Goal: Task Accomplishment & Management: Manage account settings

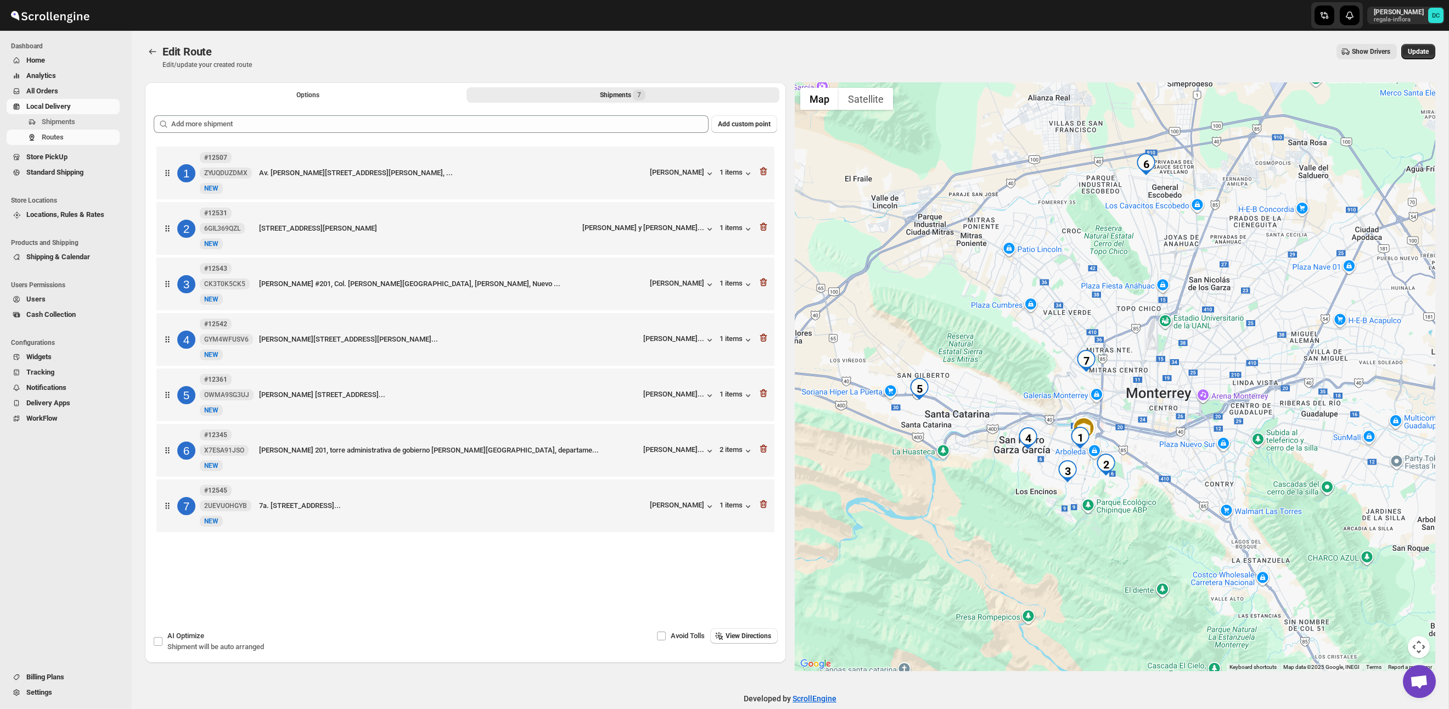
scroll to position [16, 0]
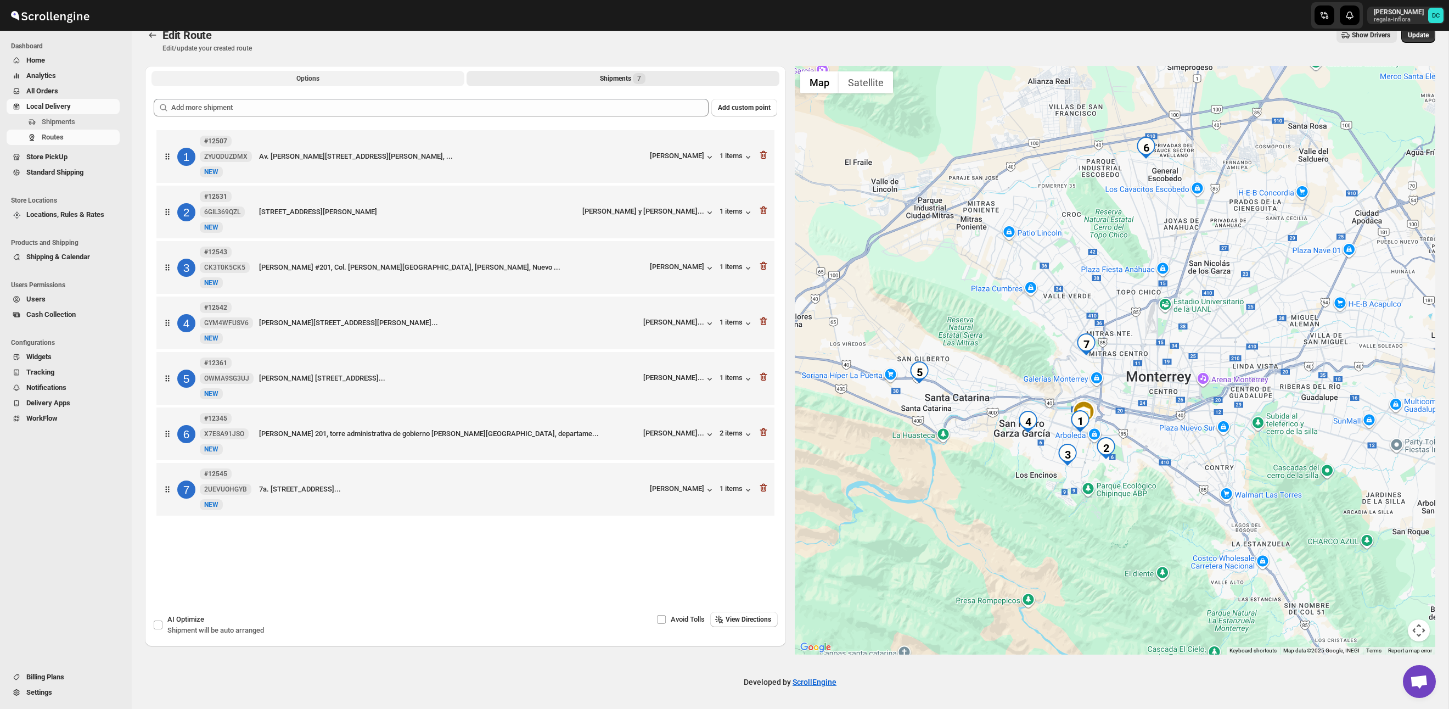
click at [319, 79] on span "Options" at bounding box center [307, 78] width 23 height 9
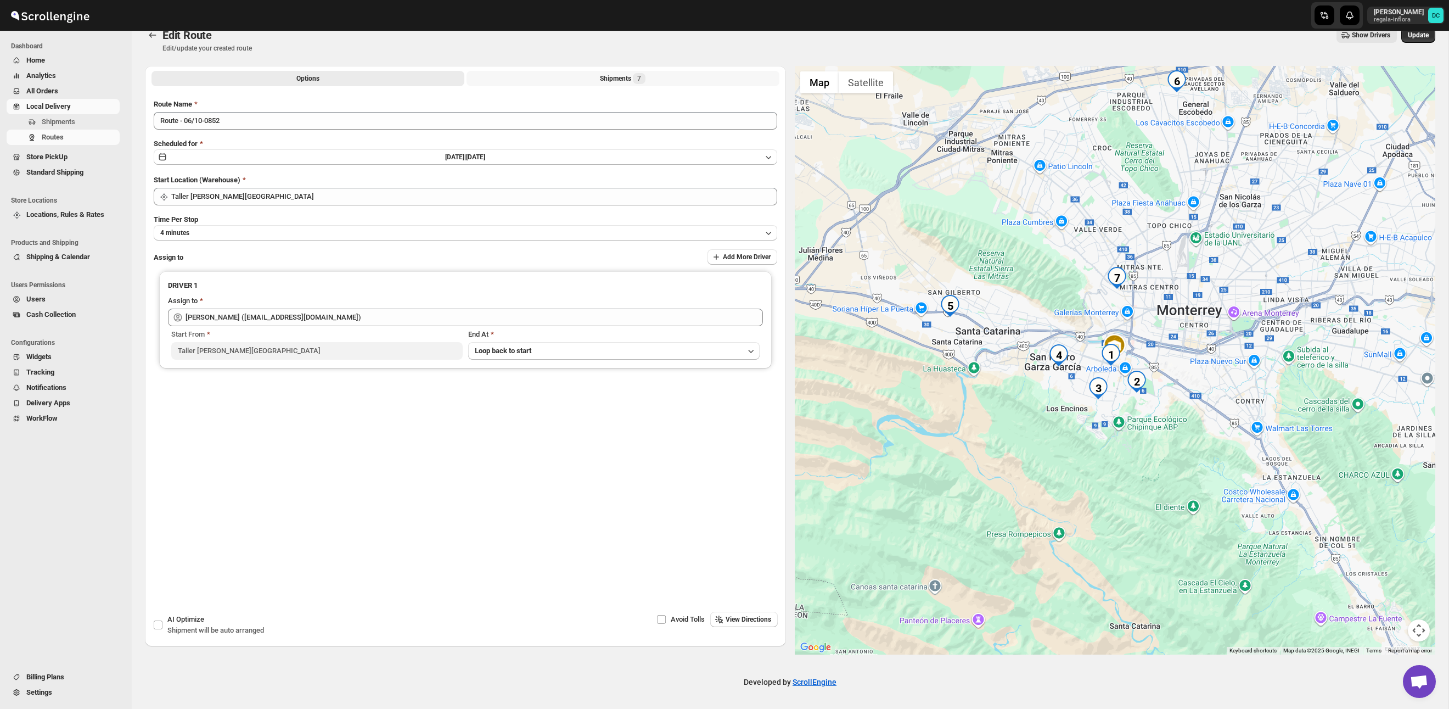
drag, startPoint x: 597, startPoint y: 80, endPoint x: 987, endPoint y: 46, distance: 391.8
click at [597, 80] on button "Shipments 7" at bounding box center [623, 78] width 313 height 15
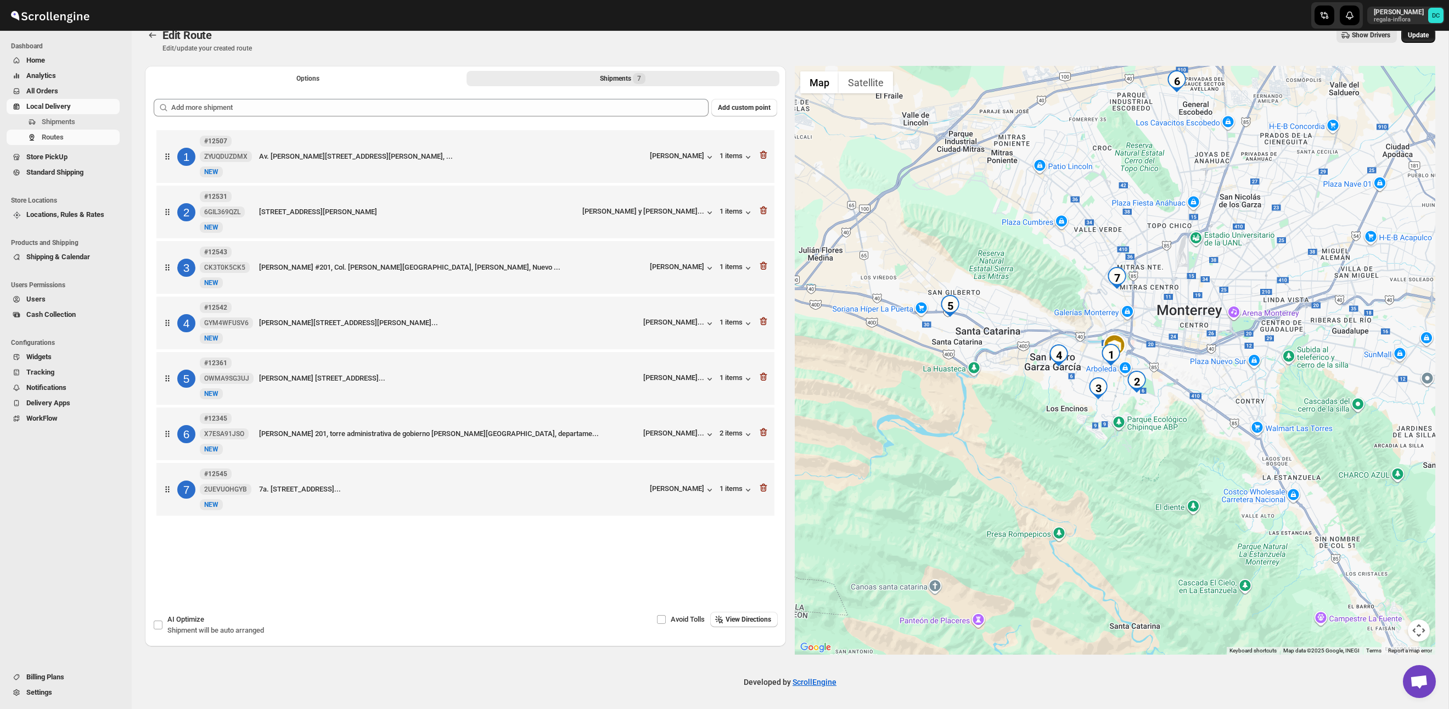
click at [1426, 38] on span "Update" at bounding box center [1418, 35] width 21 height 9
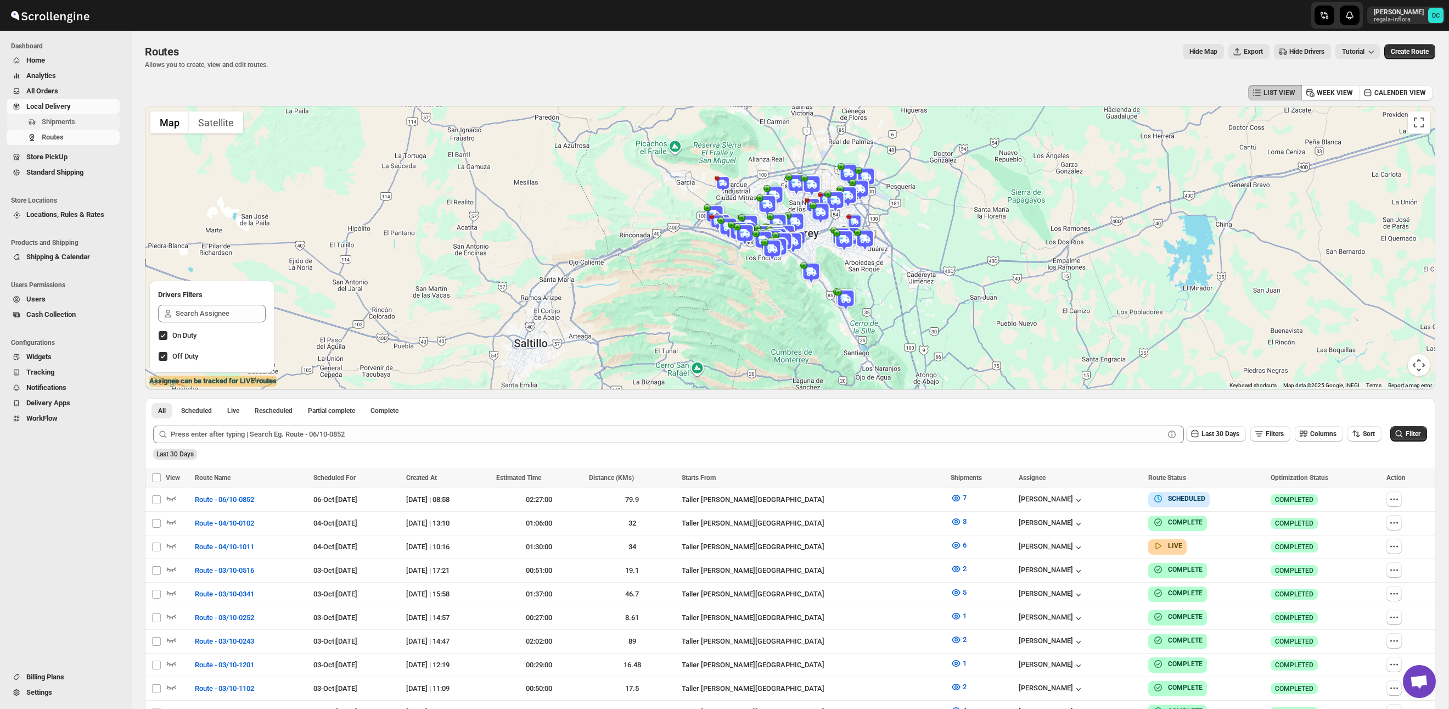
click at [70, 121] on span "Shipments" at bounding box center [58, 121] width 33 height 8
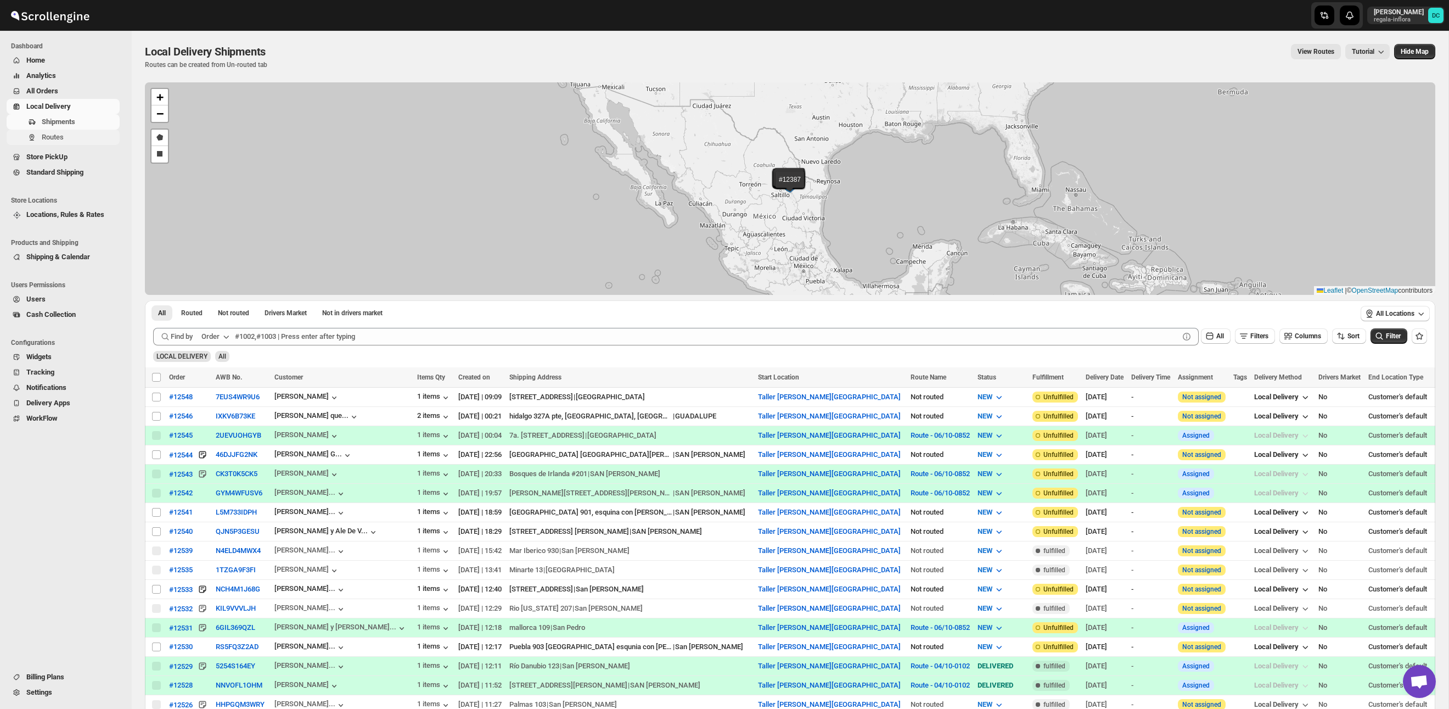
click at [68, 134] on span "Routes" at bounding box center [80, 137] width 76 height 11
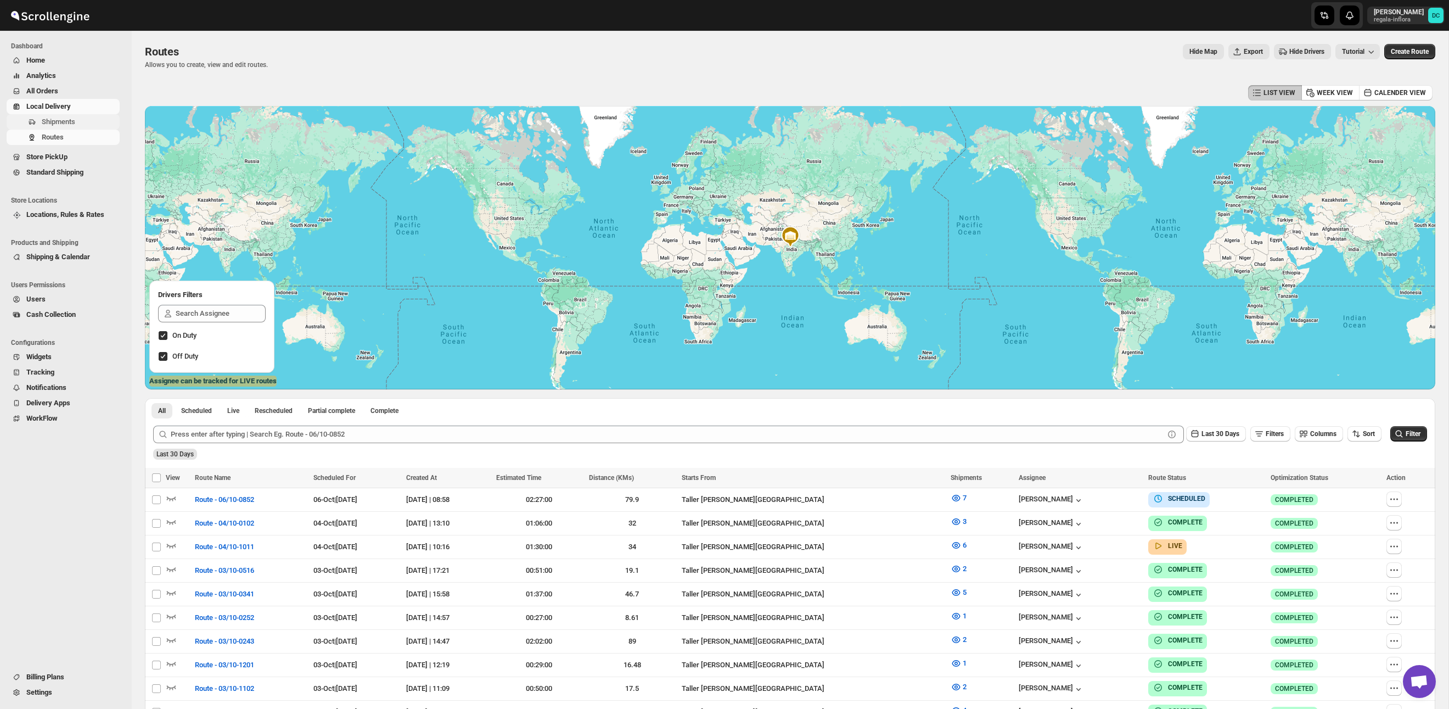
click at [74, 121] on span "Shipments" at bounding box center [58, 121] width 33 height 8
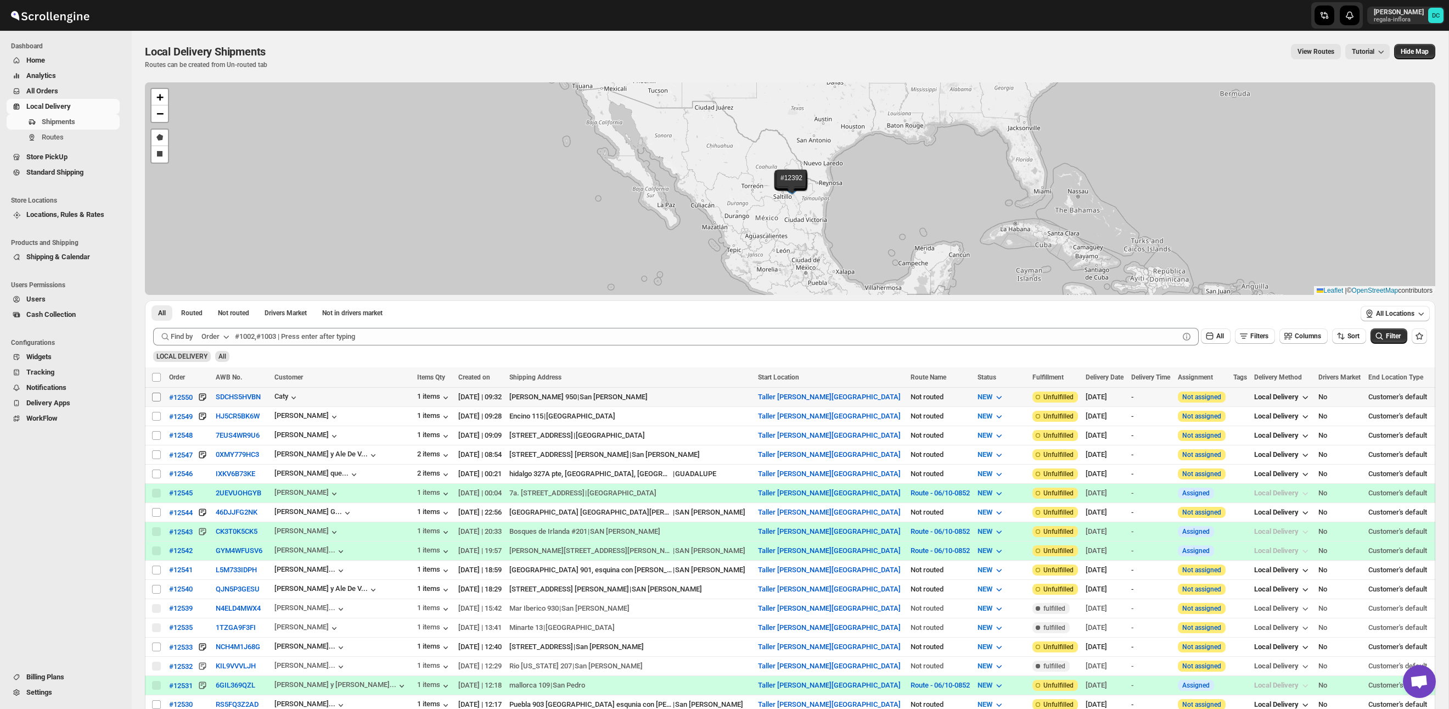
drag, startPoint x: 156, startPoint y: 397, endPoint x: 156, endPoint y: 415, distance: 17.6
click at [157, 397] on input "Select shipment" at bounding box center [156, 396] width 9 height 9
checkbox input "true"
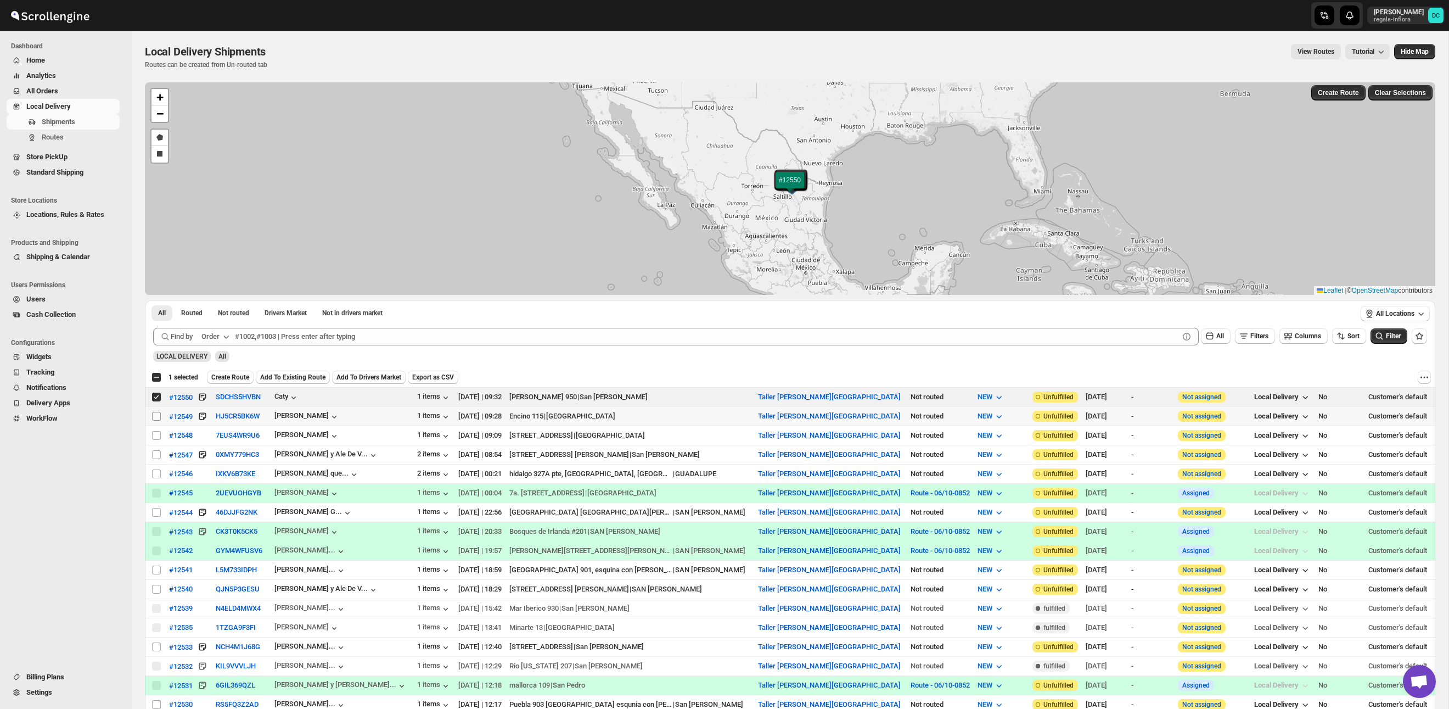
click at [155, 417] on input "Select shipment" at bounding box center [156, 416] width 9 height 9
checkbox input "true"
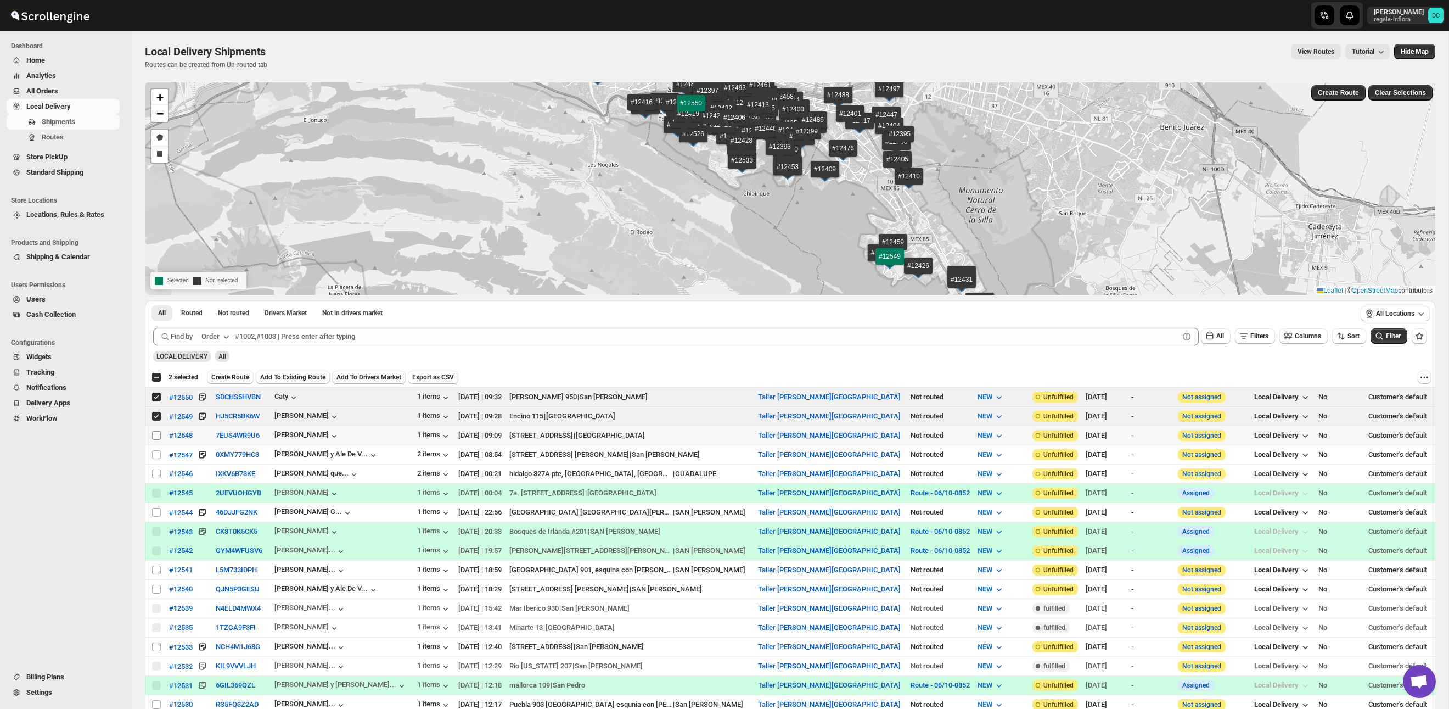
click at [155, 434] on input "Select shipment" at bounding box center [156, 435] width 9 height 9
checkbox input "true"
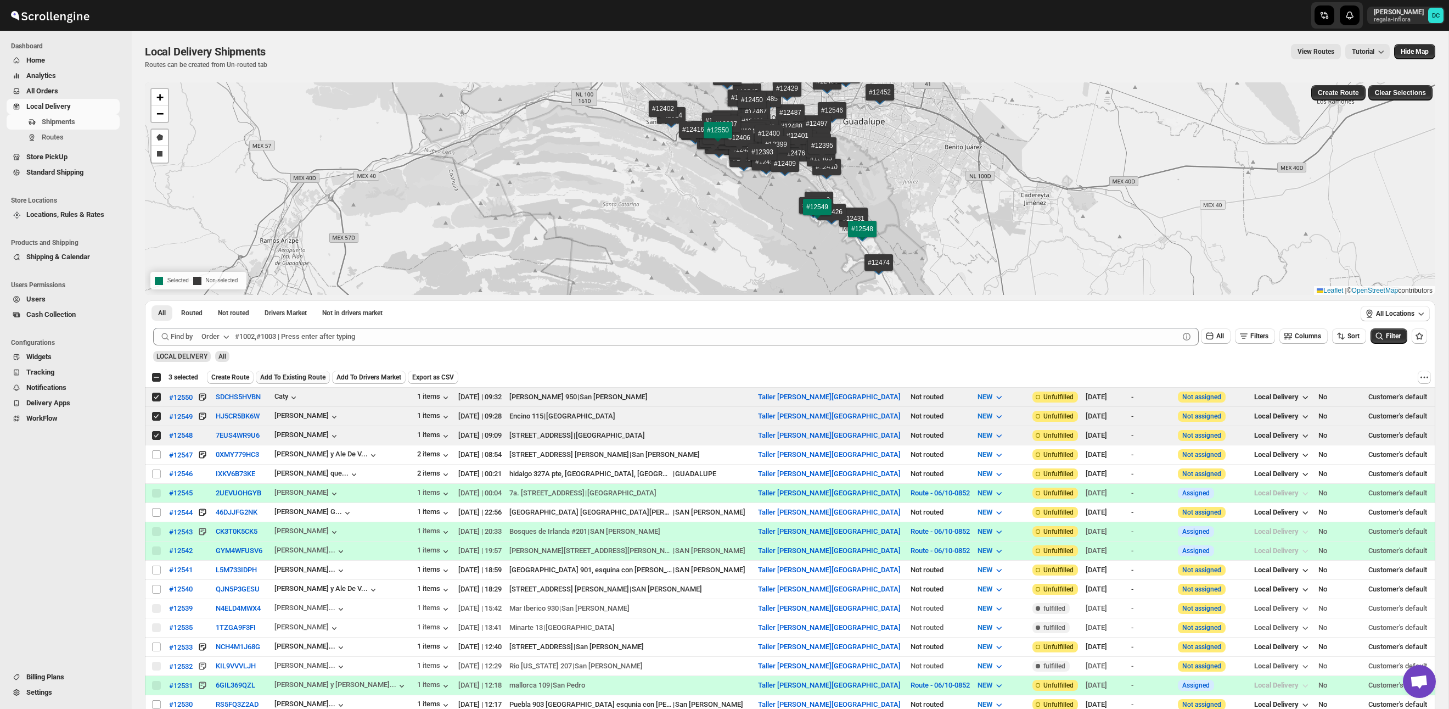
click at [310, 379] on span "Add To Existing Route" at bounding box center [292, 377] width 65 height 9
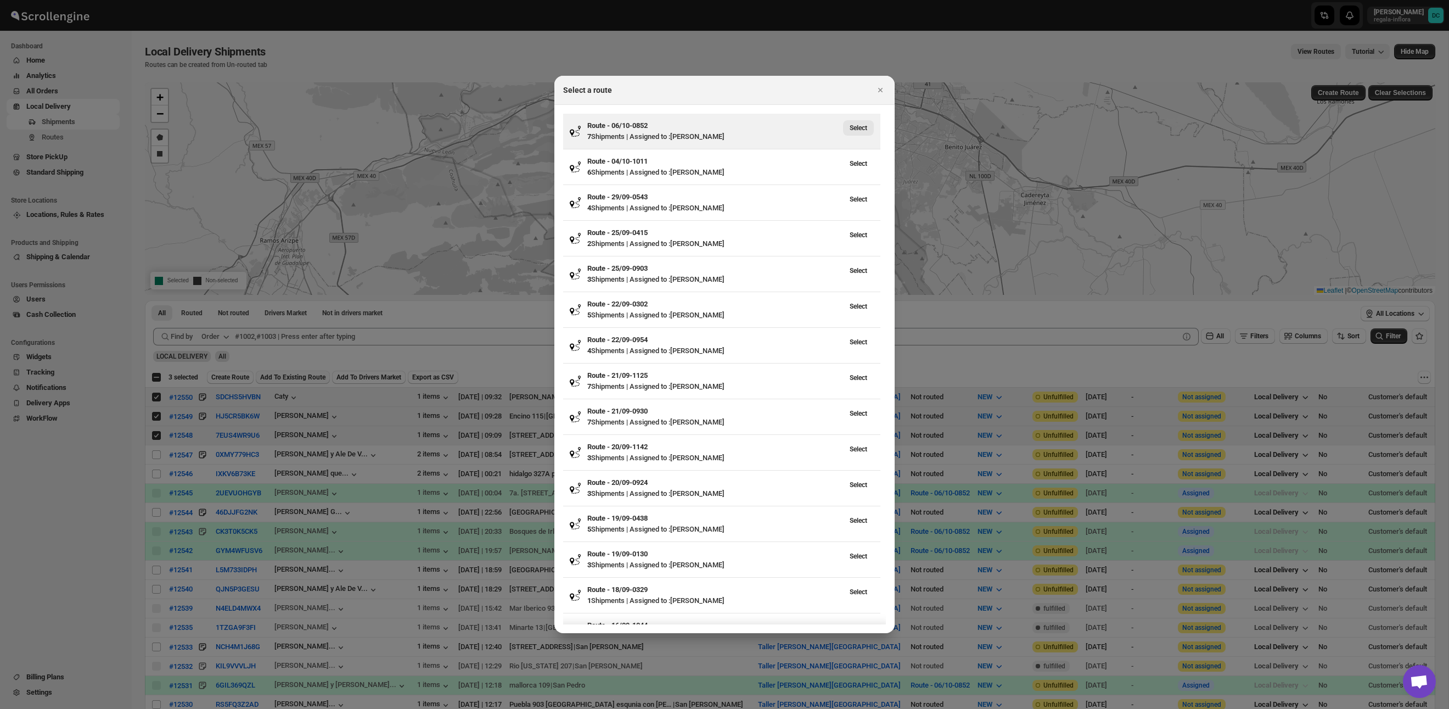
click at [873, 125] on button "Select" at bounding box center [858, 127] width 31 height 15
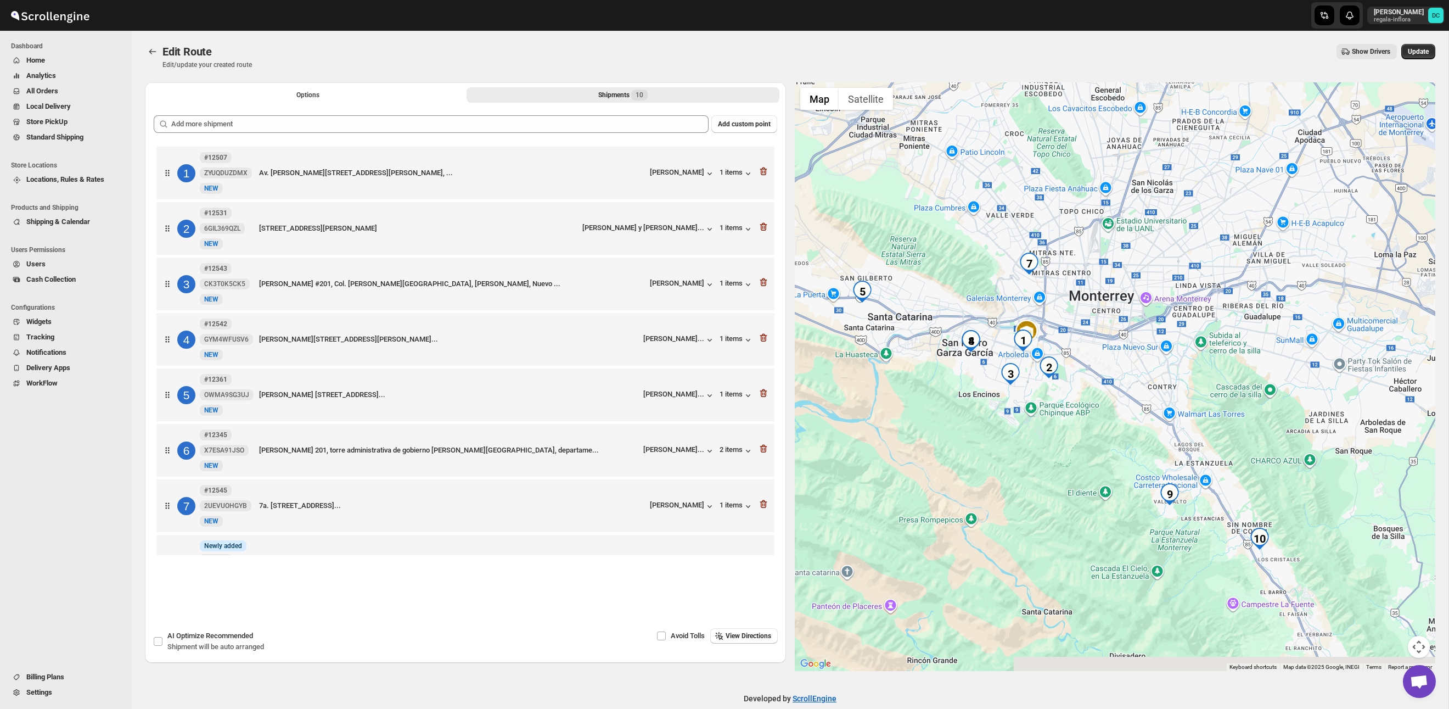
drag, startPoint x: 1236, startPoint y: 436, endPoint x: 1220, endPoint y: 416, distance: 26.2
click at [1220, 416] on div at bounding box center [1115, 376] width 641 height 588
drag, startPoint x: 1253, startPoint y: 463, endPoint x: 1249, endPoint y: 449, distance: 14.1
click at [1249, 449] on div at bounding box center [1115, 376] width 641 height 588
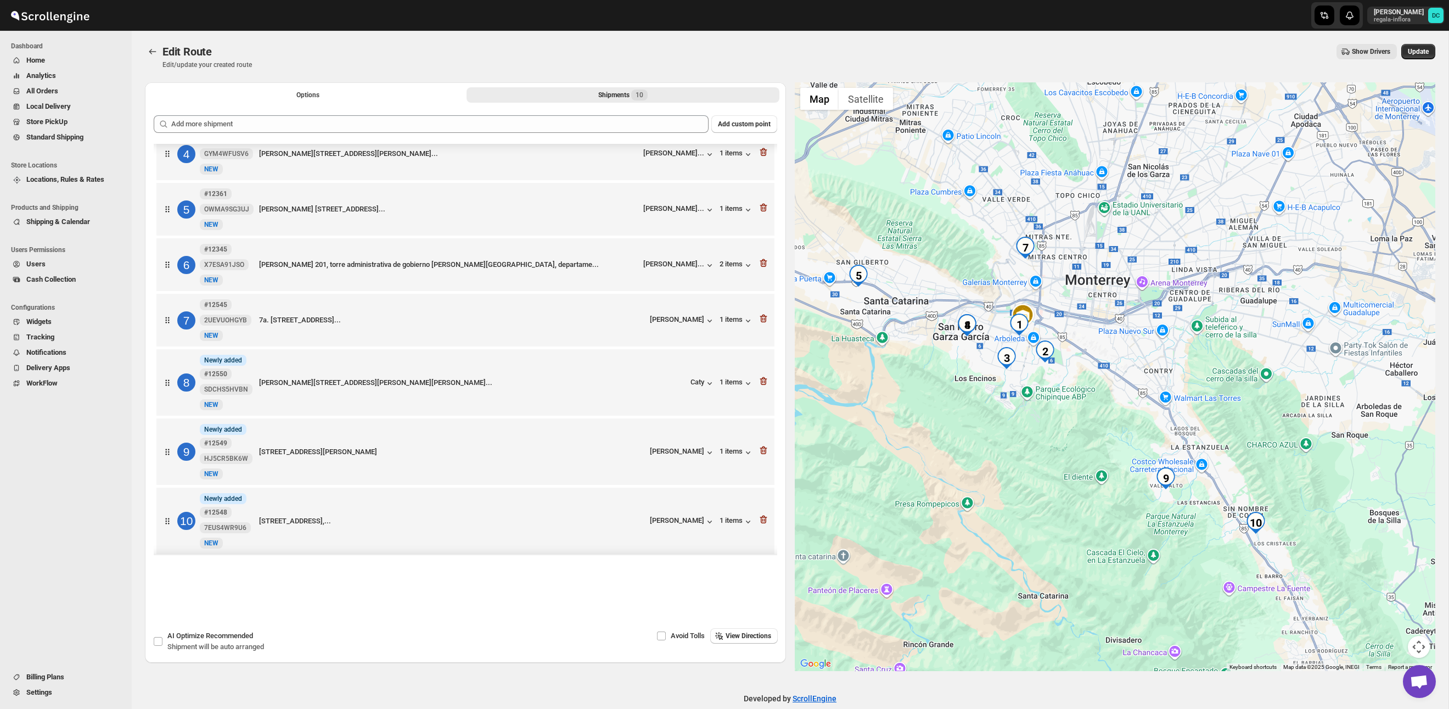
scroll to position [199, 0]
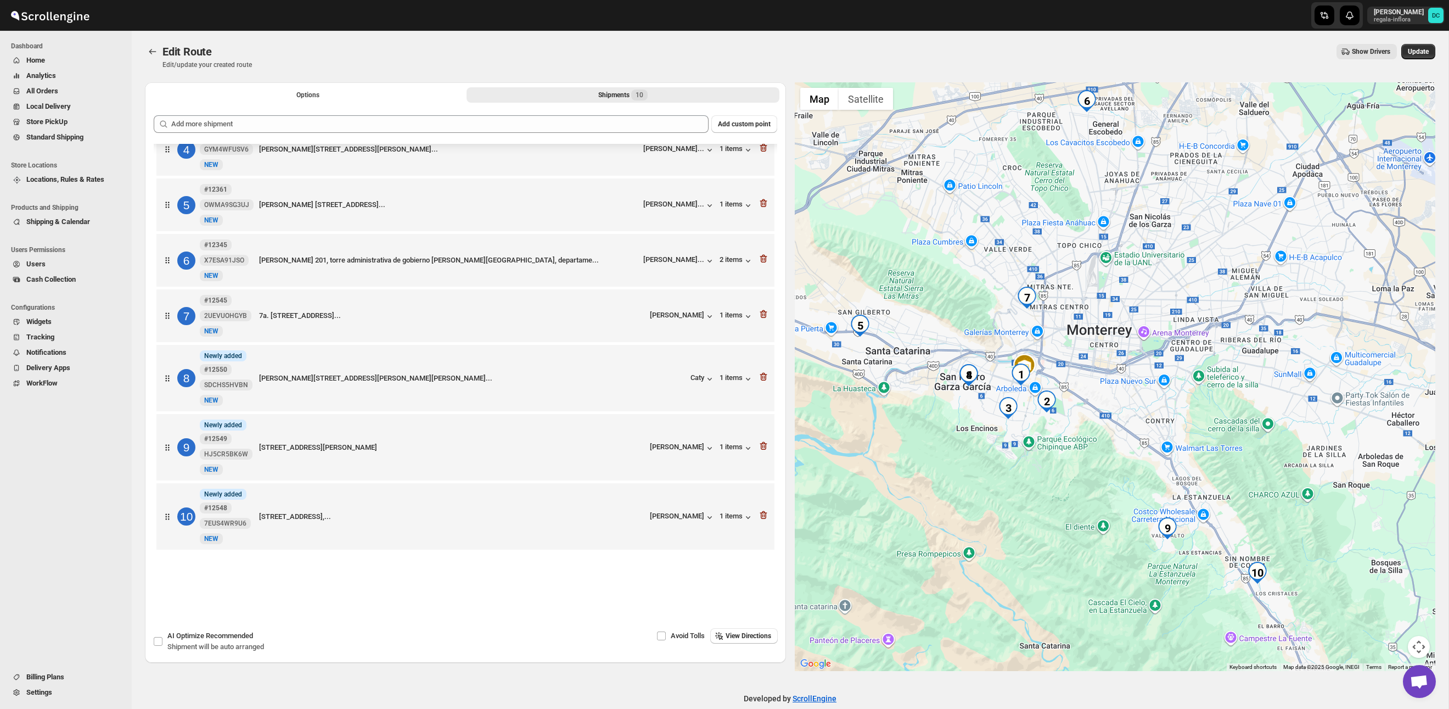
drag, startPoint x: 1096, startPoint y: 306, endPoint x: 1099, endPoint y: 360, distance: 53.3
click at [1098, 362] on div at bounding box center [1115, 376] width 641 height 588
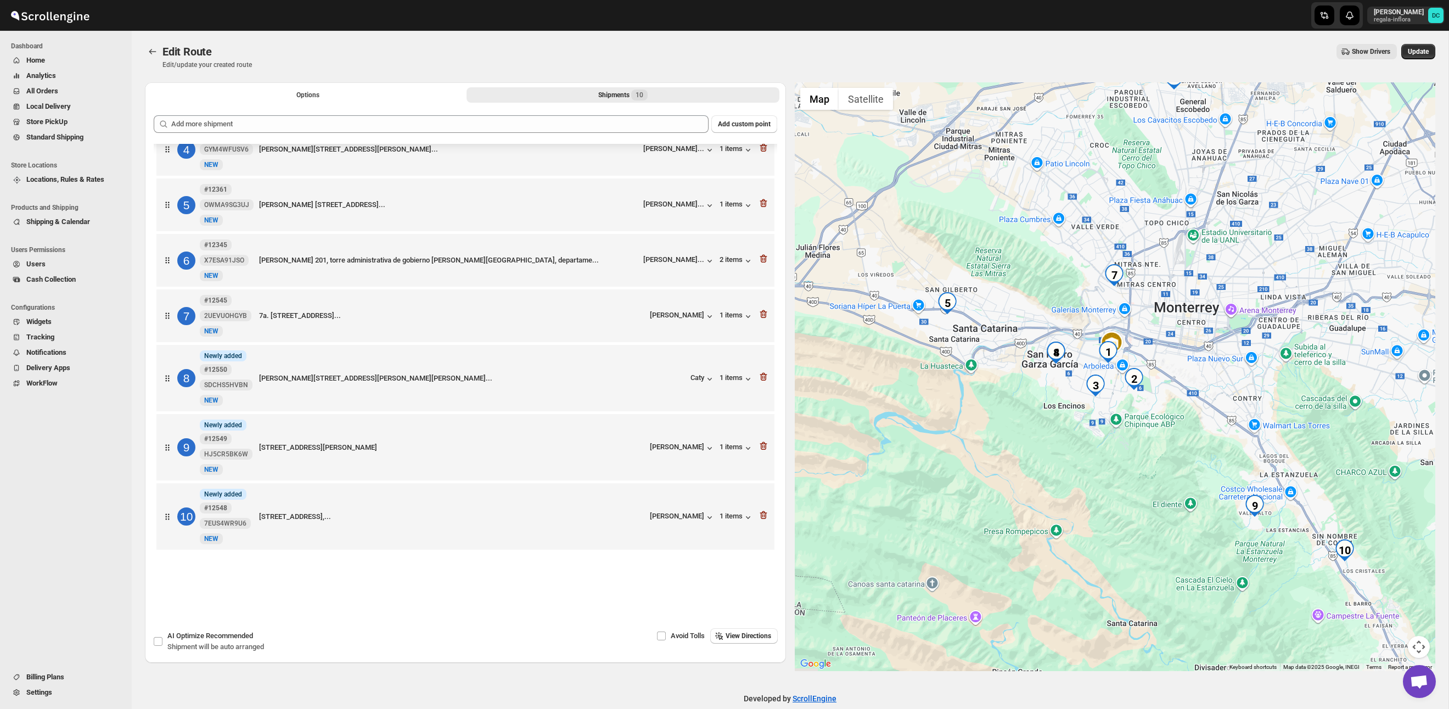
drag, startPoint x: 1084, startPoint y: 385, endPoint x: 1180, endPoint y: 331, distance: 110.1
click at [1175, 353] on div at bounding box center [1115, 376] width 641 height 588
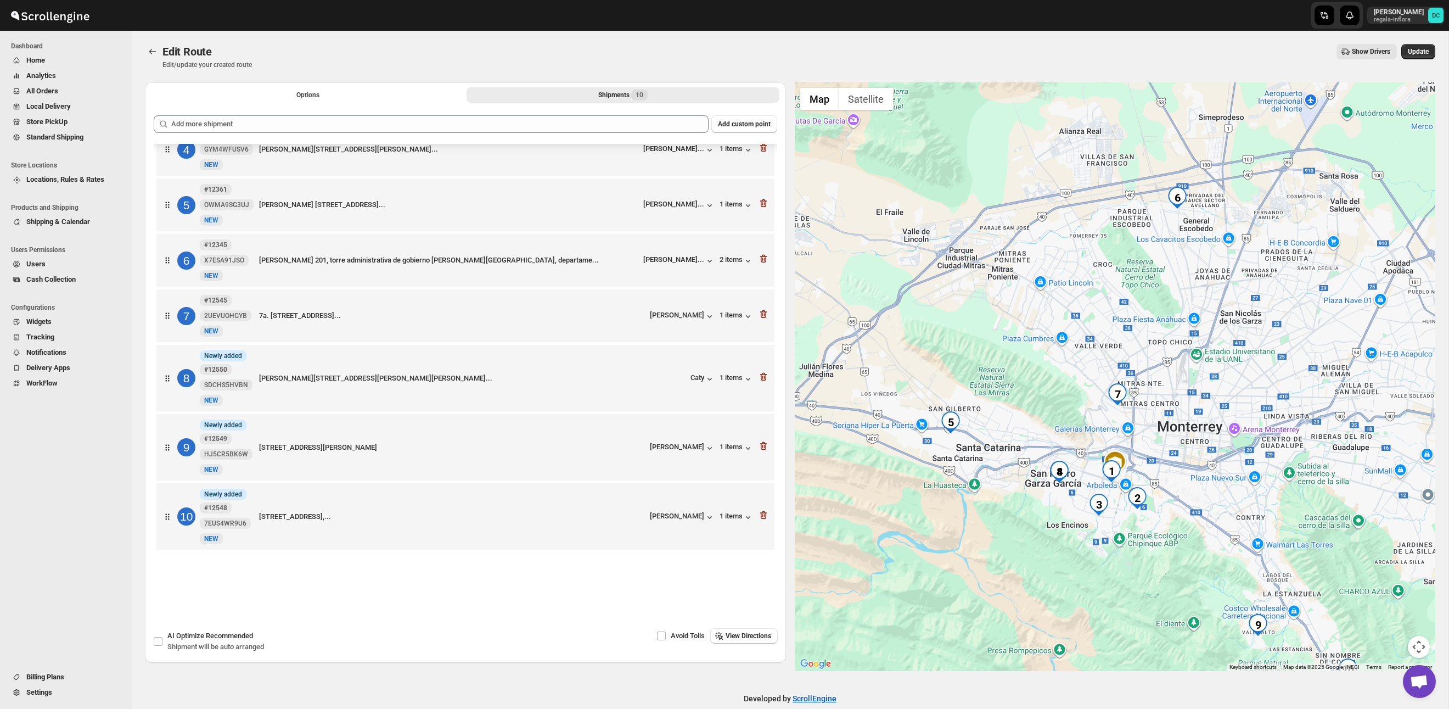
drag, startPoint x: 1187, startPoint y: 212, endPoint x: 1186, endPoint y: 334, distance: 121.9
click at [1187, 326] on div at bounding box center [1115, 376] width 641 height 588
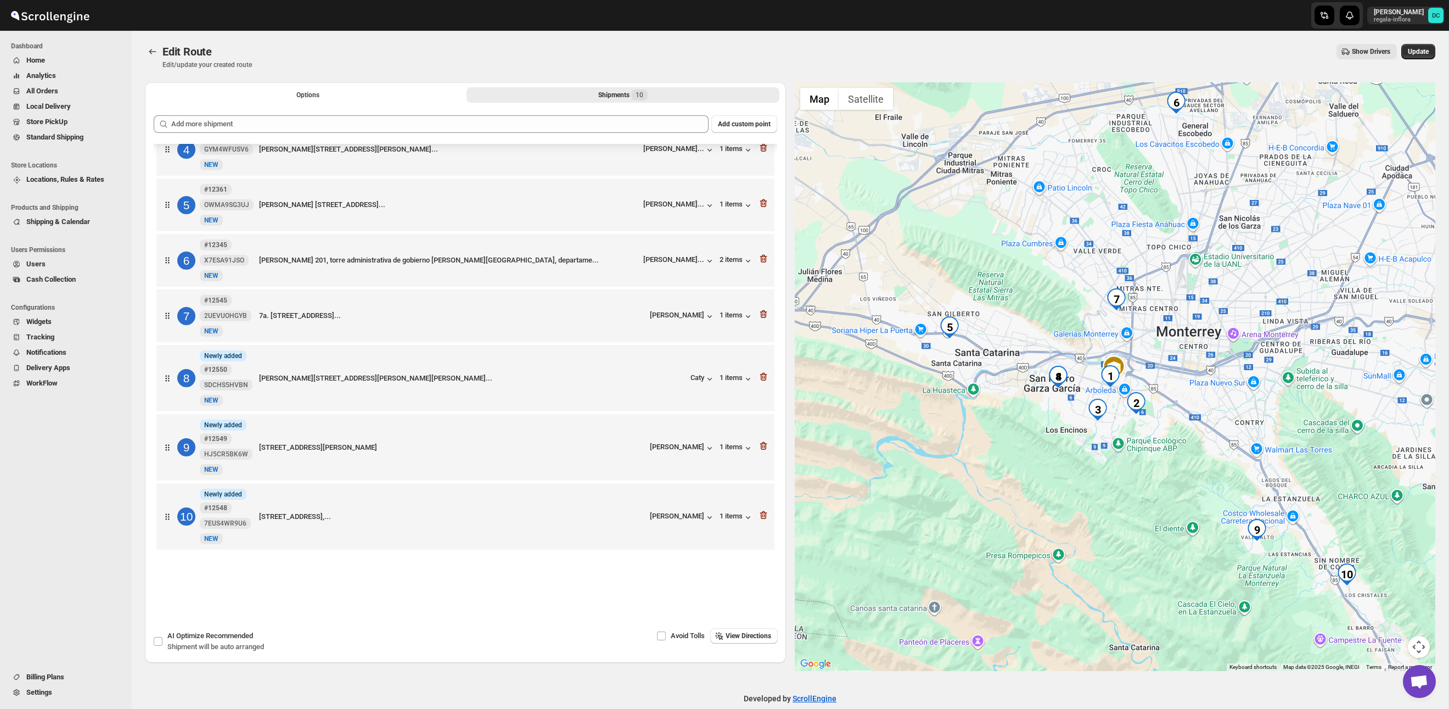
drag, startPoint x: 1187, startPoint y: 406, endPoint x: 1184, endPoint y: 311, distance: 95.5
click at [1185, 308] on div at bounding box center [1115, 376] width 641 height 588
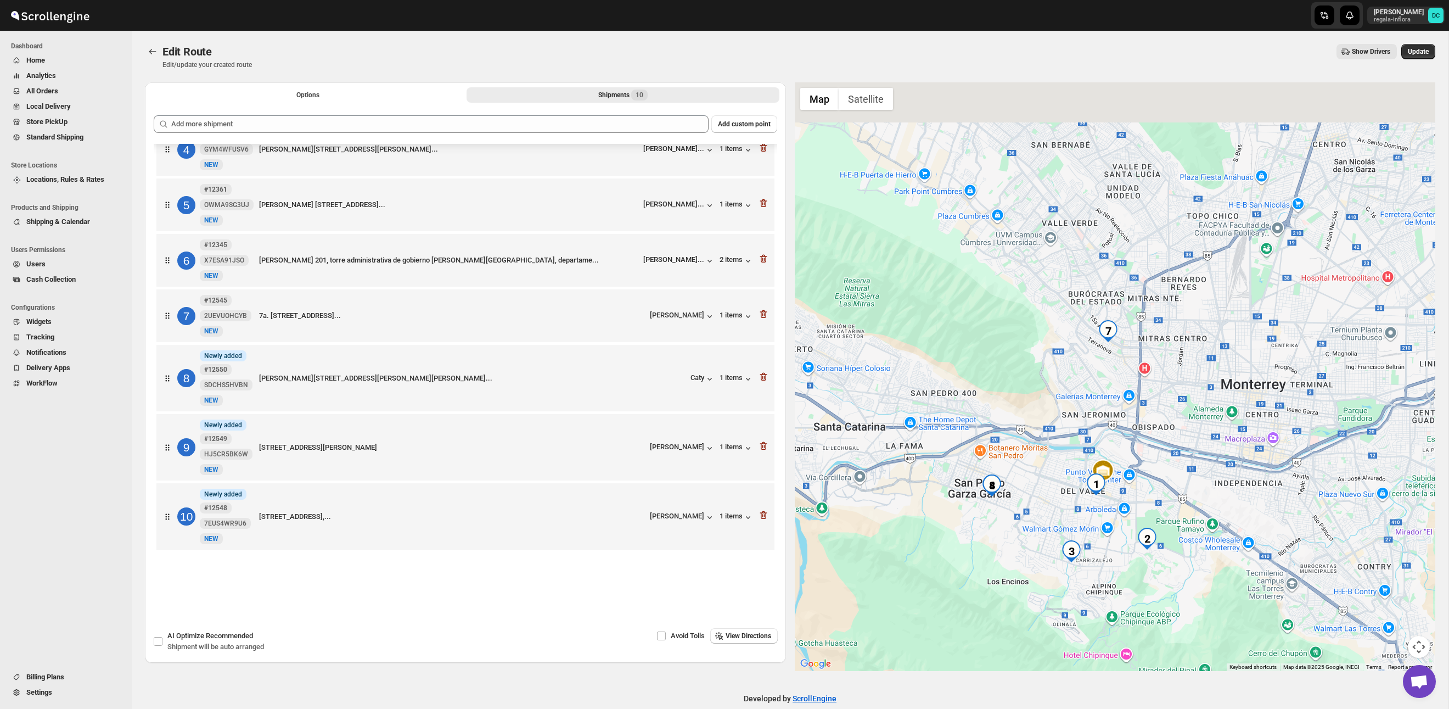
drag, startPoint x: 1192, startPoint y: 400, endPoint x: 1192, endPoint y: 434, distance: 33.5
click at [1192, 434] on div at bounding box center [1115, 376] width 641 height 588
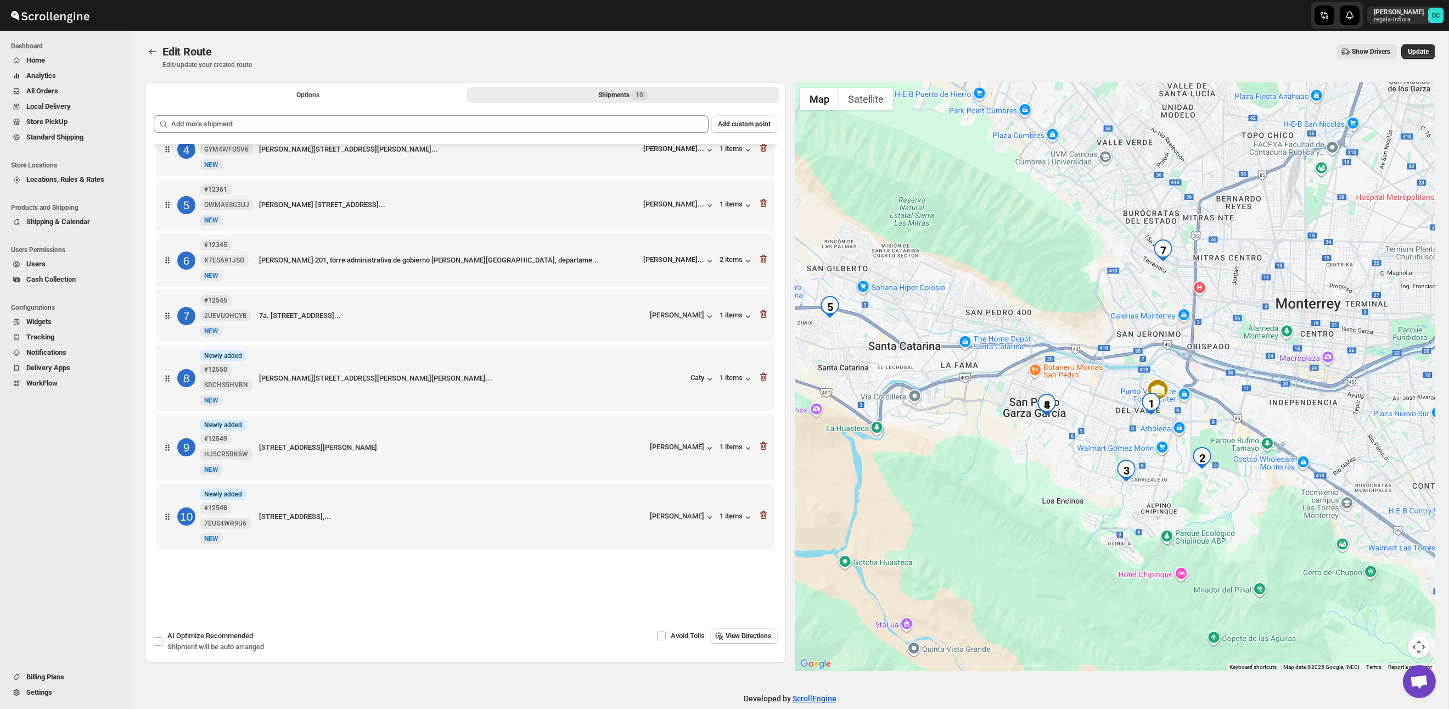
drag, startPoint x: 1190, startPoint y: 442, endPoint x: 1242, endPoint y: 350, distance: 105.7
click at [1242, 350] on div at bounding box center [1115, 376] width 641 height 588
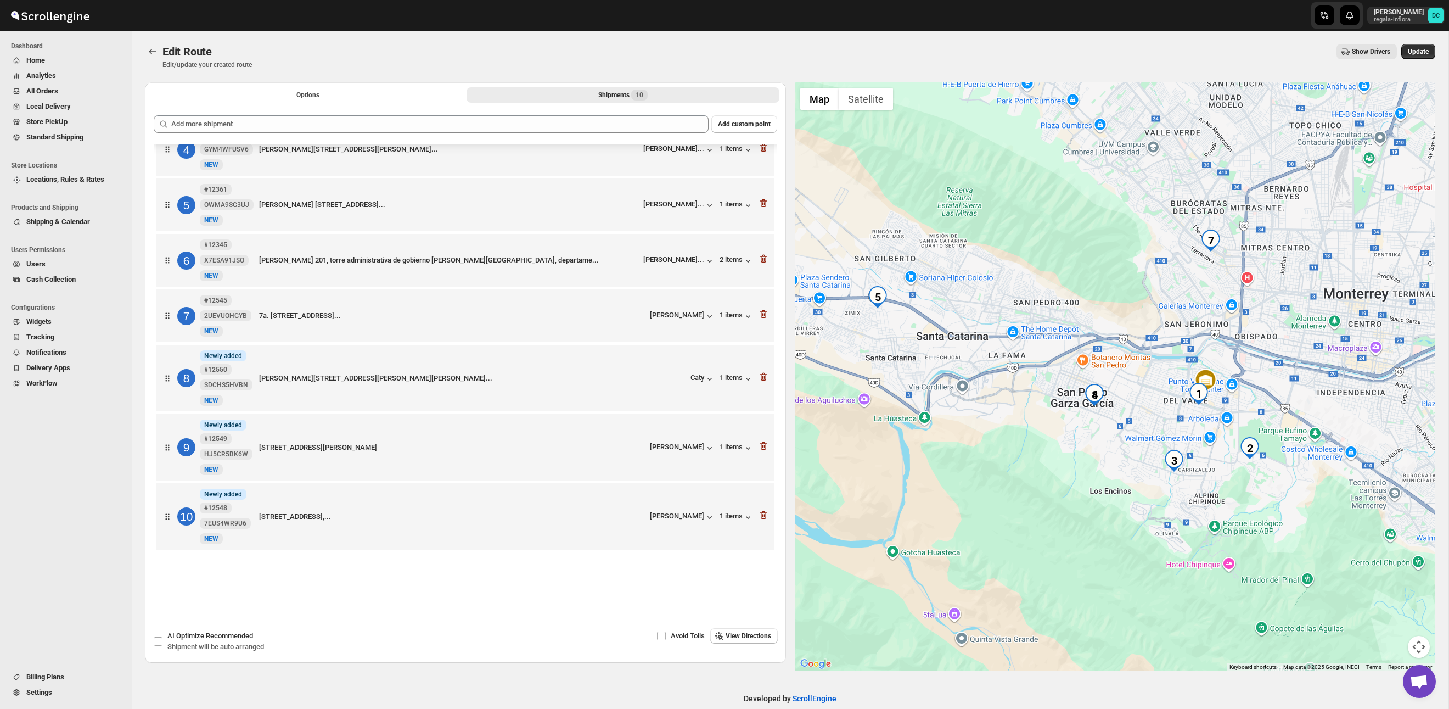
drag, startPoint x: 1183, startPoint y: 418, endPoint x: 1232, endPoint y: 408, distance: 49.8
click at [1232, 408] on div at bounding box center [1115, 376] width 641 height 588
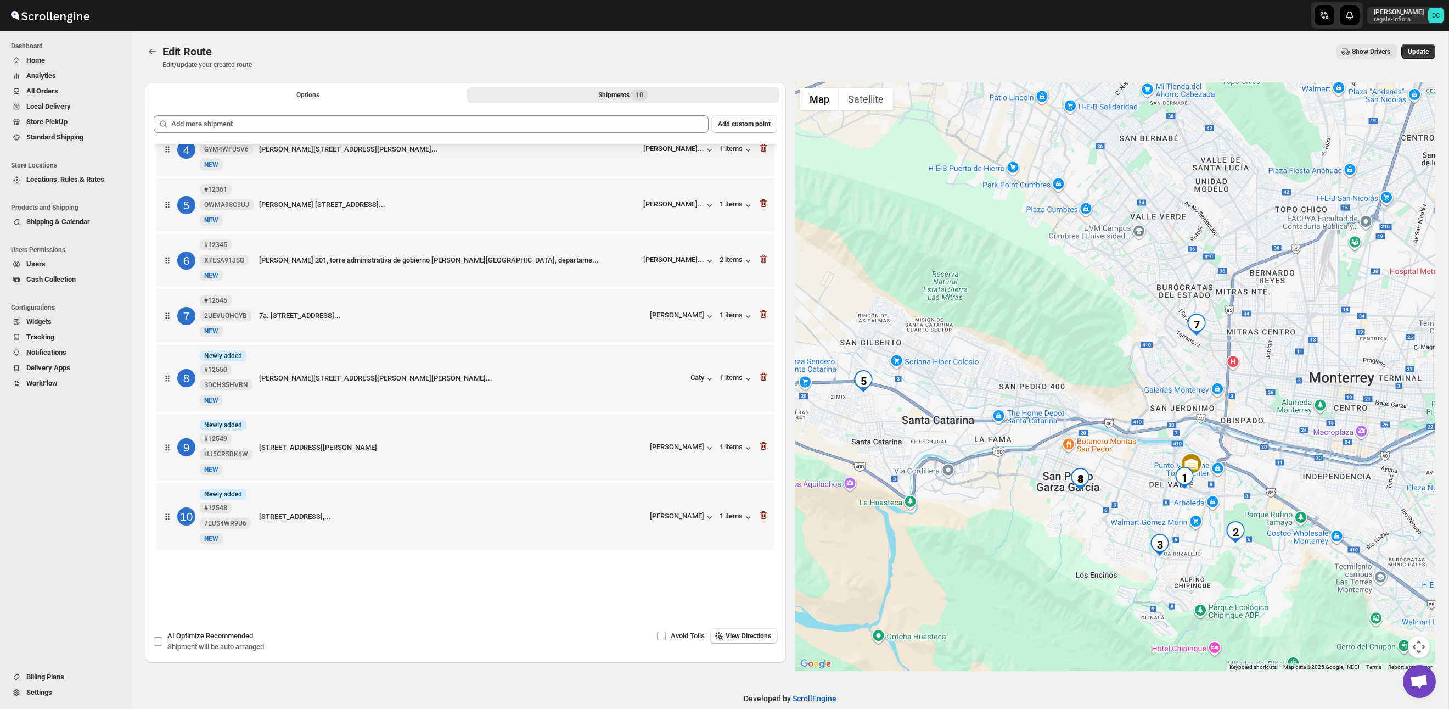
drag, startPoint x: 1171, startPoint y: 260, endPoint x: 1140, endPoint y: 391, distance: 134.9
click at [1140, 392] on div at bounding box center [1115, 376] width 641 height 588
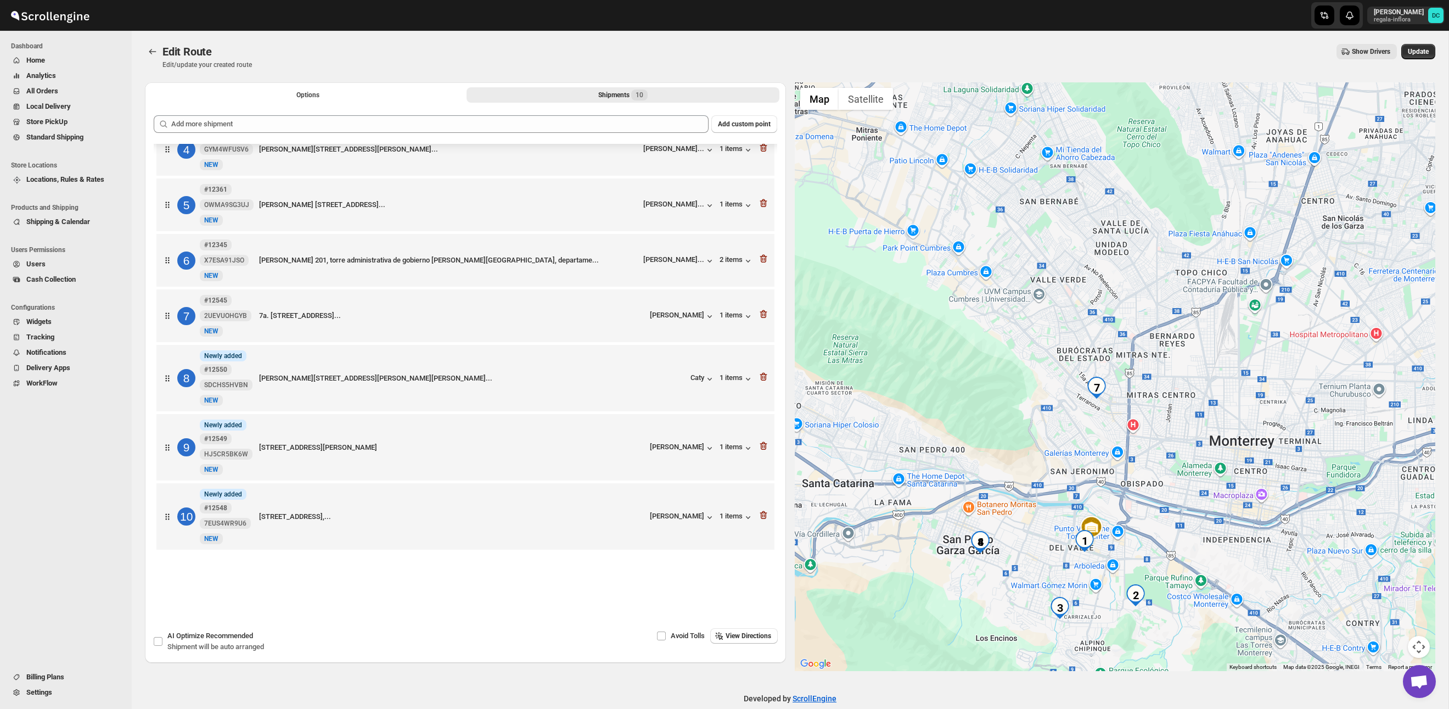
drag, startPoint x: 1104, startPoint y: 273, endPoint x: 1032, endPoint y: 270, distance: 71.5
click at [1032, 271] on div at bounding box center [1115, 376] width 641 height 588
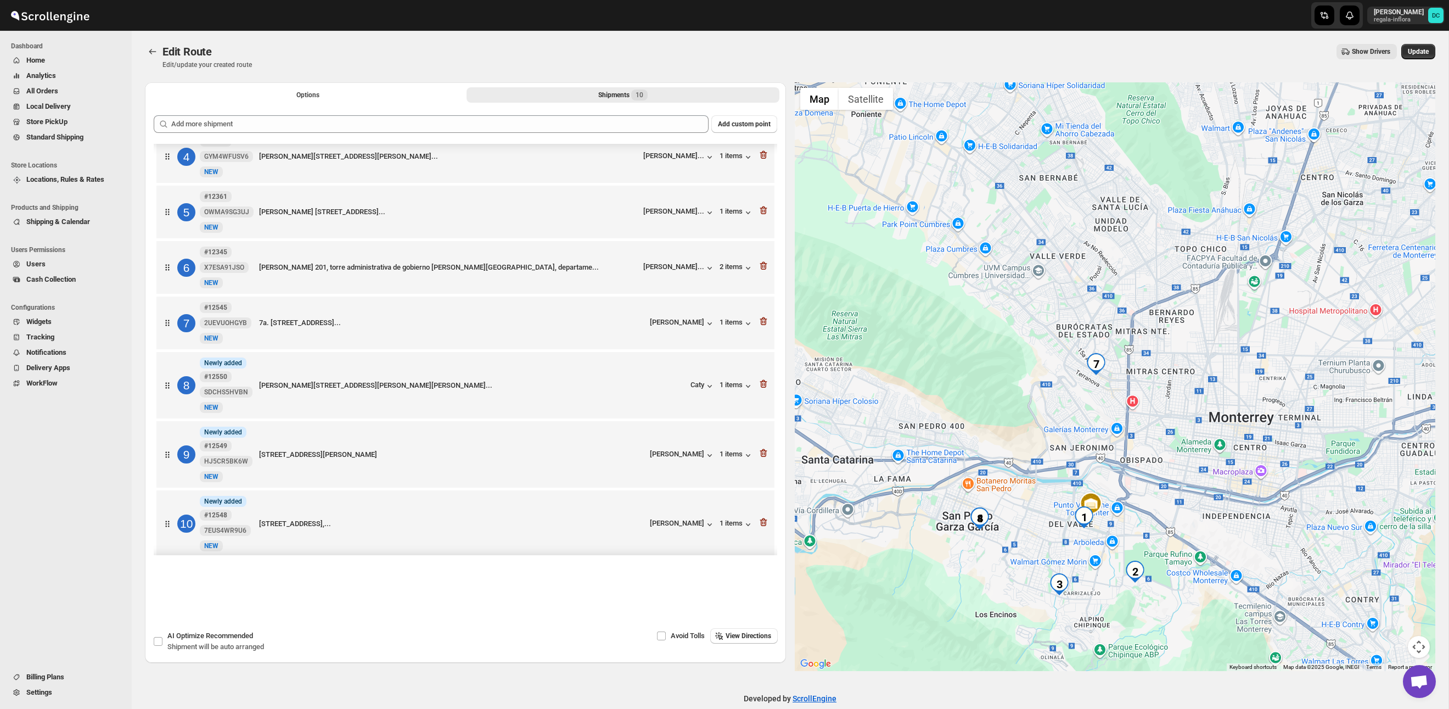
scroll to position [185, 0]
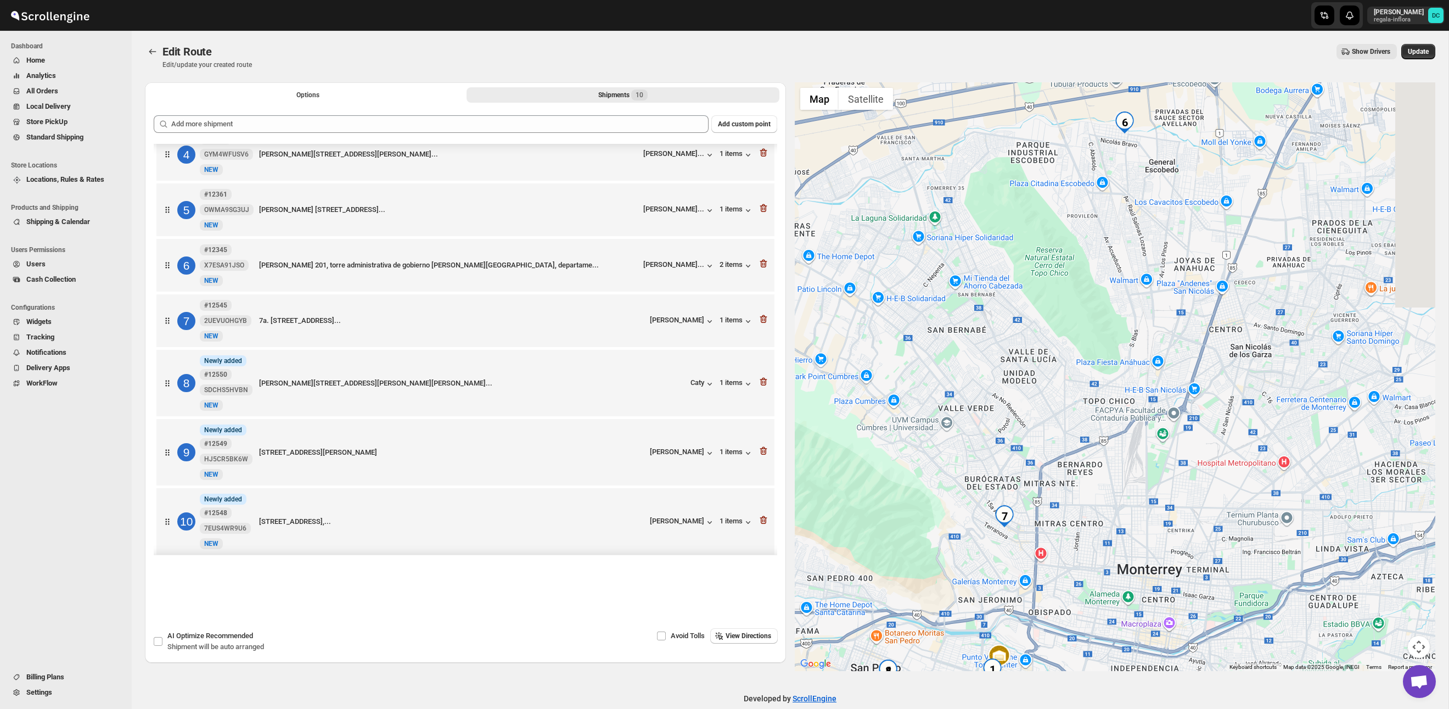
drag, startPoint x: 1231, startPoint y: 263, endPoint x: 1146, endPoint y: 406, distance: 166.4
click at [1144, 408] on div at bounding box center [1115, 376] width 641 height 588
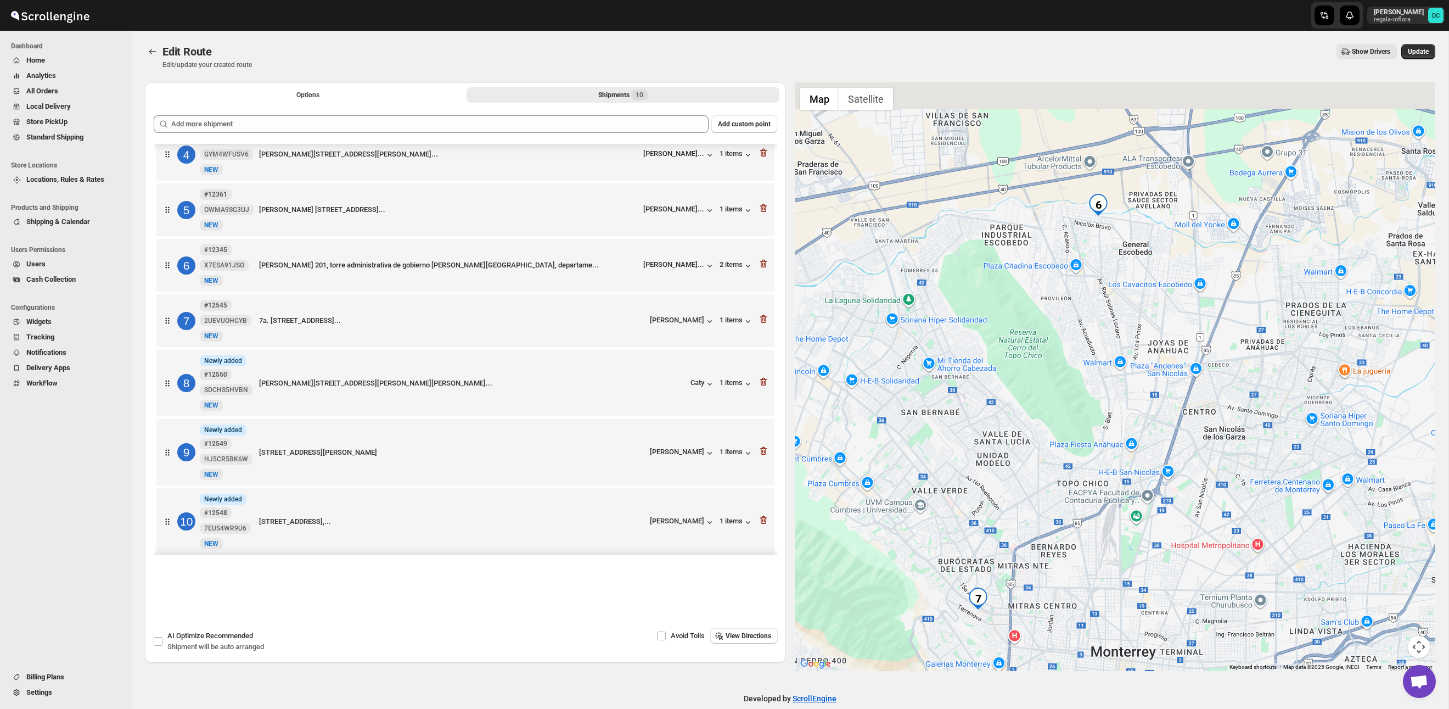
drag, startPoint x: 1179, startPoint y: 343, endPoint x: 1193, endPoint y: 296, distance: 48.3
click at [1192, 301] on div at bounding box center [1115, 376] width 641 height 588
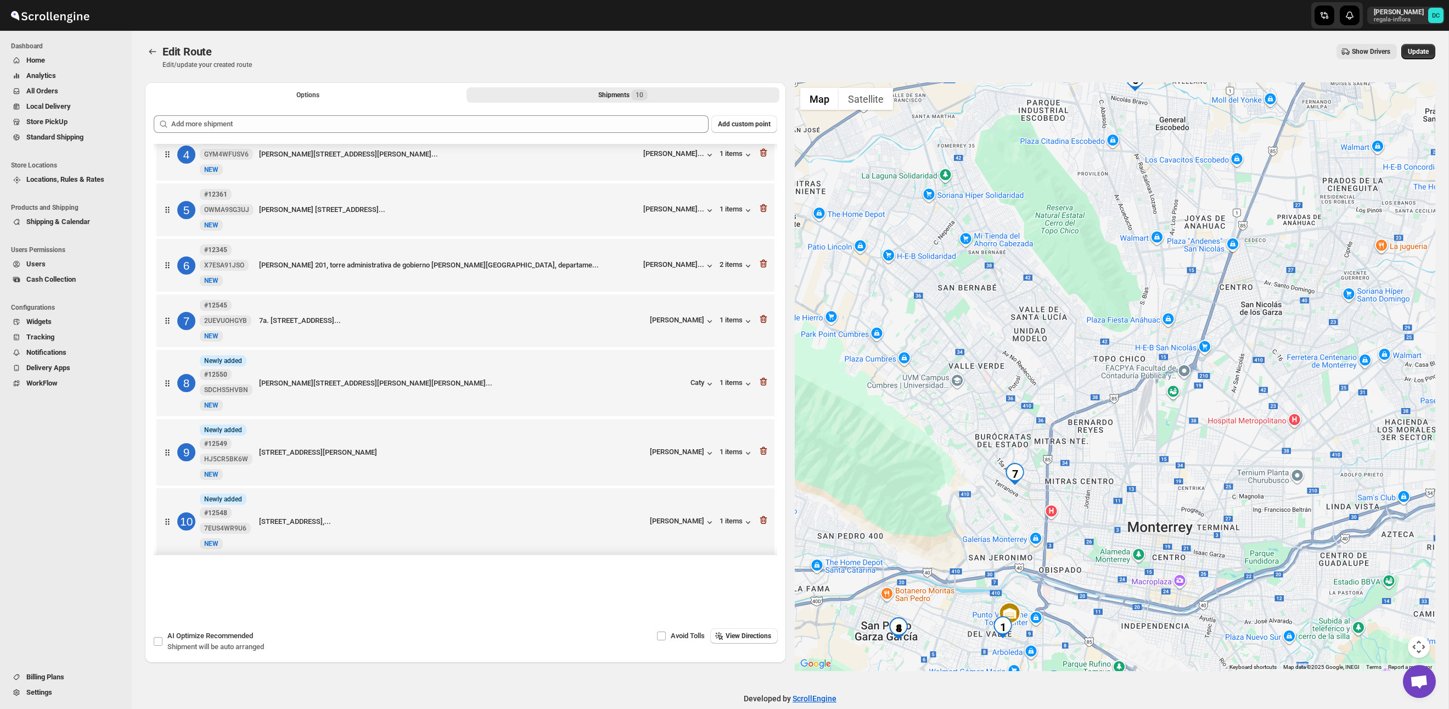
drag, startPoint x: 1191, startPoint y: 392, endPoint x: 1193, endPoint y: 297, distance: 95.5
click at [1193, 296] on div at bounding box center [1115, 376] width 641 height 588
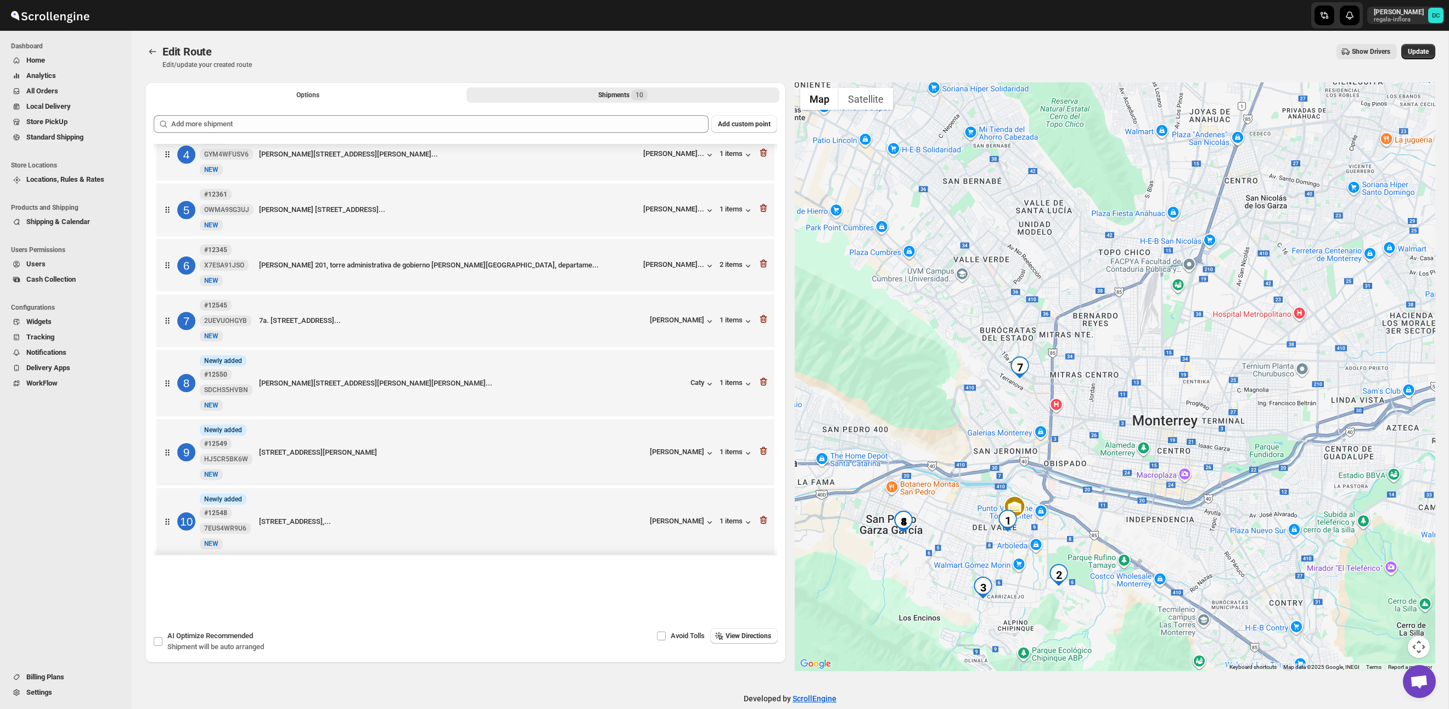
drag, startPoint x: 1178, startPoint y: 381, endPoint x: 1239, endPoint y: 306, distance: 96.8
click at [1239, 306] on div at bounding box center [1115, 376] width 641 height 588
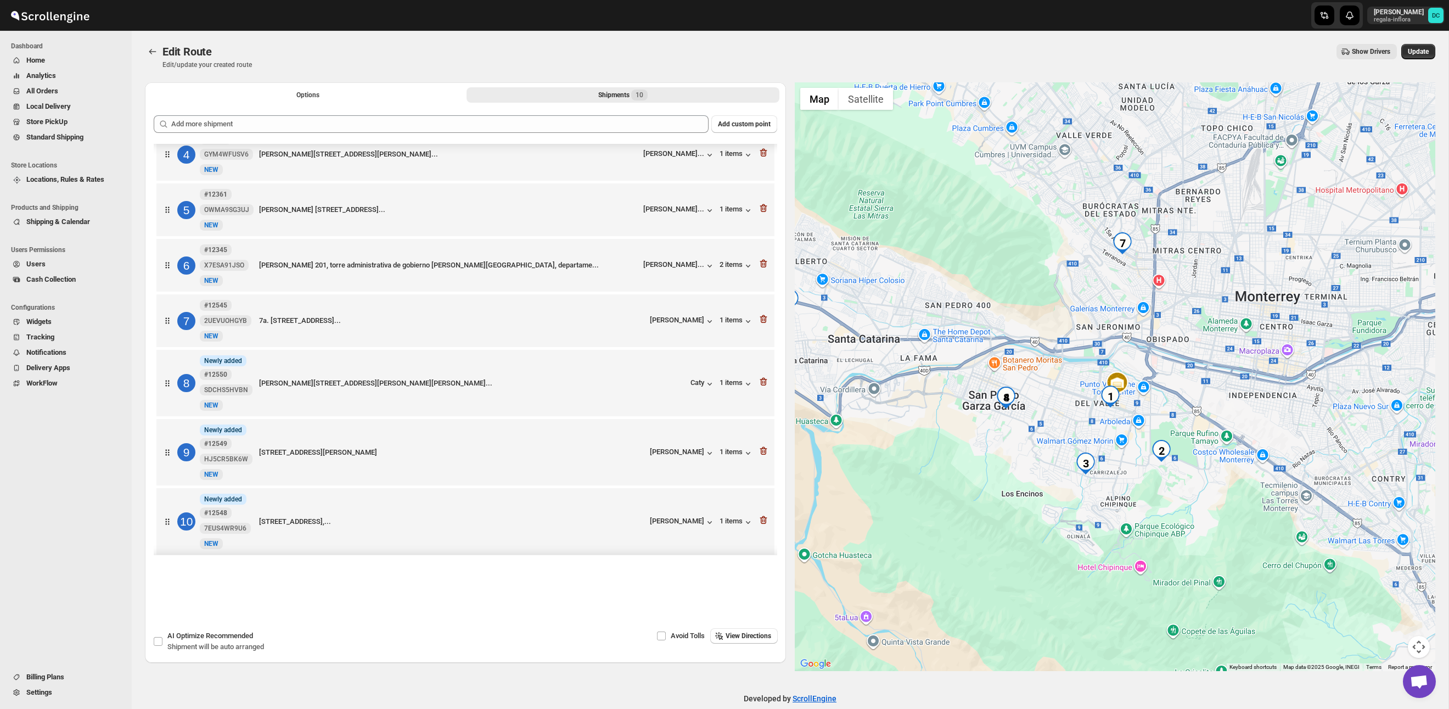
drag, startPoint x: 1186, startPoint y: 363, endPoint x: 1219, endPoint y: 322, distance: 52.6
click at [1219, 322] on div at bounding box center [1115, 376] width 641 height 588
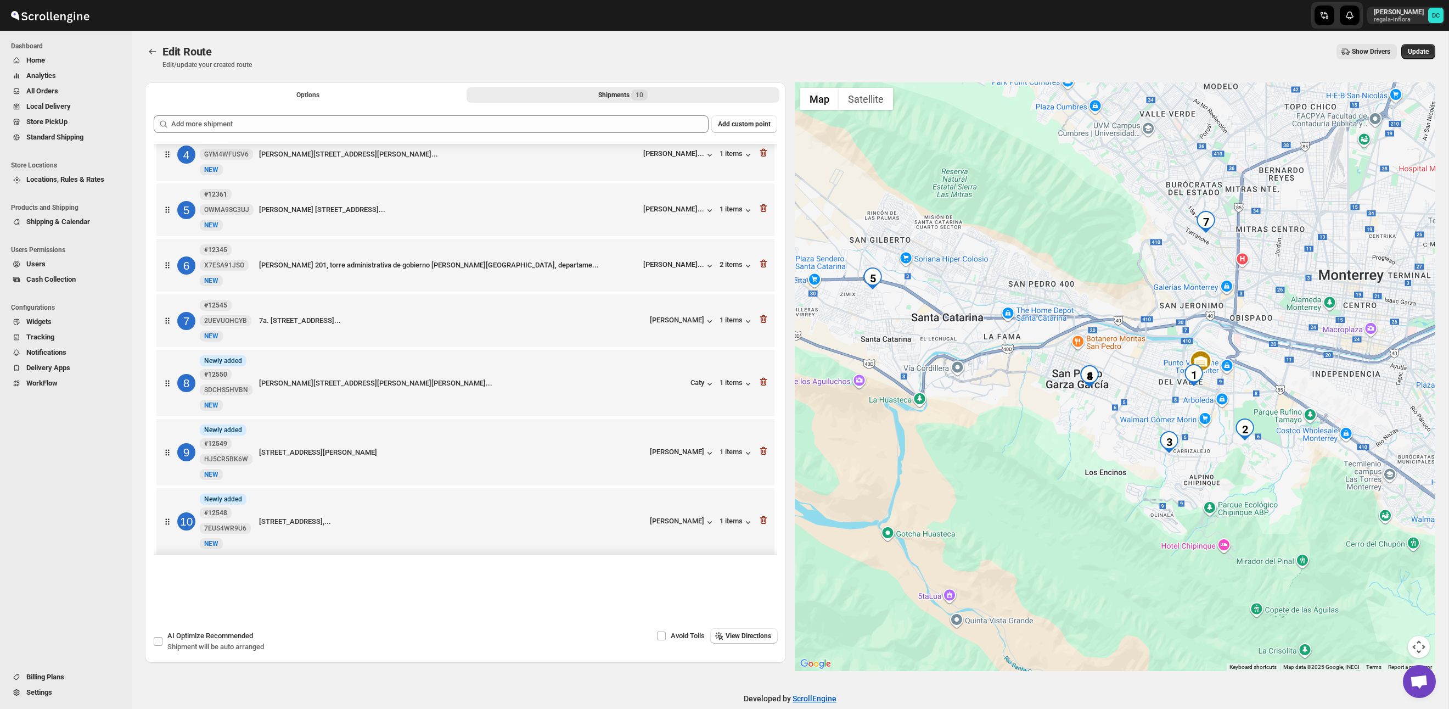
drag, startPoint x: 975, startPoint y: 288, endPoint x: 1059, endPoint y: 267, distance: 86.1
click at [1059, 267] on div at bounding box center [1115, 376] width 641 height 588
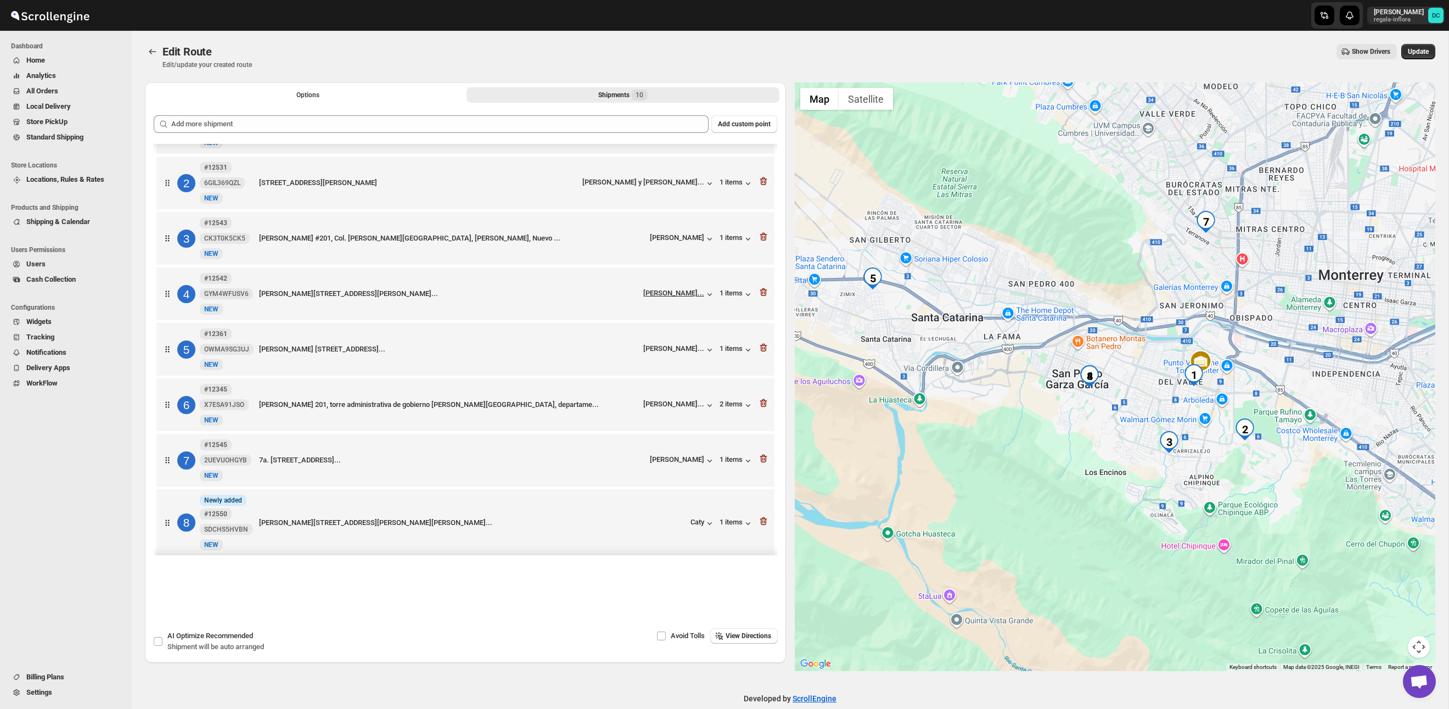
scroll to position [0, 0]
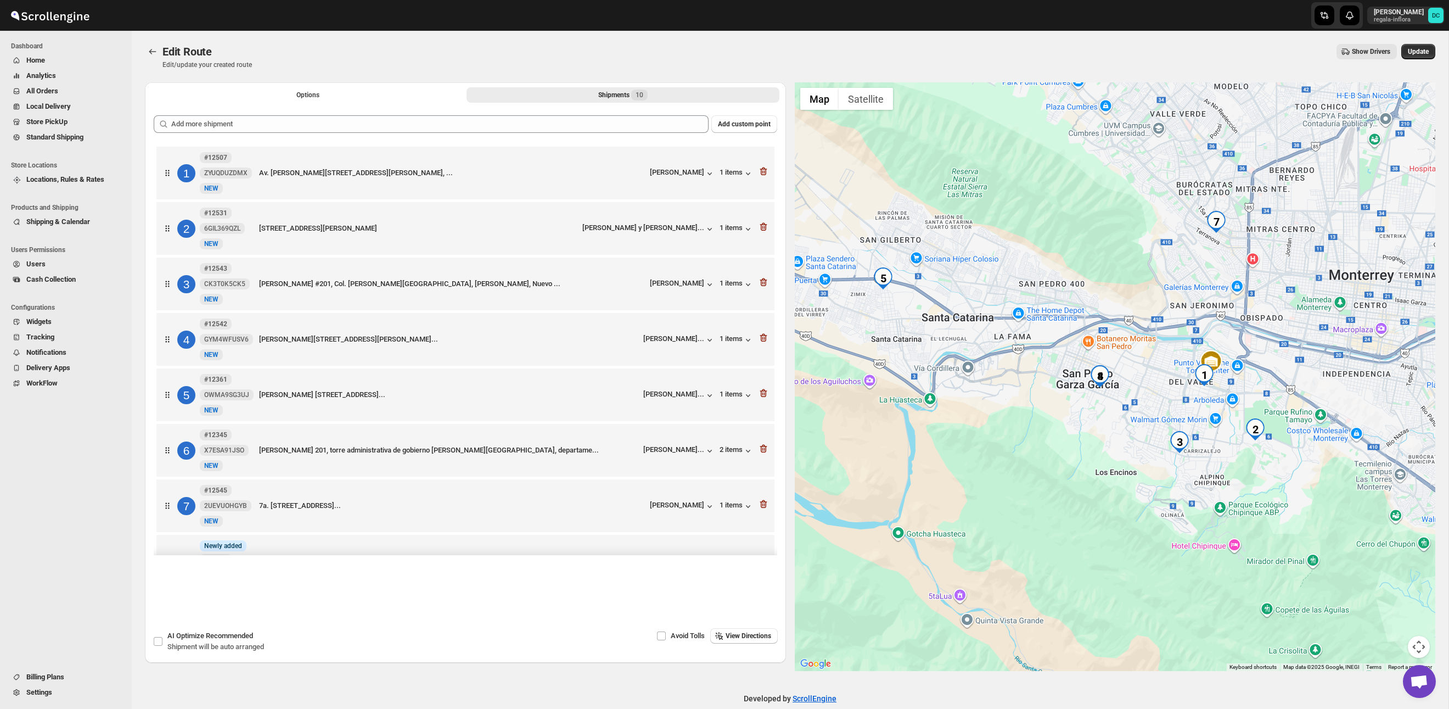
drag, startPoint x: 1036, startPoint y: 417, endPoint x: 1107, endPoint y: 400, distance: 72.2
click at [1058, 417] on div at bounding box center [1115, 376] width 641 height 588
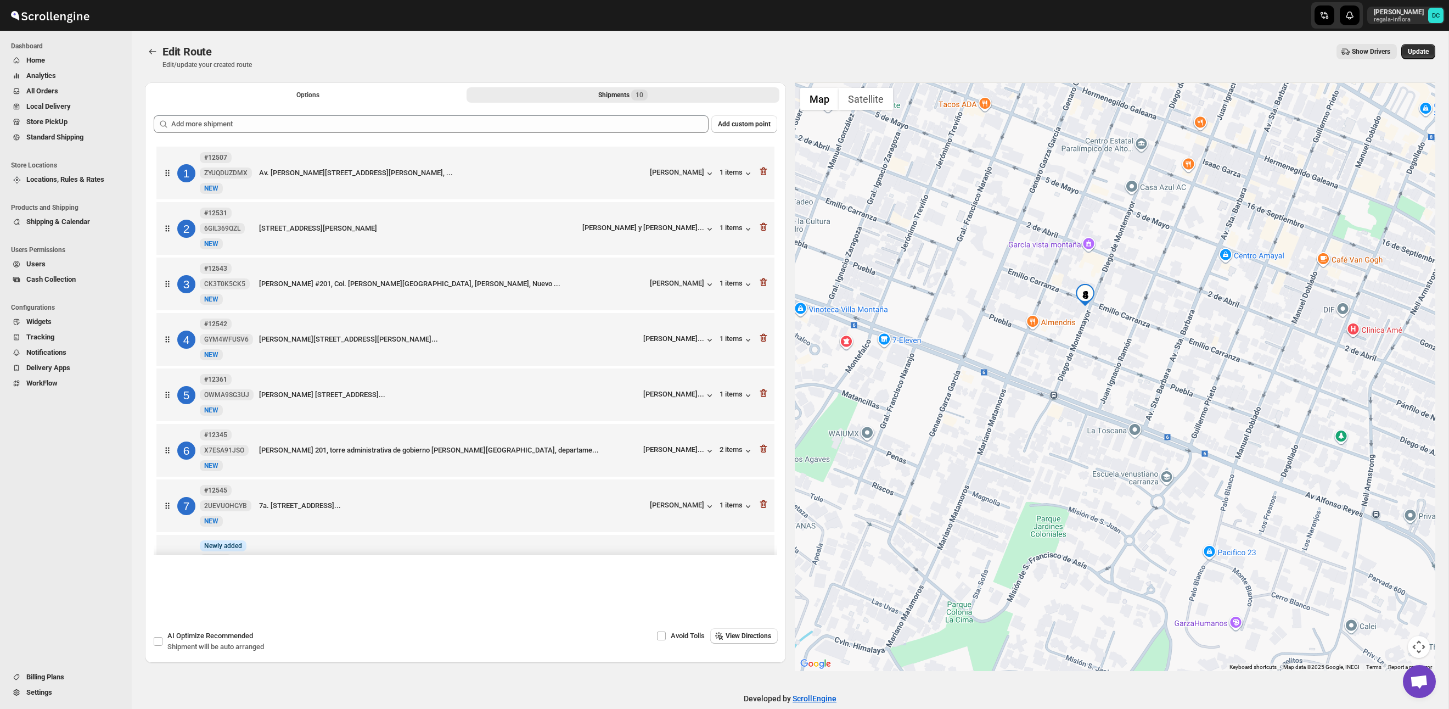
drag, startPoint x: 1085, startPoint y: 299, endPoint x: 1089, endPoint y: 340, distance: 41.4
click at [1089, 340] on div at bounding box center [1115, 376] width 641 height 588
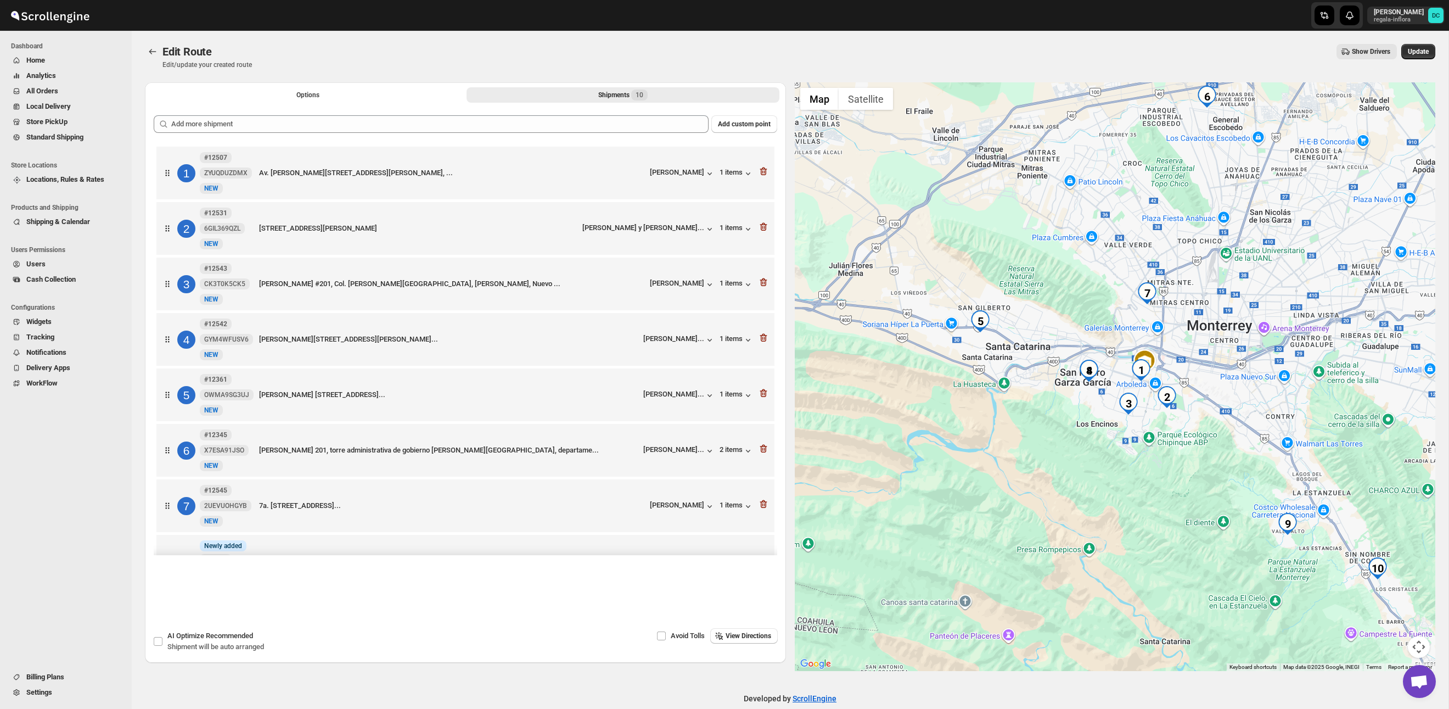
drag, startPoint x: 1256, startPoint y: 288, endPoint x: 1143, endPoint y: 302, distance: 113.9
click at [1143, 302] on img "7" at bounding box center [1147, 293] width 22 height 22
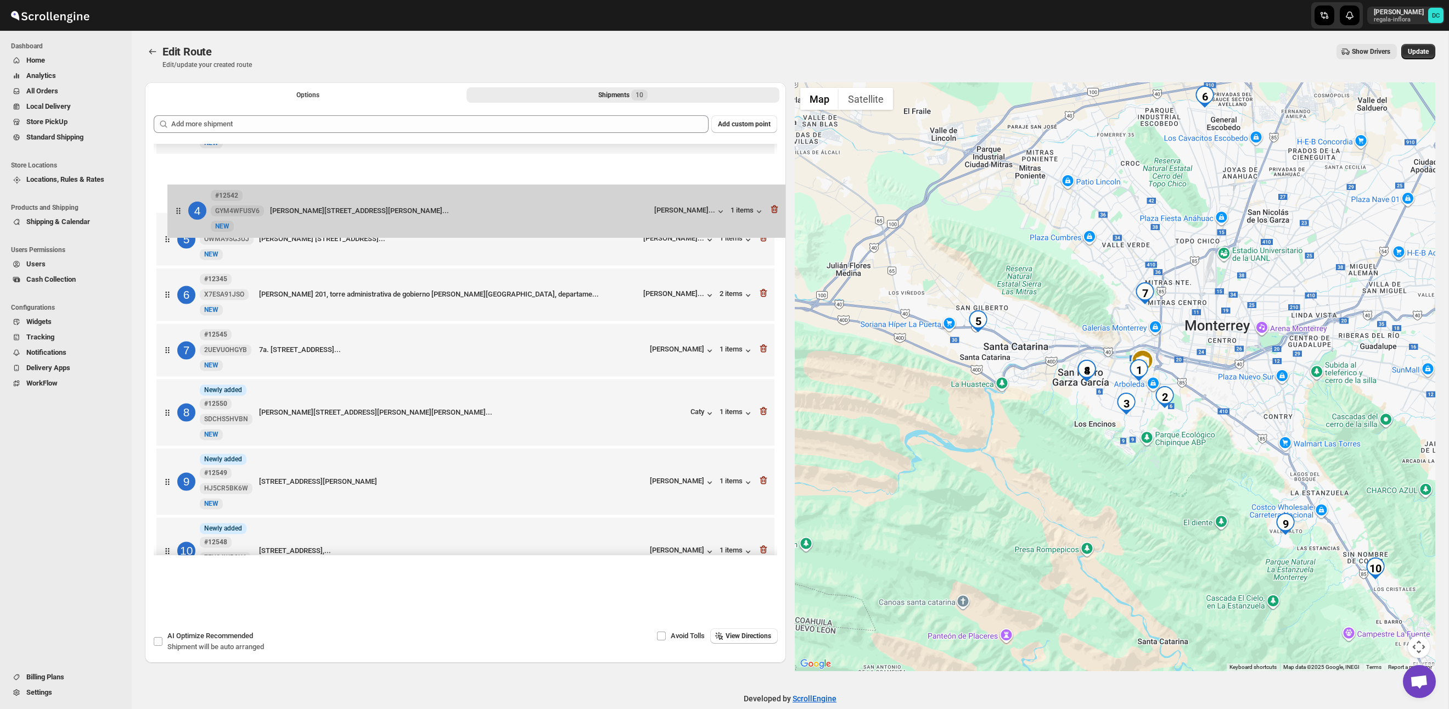
scroll to position [152, 0]
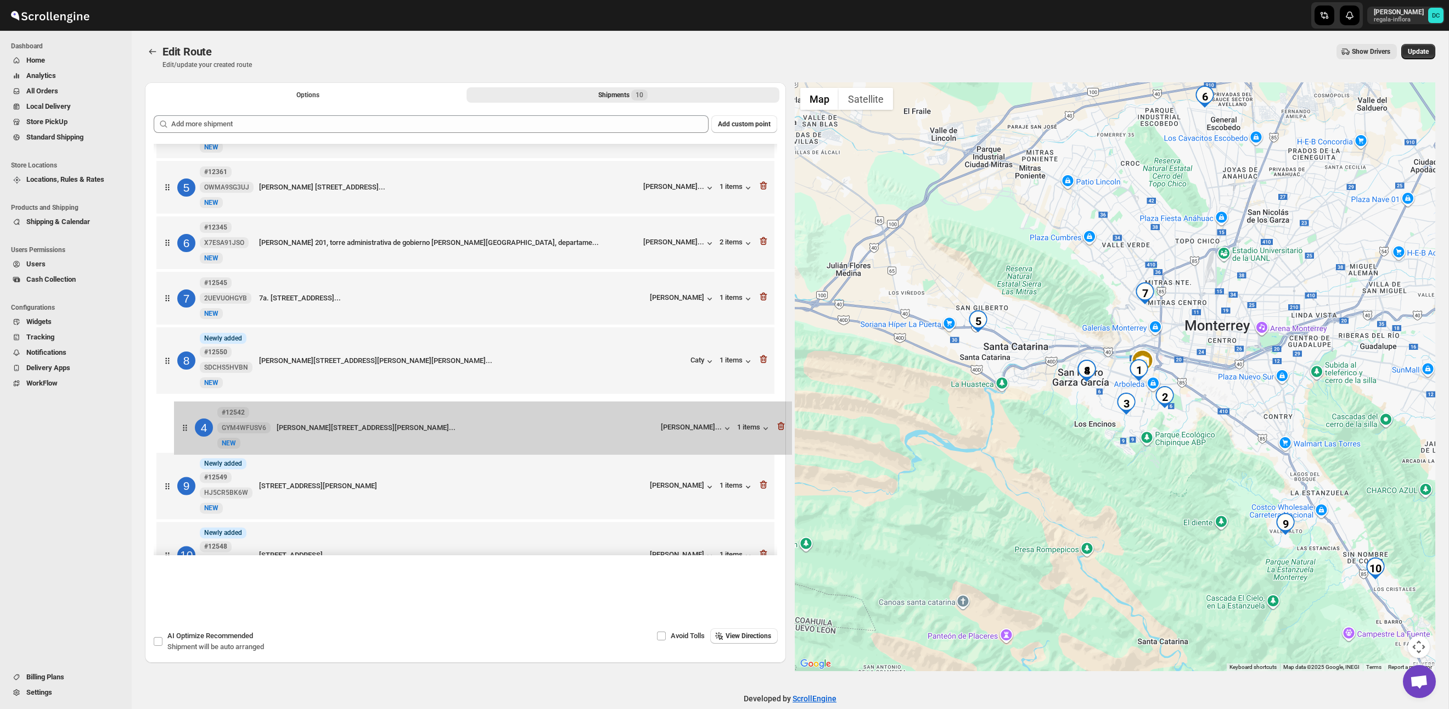
drag, startPoint x: 169, startPoint y: 184, endPoint x: 187, endPoint y: 434, distance: 250.4
click at [188, 434] on div "1 #12507 ZYUQDUZDMX New NEW Av. [PERSON_NAME][STREET_ADDRESS][PERSON_NAME], ...…" at bounding box center [466, 293] width 624 height 602
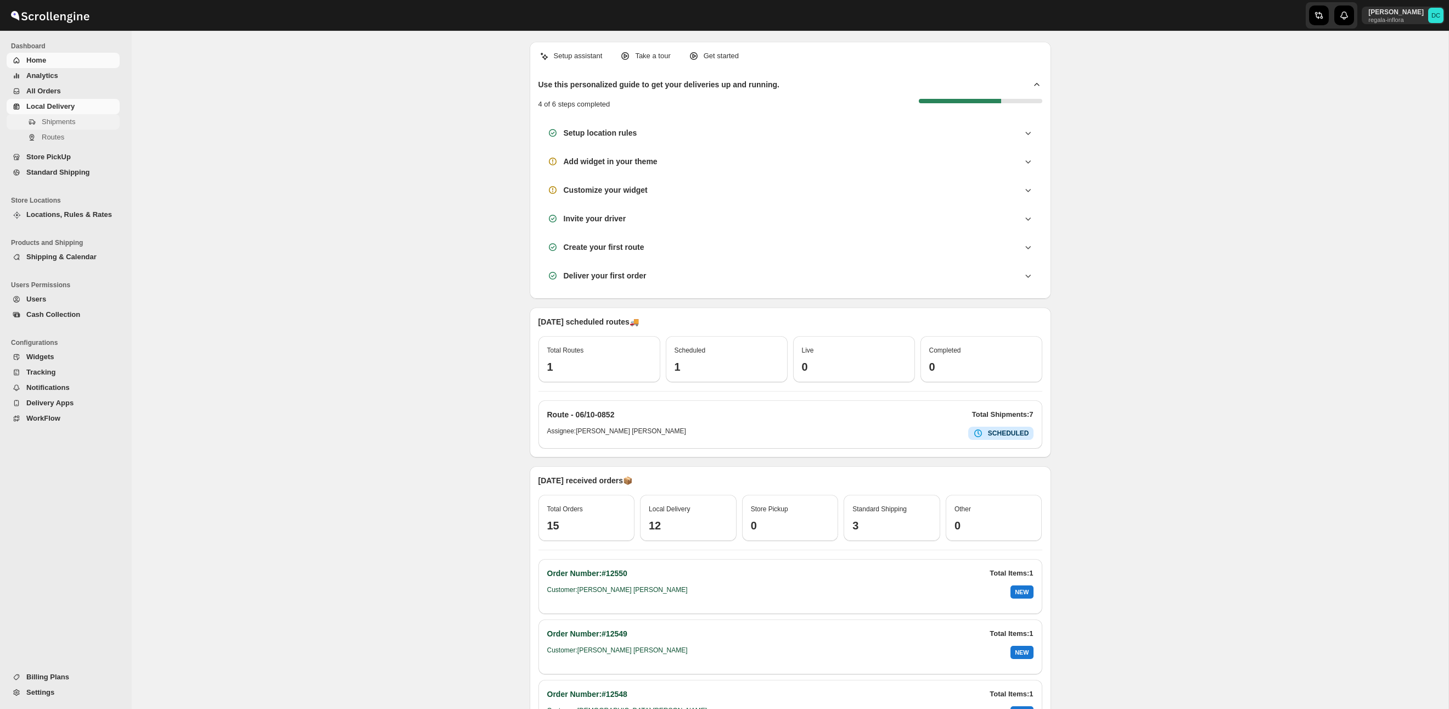
click at [70, 119] on span "Shipments" at bounding box center [58, 121] width 33 height 8
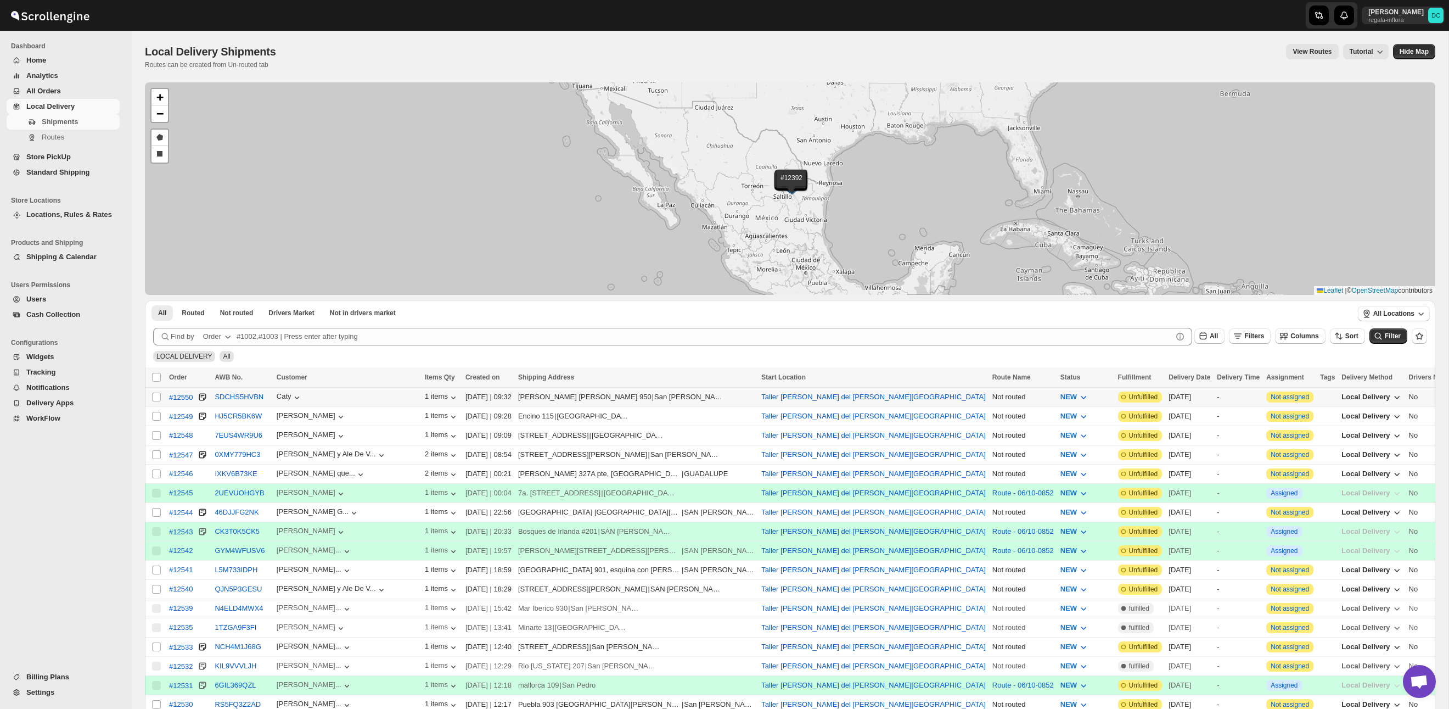
drag, startPoint x: 154, startPoint y: 397, endPoint x: 156, endPoint y: 410, distance: 13.4
click at [154, 397] on input "Select shipment" at bounding box center [156, 396] width 9 height 9
checkbox input "true"
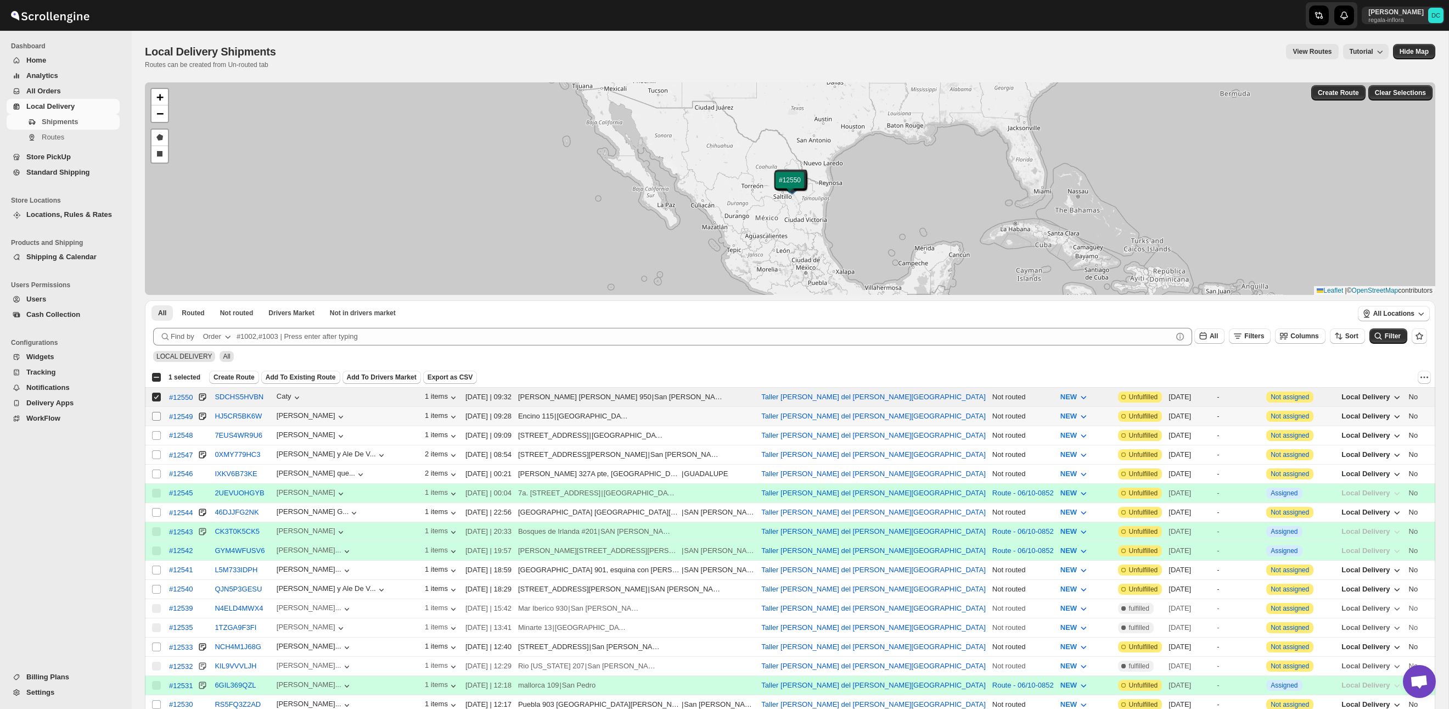
click at [156, 415] on input "Select shipment" at bounding box center [156, 416] width 9 height 9
checkbox input "true"
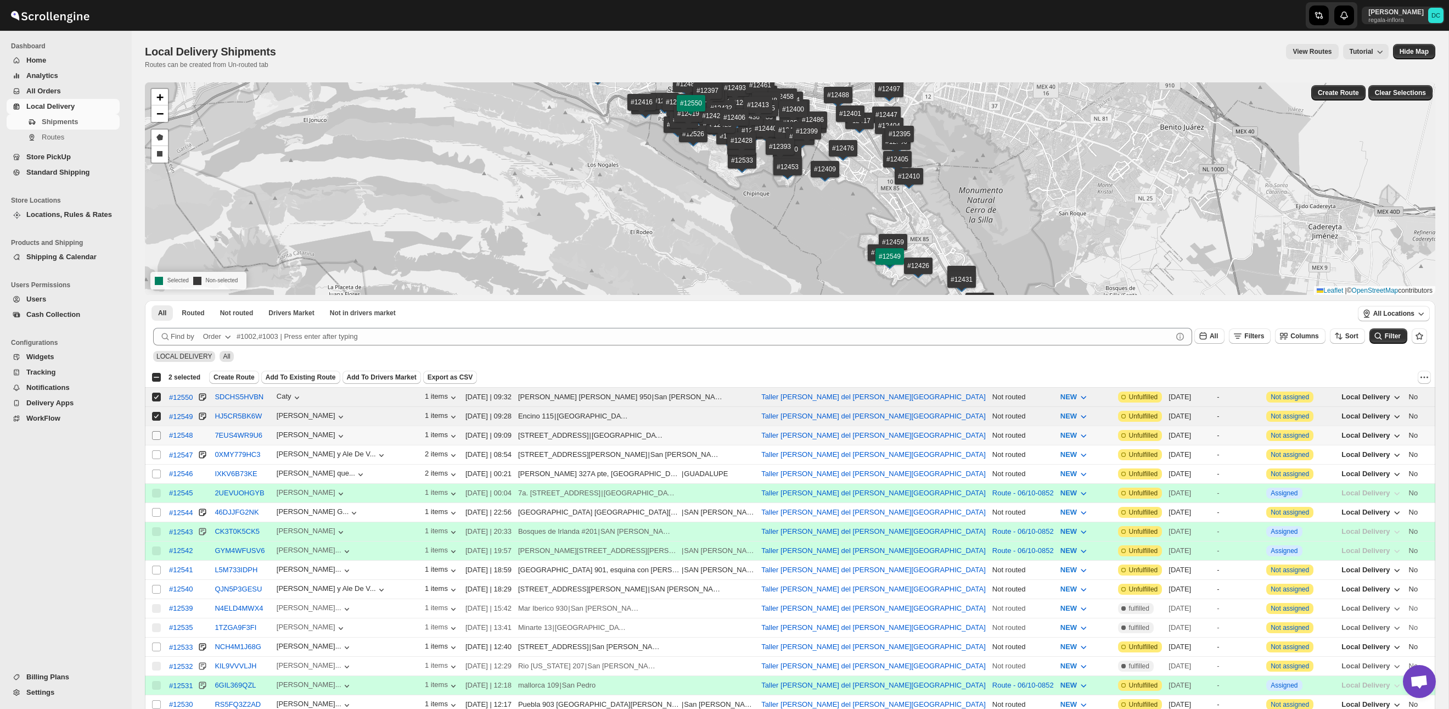
click at [156, 435] on input "Select shipment" at bounding box center [156, 435] width 9 height 9
checkbox input "true"
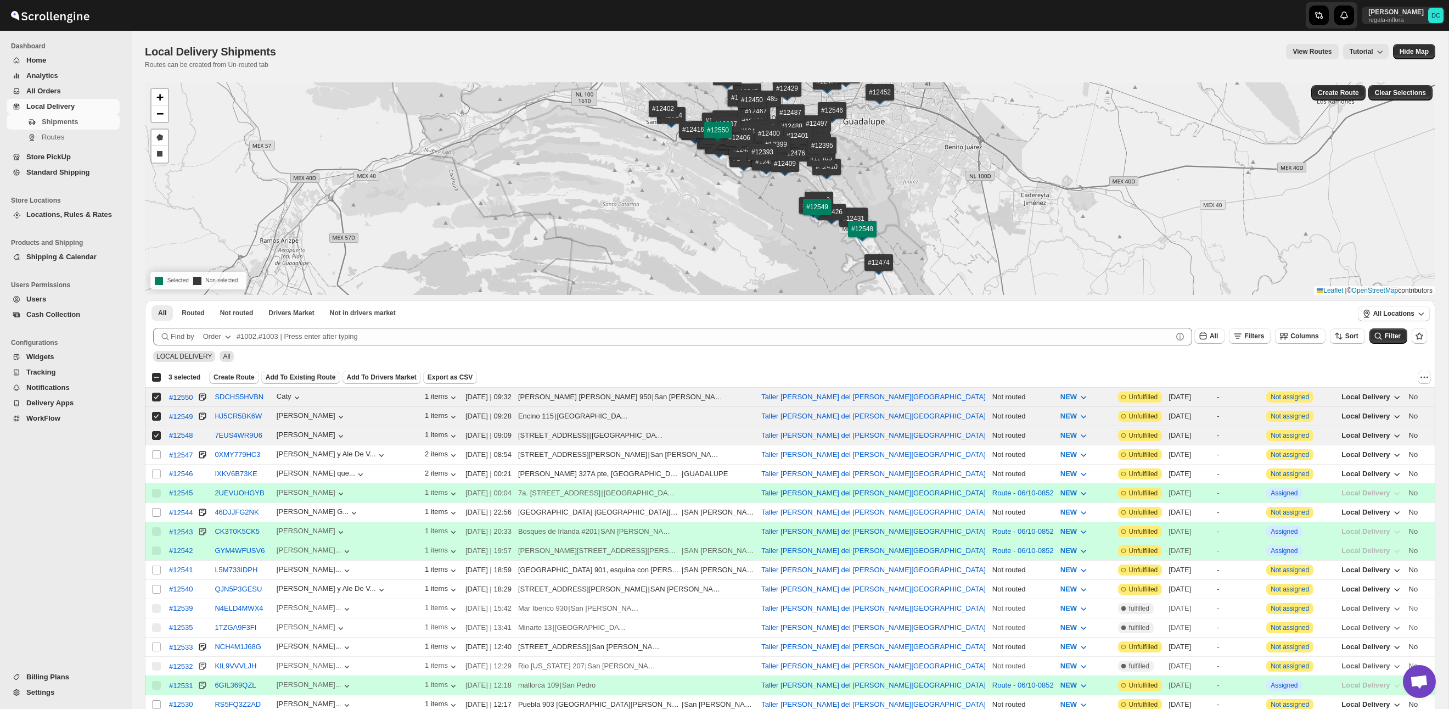
click at [296, 375] on span "Add To Existing Route" at bounding box center [301, 377] width 70 height 9
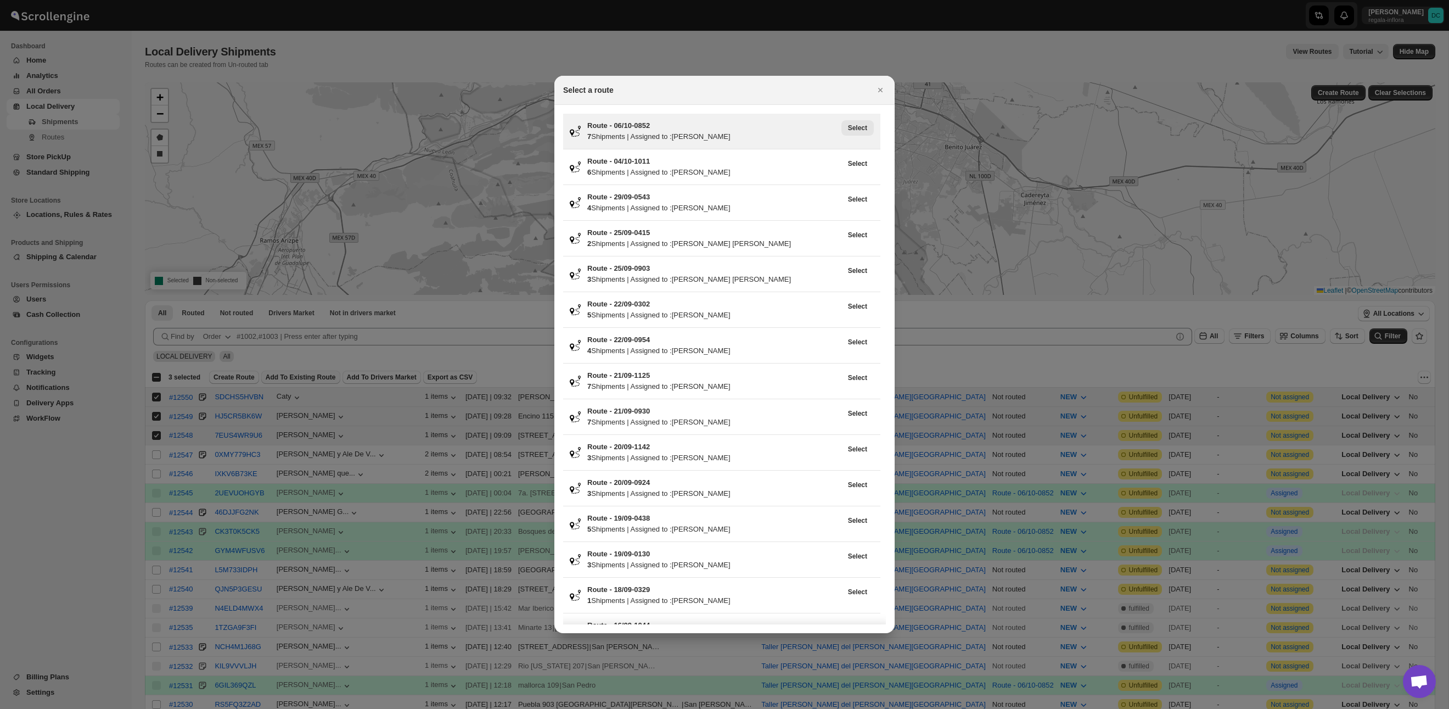
click at [860, 129] on span "Select" at bounding box center [857, 128] width 19 height 9
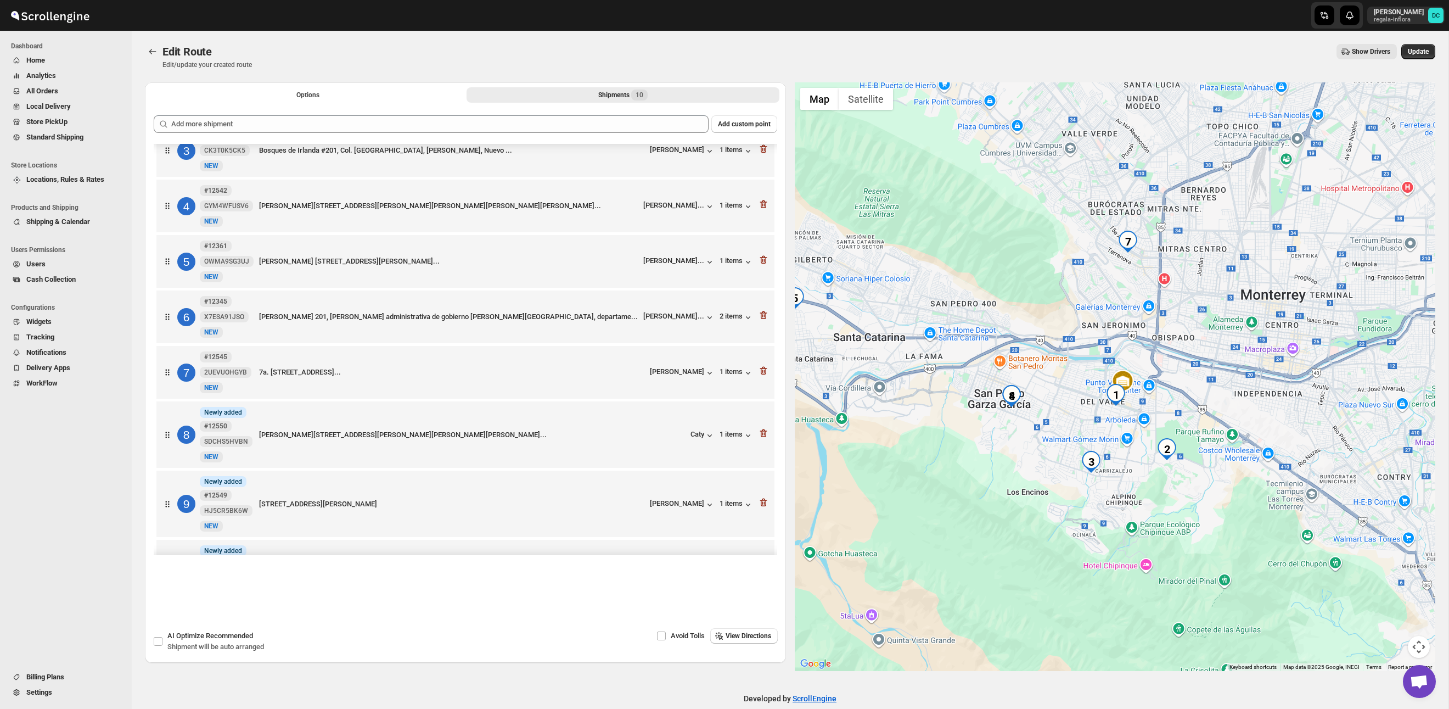
scroll to position [111, 0]
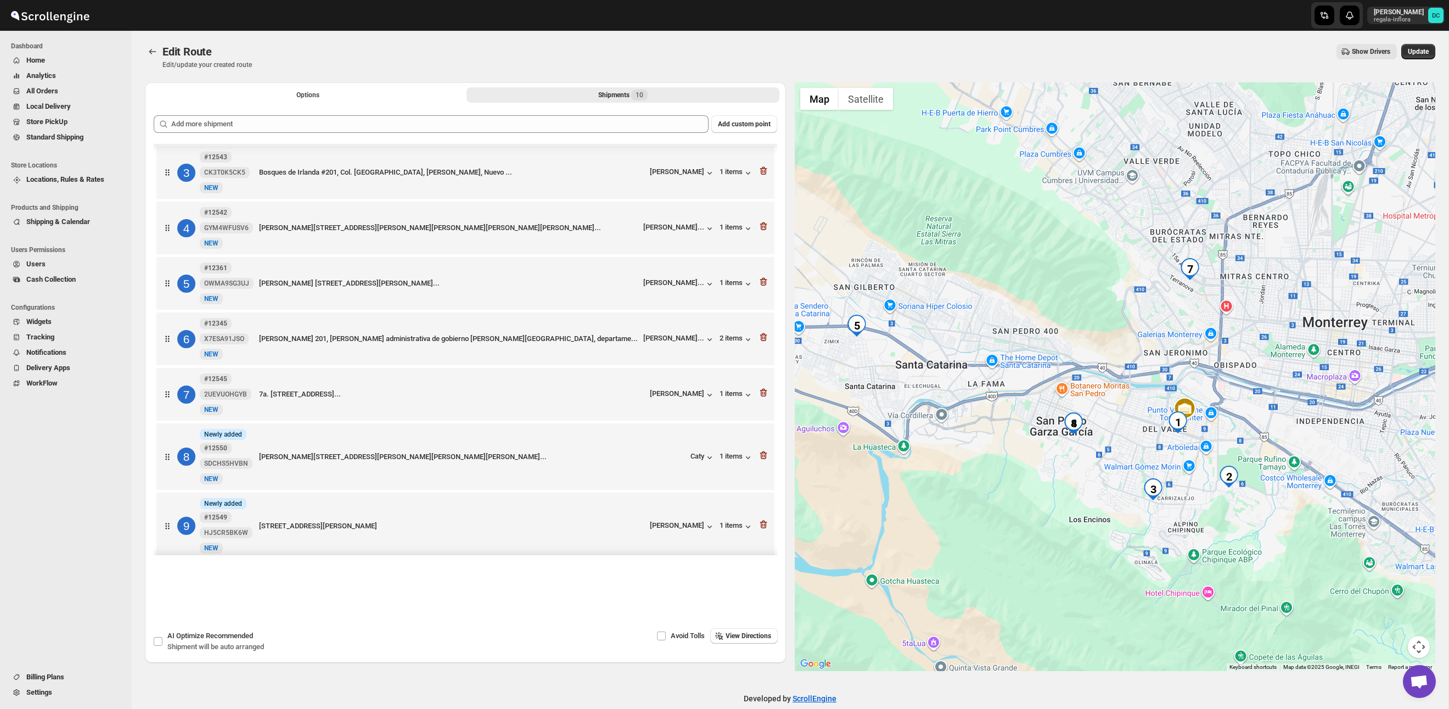
drag, startPoint x: 1006, startPoint y: 277, endPoint x: 1047, endPoint y: 292, distance: 43.8
click at [1047, 292] on div at bounding box center [1115, 376] width 641 height 588
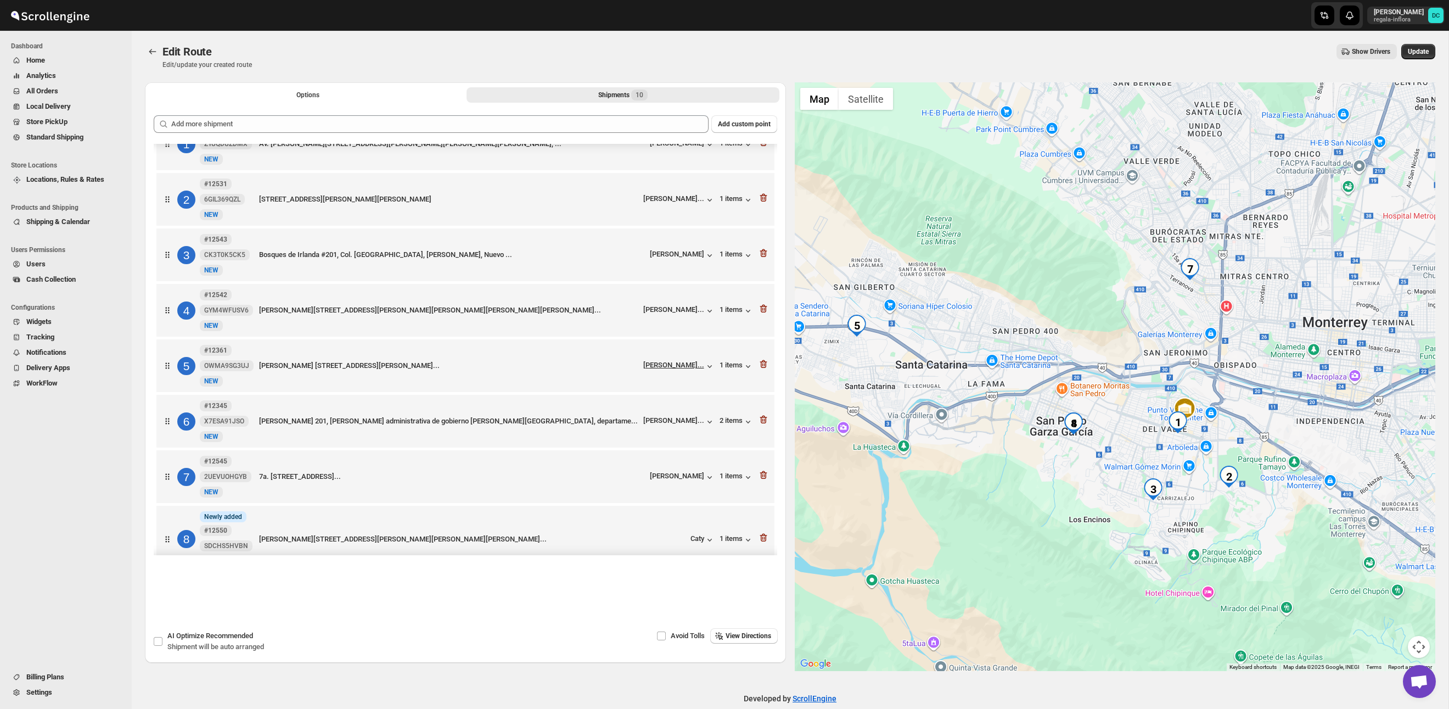
scroll to position [0, 0]
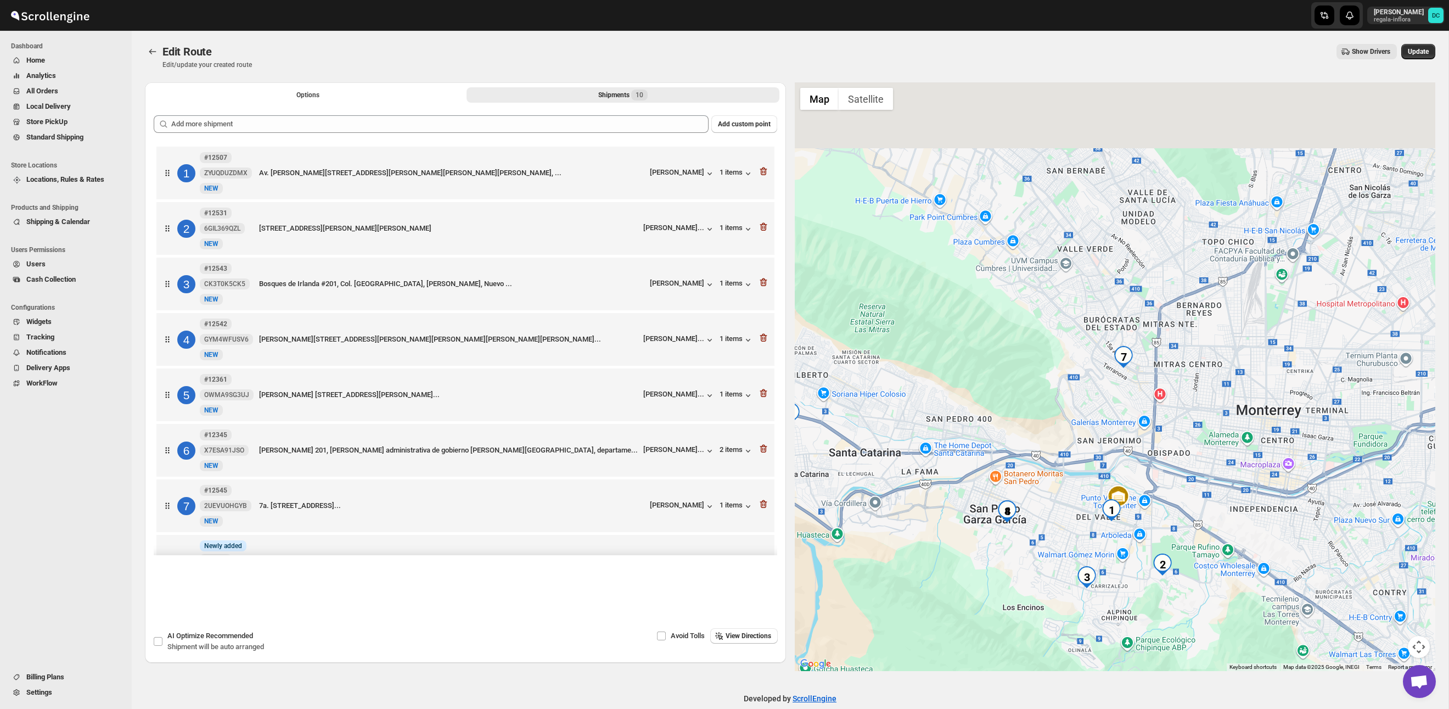
drag, startPoint x: 1122, startPoint y: 274, endPoint x: 1054, endPoint y: 365, distance: 113.3
click at [1054, 365] on div at bounding box center [1115, 376] width 641 height 588
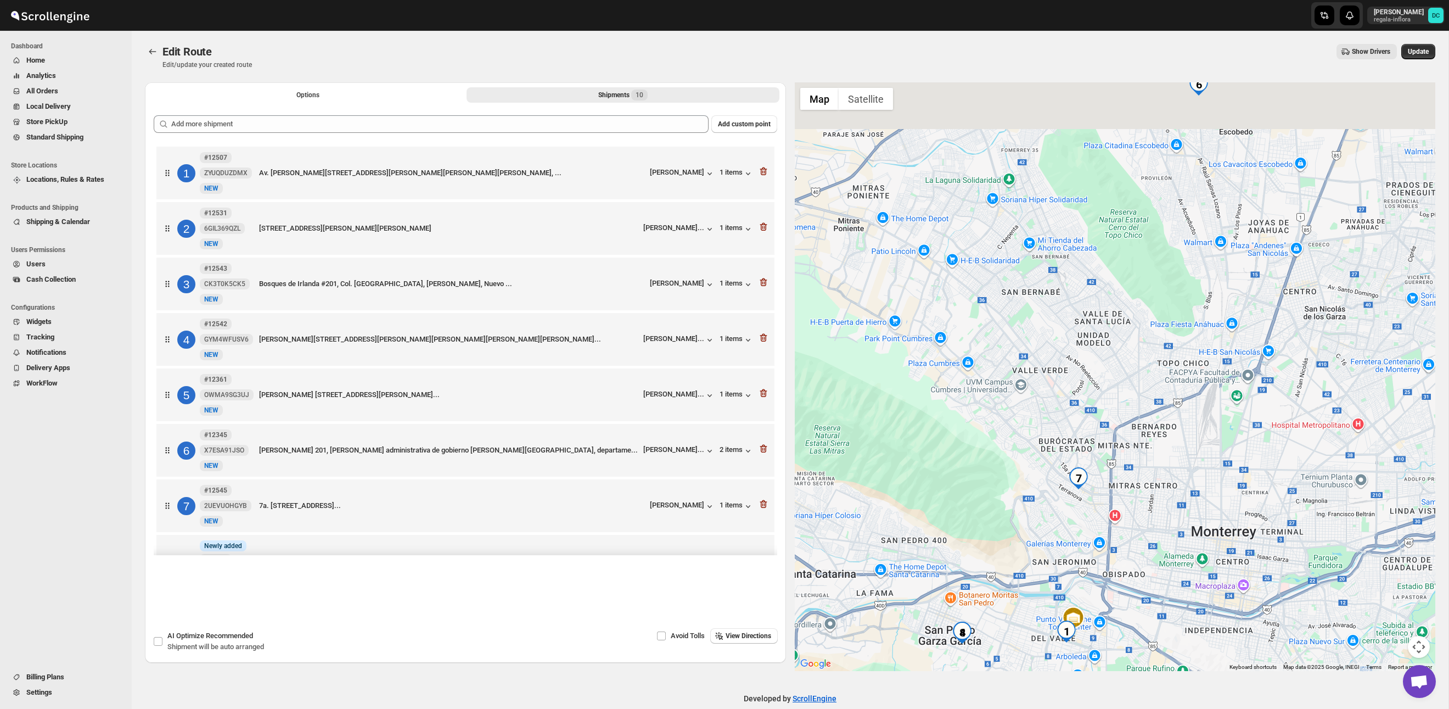
drag, startPoint x: 1057, startPoint y: 285, endPoint x: 1012, endPoint y: 403, distance: 126.6
click at [1012, 403] on div at bounding box center [1115, 376] width 641 height 588
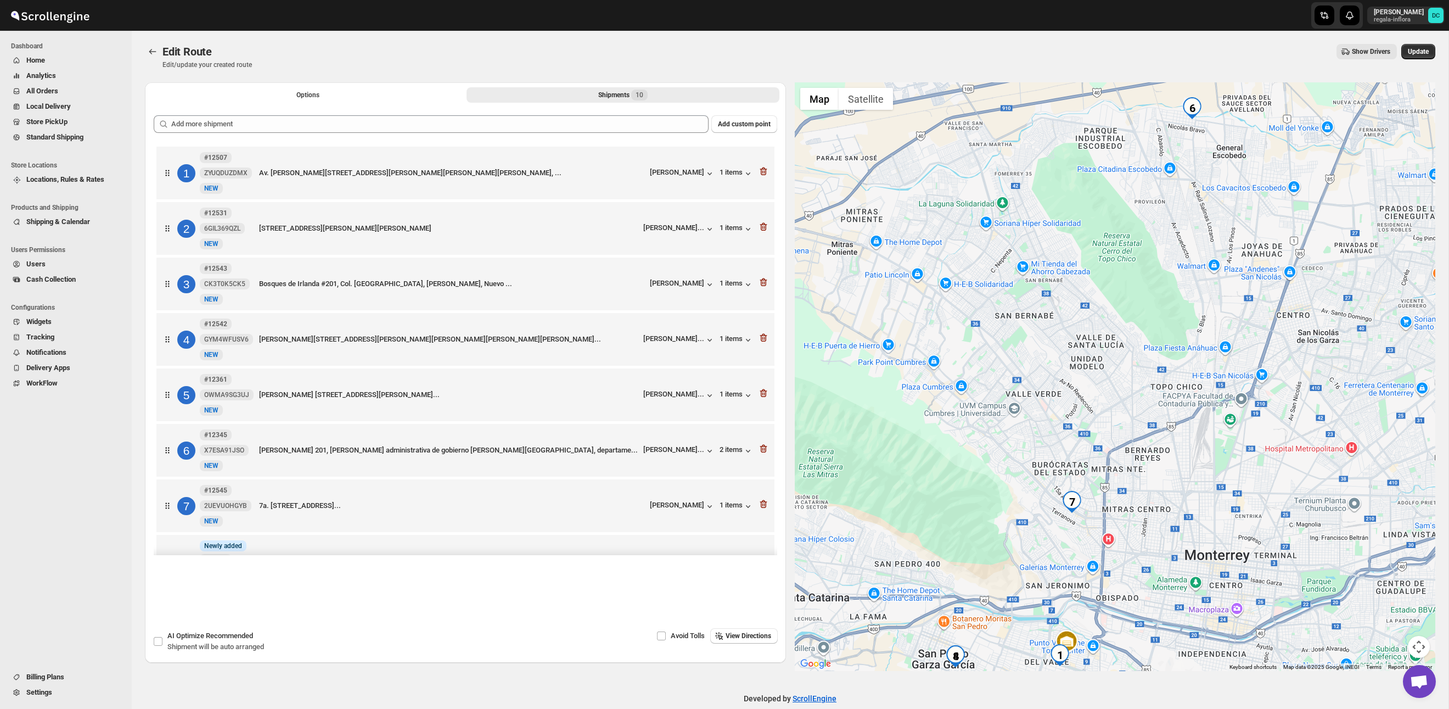
drag, startPoint x: 1080, startPoint y: 310, endPoint x: 1072, endPoint y: 339, distance: 29.6
click at [1074, 333] on div at bounding box center [1115, 376] width 641 height 588
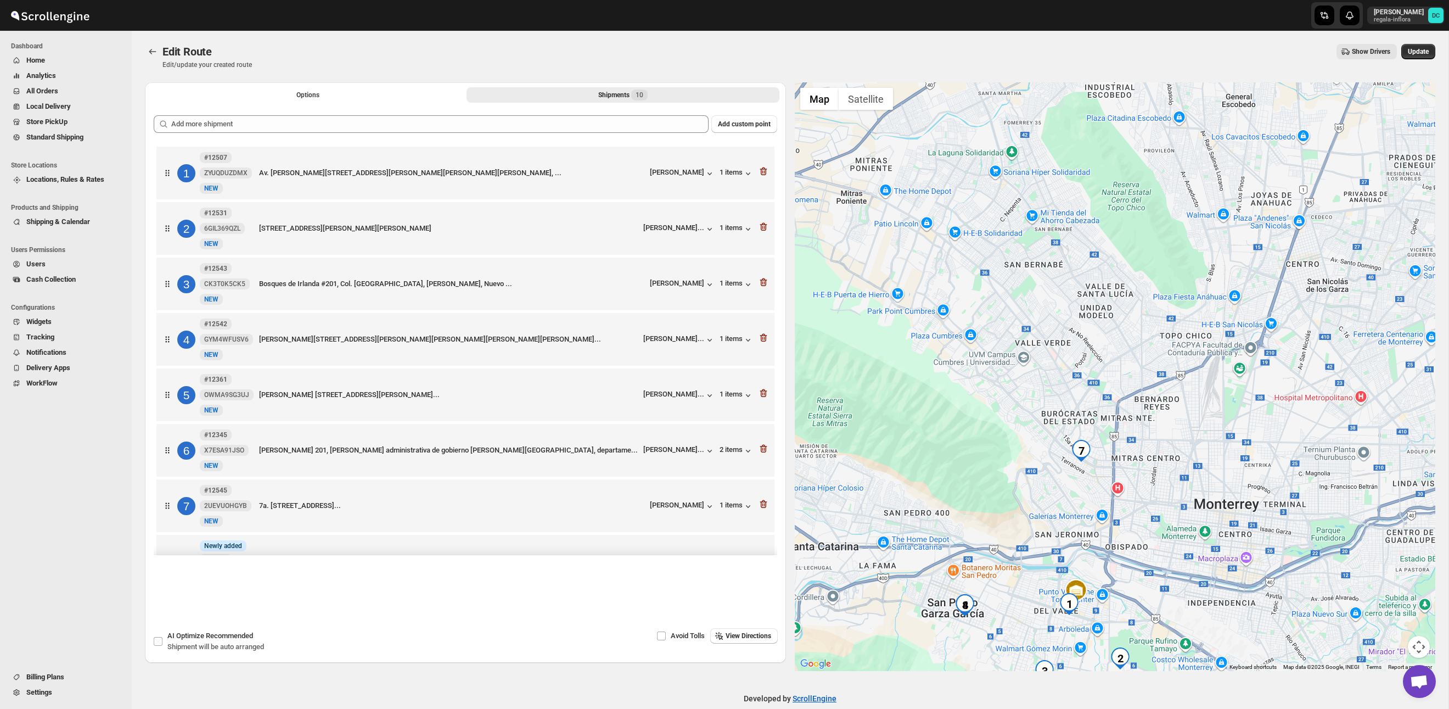
drag, startPoint x: 1067, startPoint y: 363, endPoint x: 1086, endPoint y: 246, distance: 119.0
click at [1086, 245] on div at bounding box center [1115, 376] width 641 height 588
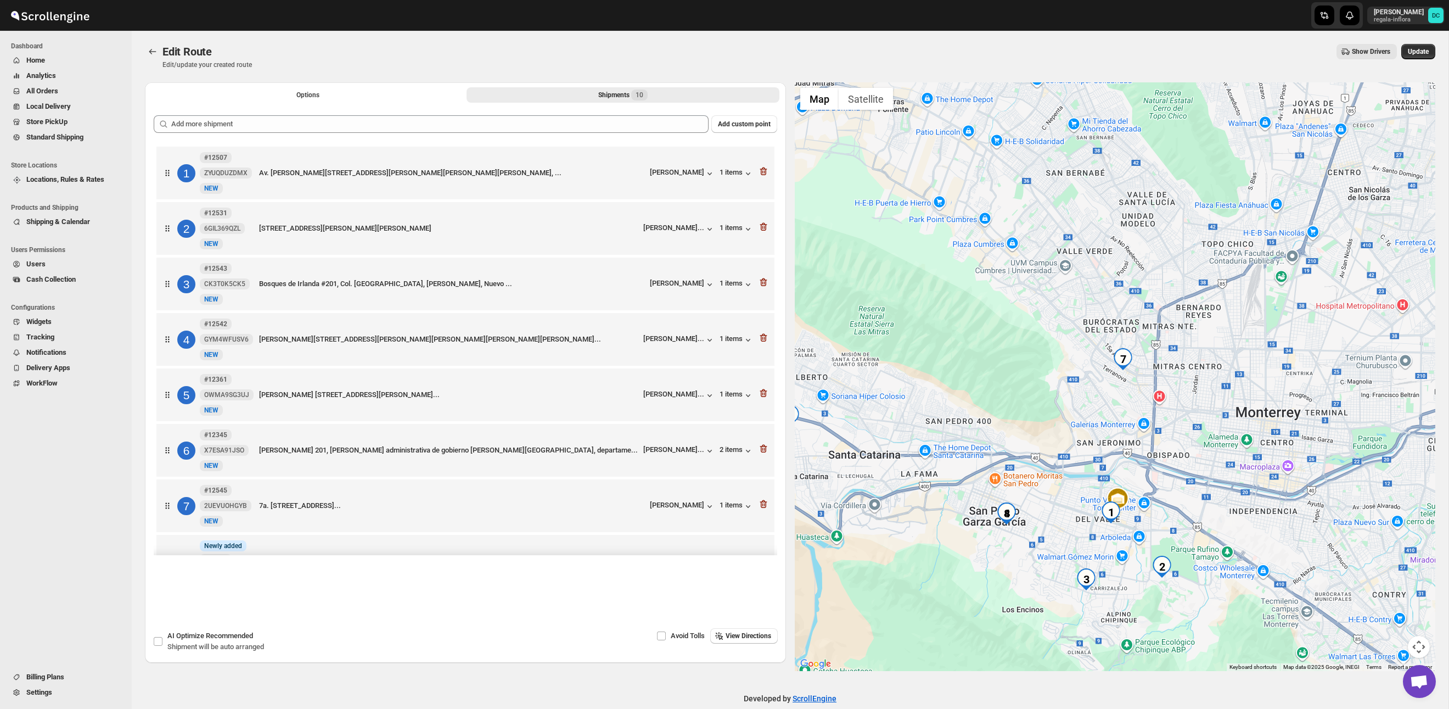
drag, startPoint x: 1025, startPoint y: 318, endPoint x: 1112, endPoint y: 248, distance: 111.7
click at [1112, 248] on div at bounding box center [1115, 376] width 641 height 588
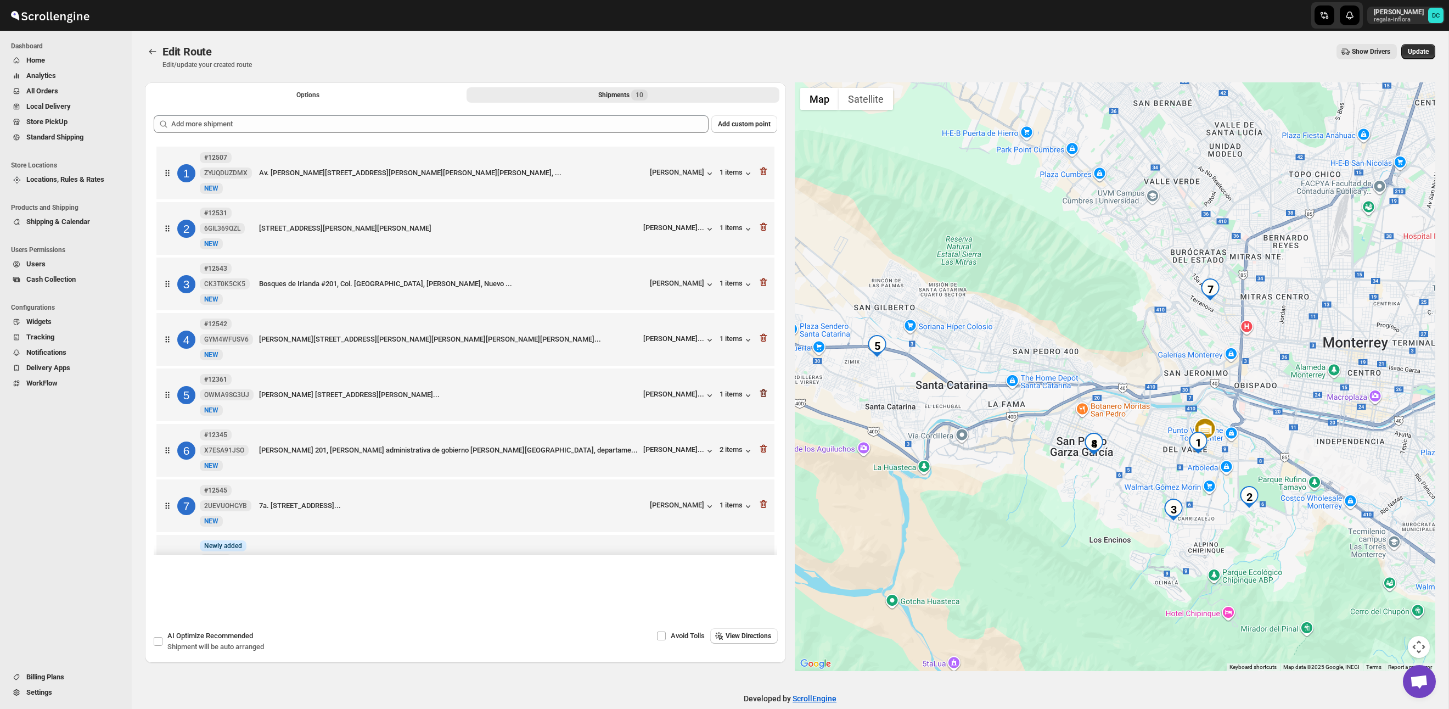
click at [763, 396] on icon "button" at bounding box center [763, 393] width 11 height 11
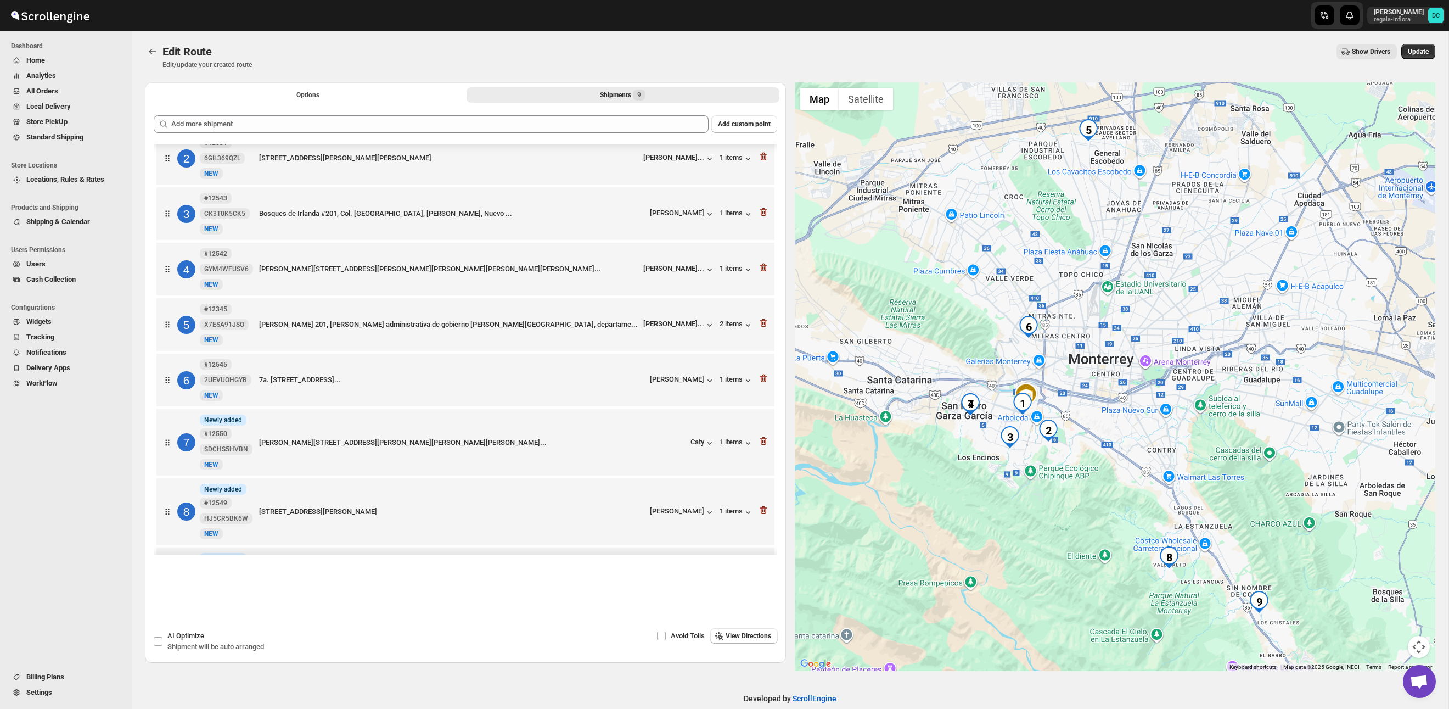
scroll to position [84, 0]
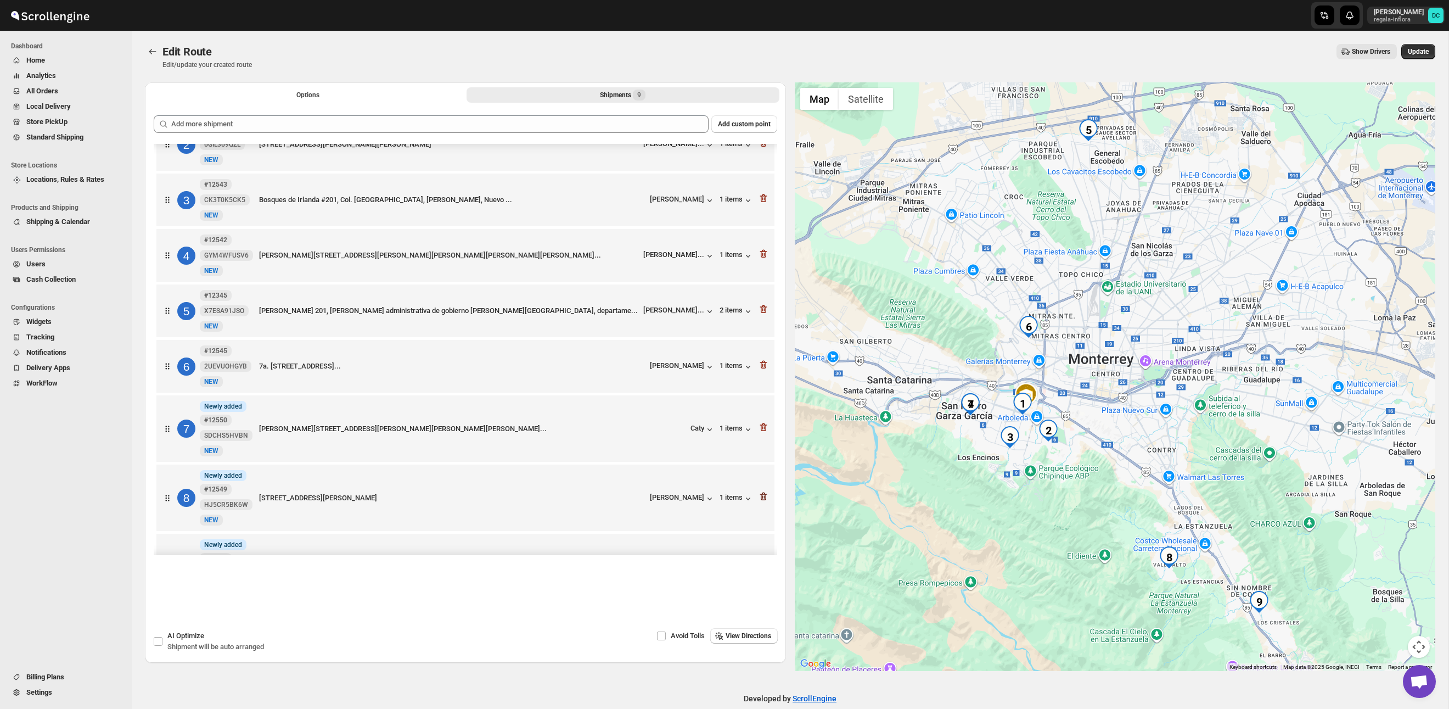
click at [764, 501] on icon "button" at bounding box center [763, 496] width 11 height 11
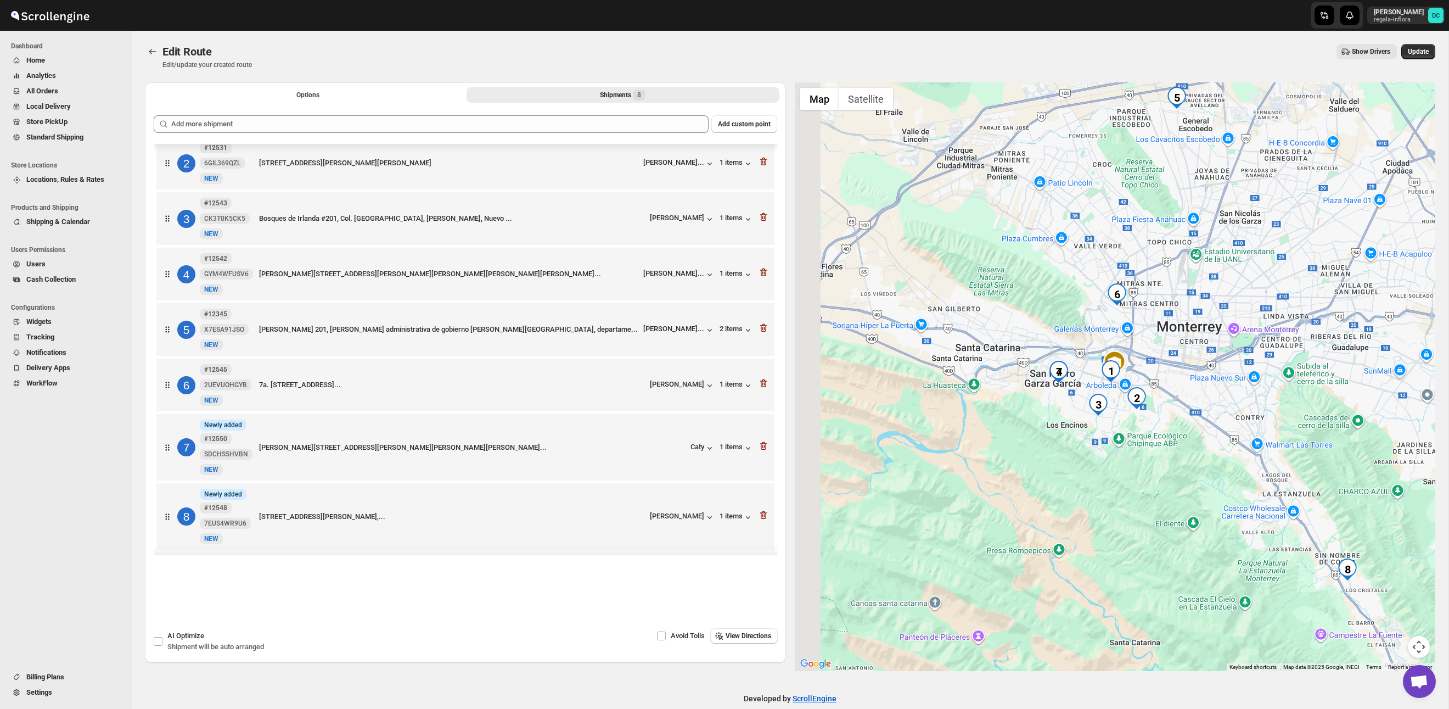
scroll to position [72, 0]
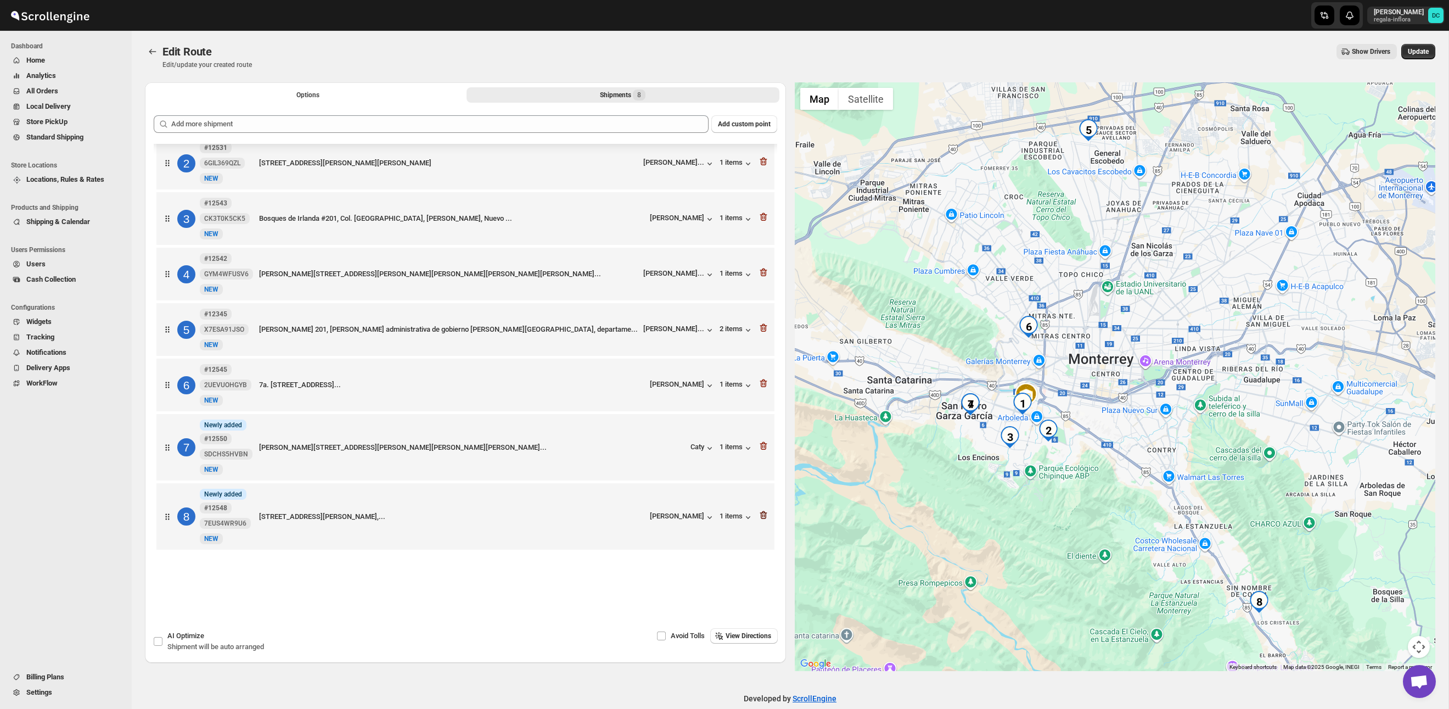
click at [765, 517] on icon "button" at bounding box center [763, 514] width 7 height 8
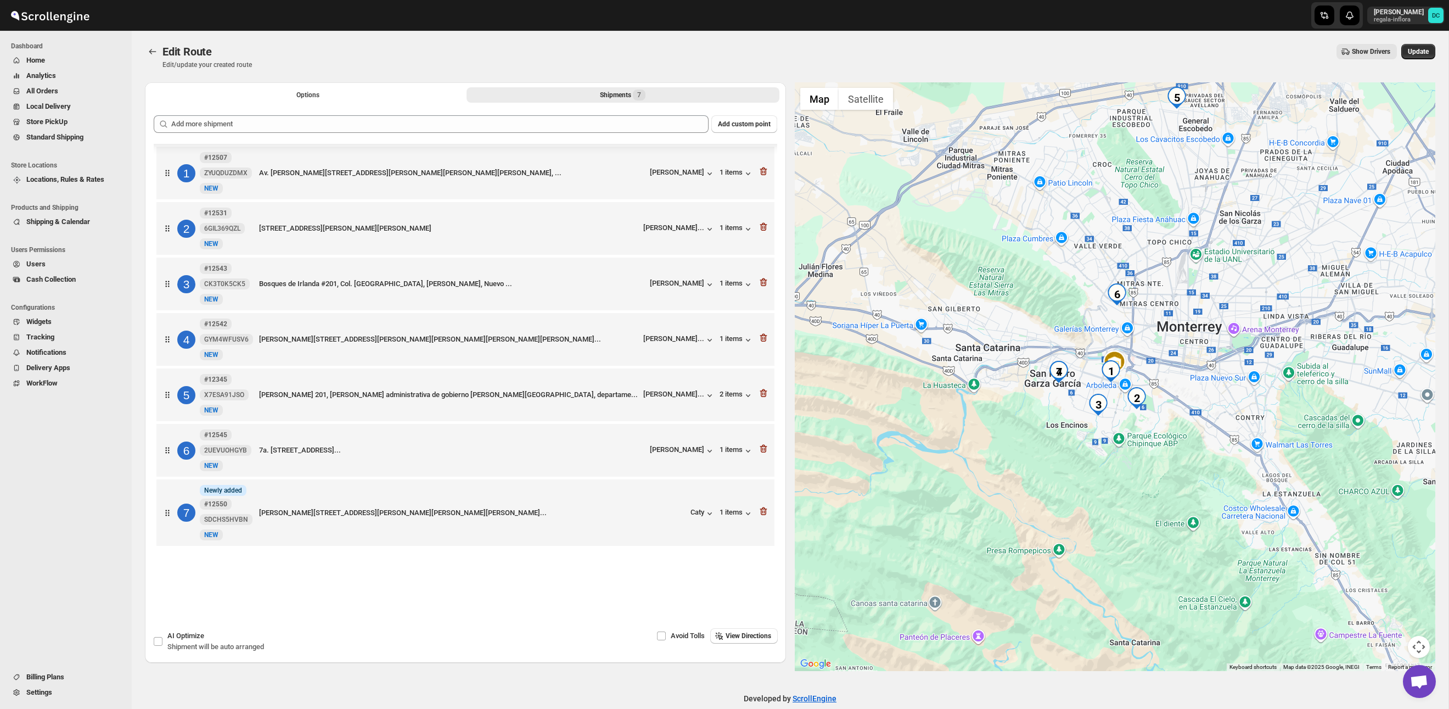
scroll to position [2, 0]
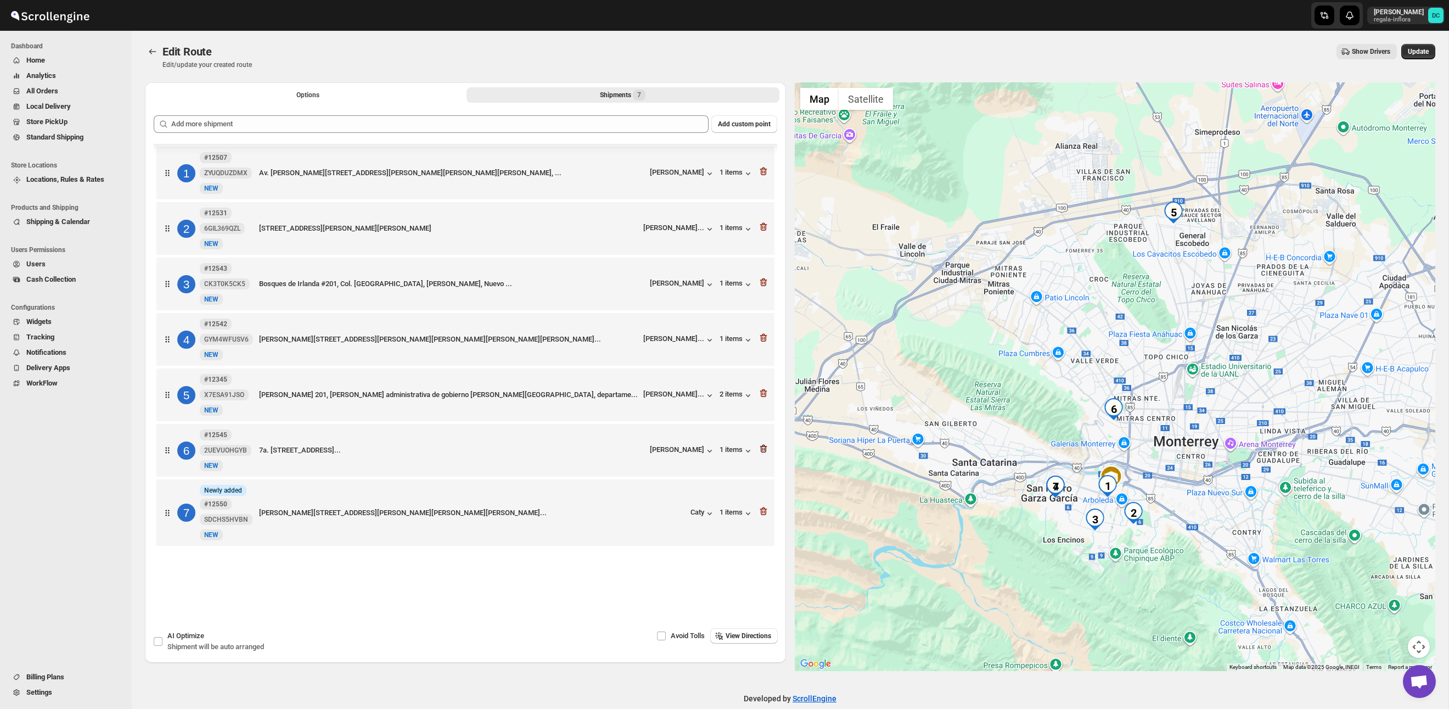
click at [765, 448] on icon "button" at bounding box center [763, 449] width 7 height 8
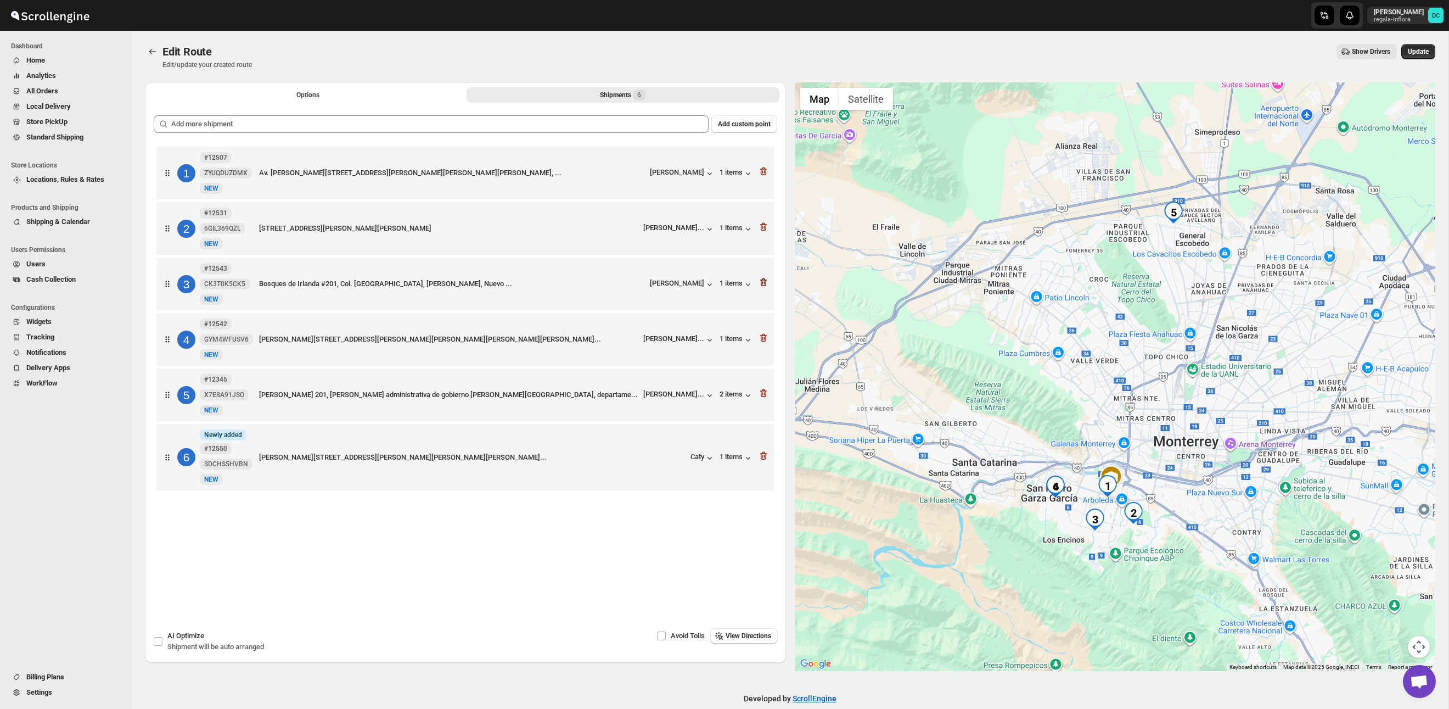
click at [763, 281] on icon "button" at bounding box center [763, 282] width 11 height 11
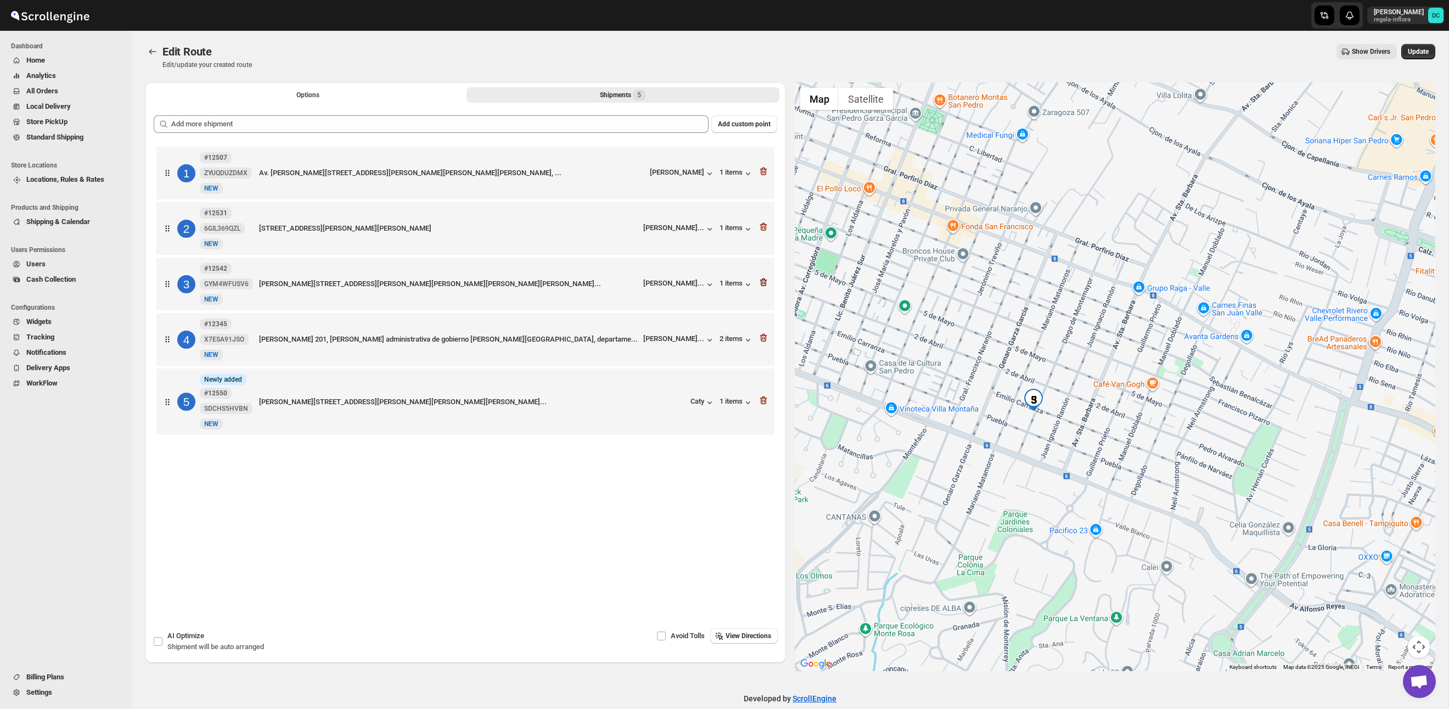
click at [762, 284] on icon "button" at bounding box center [762, 282] width 1 height 3
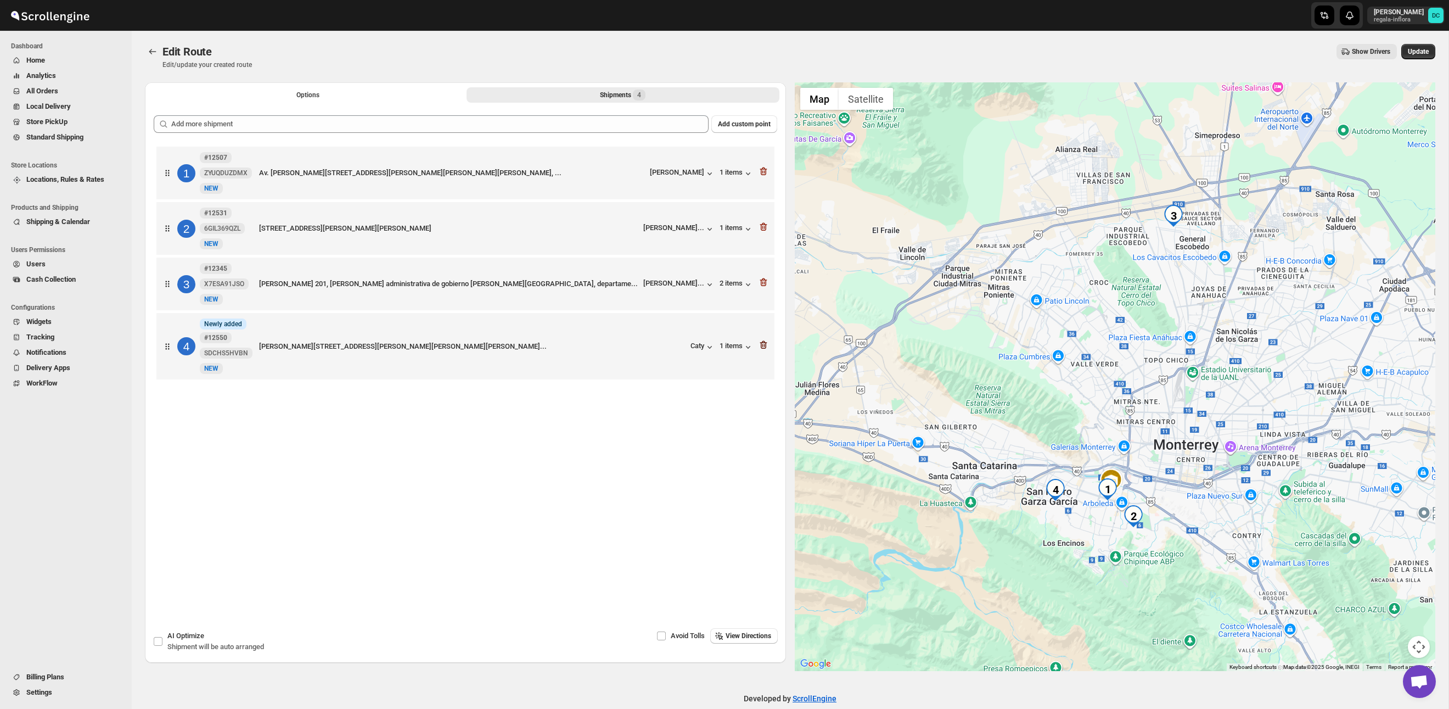
click at [764, 347] on icon "button" at bounding box center [764, 345] width 1 height 3
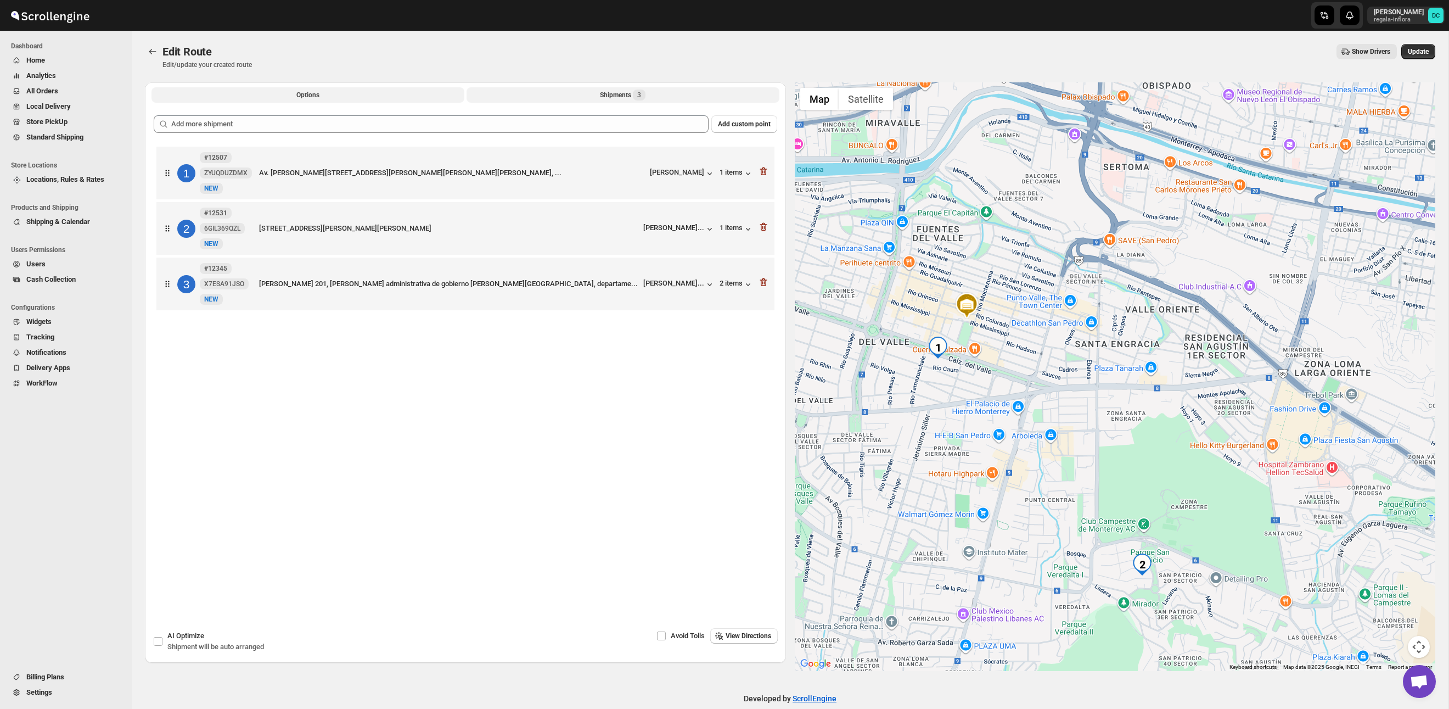
click at [347, 99] on button "Options" at bounding box center [307, 94] width 313 height 15
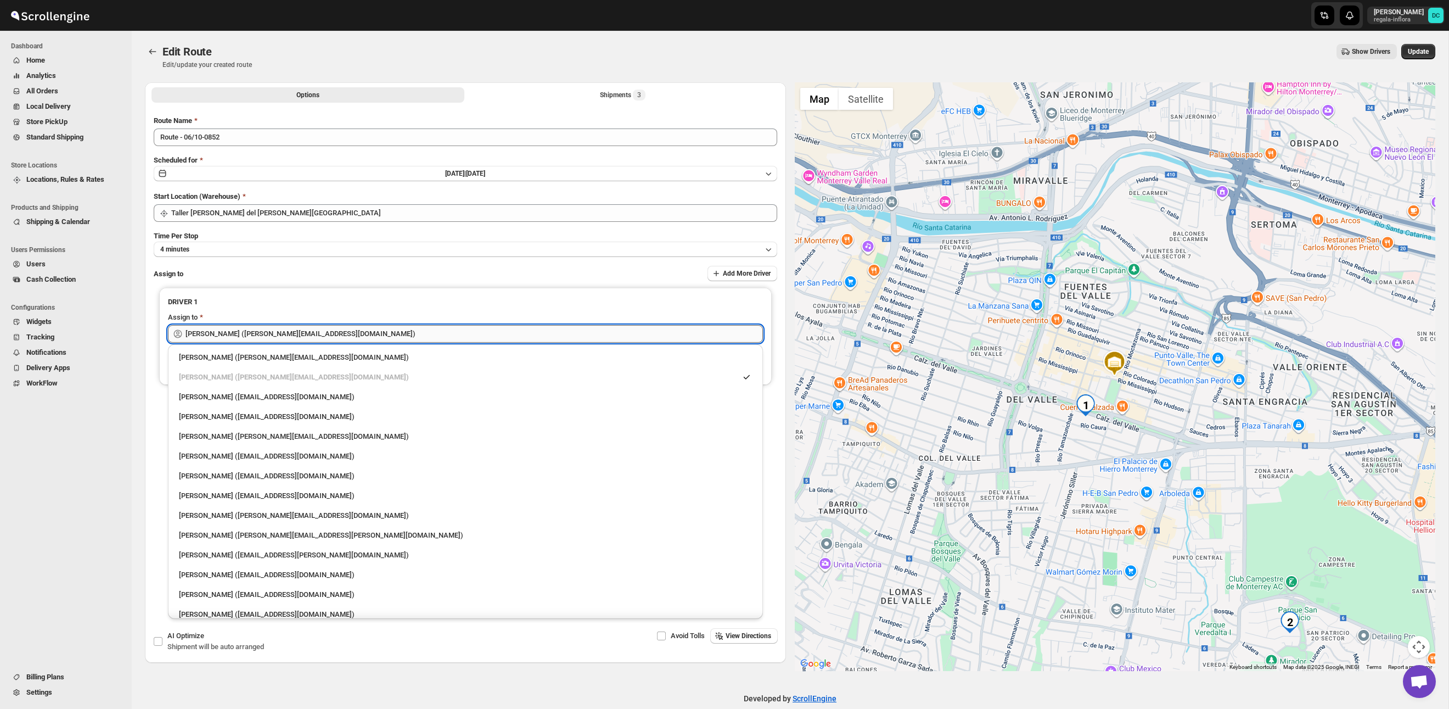
click at [380, 328] on input "[PERSON_NAME] ([EMAIL_ADDRESS][DOMAIN_NAME])" at bounding box center [474, 334] width 577 height 18
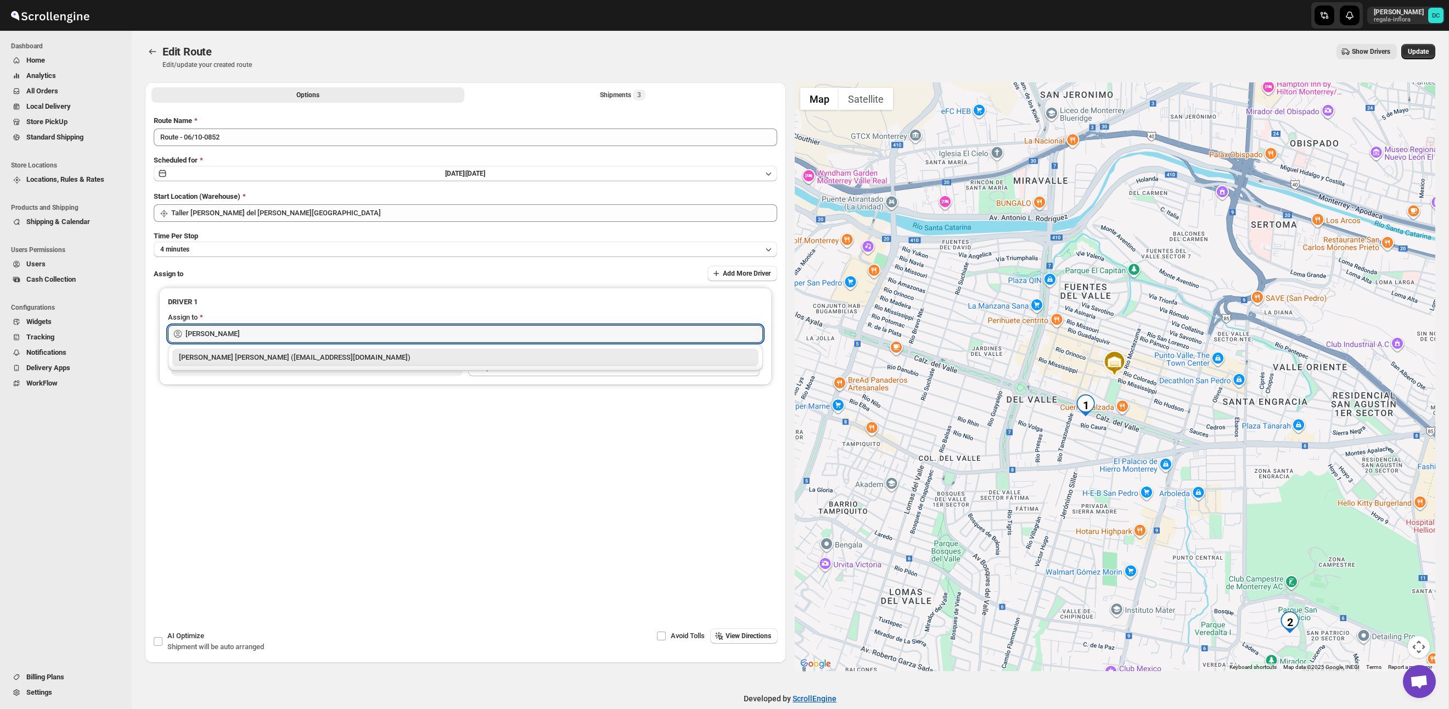
click at [380, 353] on div "Juan Antonio Castillo Guerra (juanantoniocastilloguerra@gmail.com)" at bounding box center [465, 357] width 573 height 11
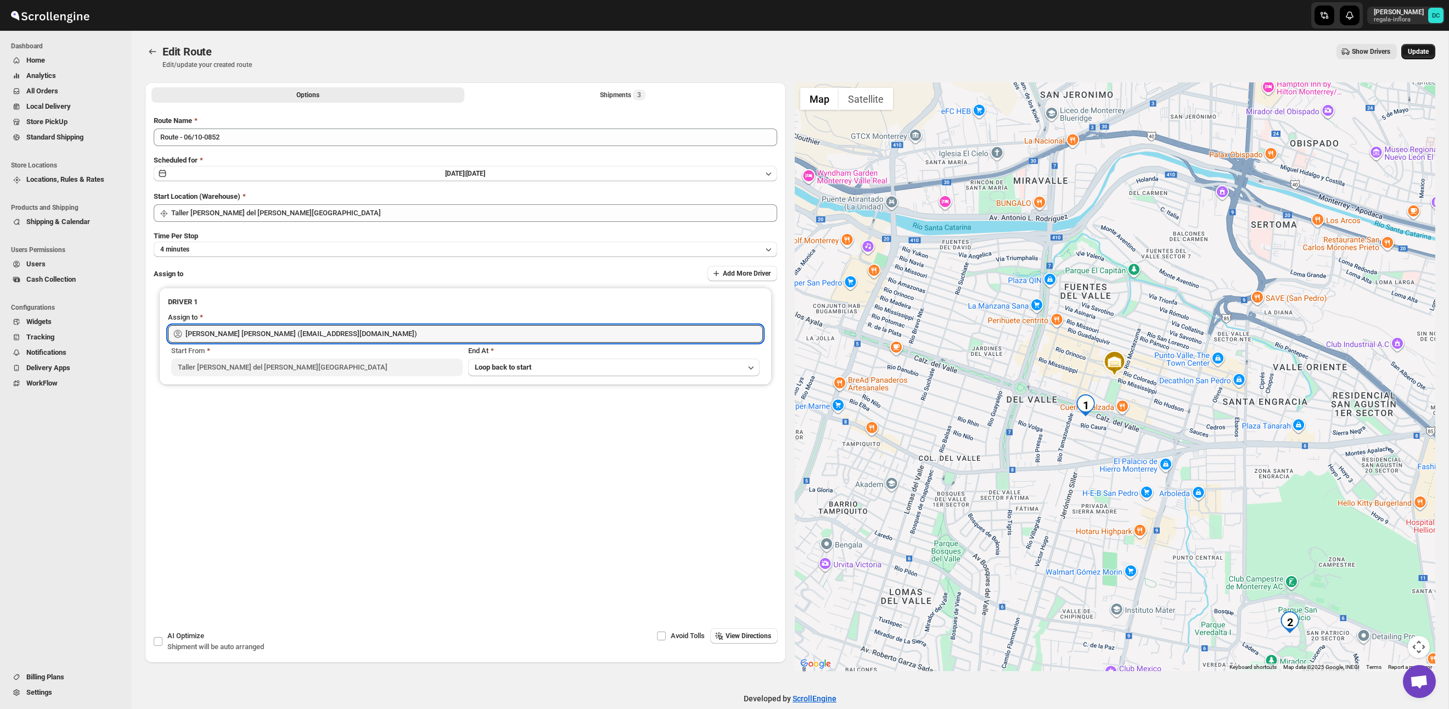
type input "Juan Antonio Castillo Guerra (juanantoniocastilloguerra@gmail.com)"
click at [1413, 49] on span "Update" at bounding box center [1418, 51] width 21 height 9
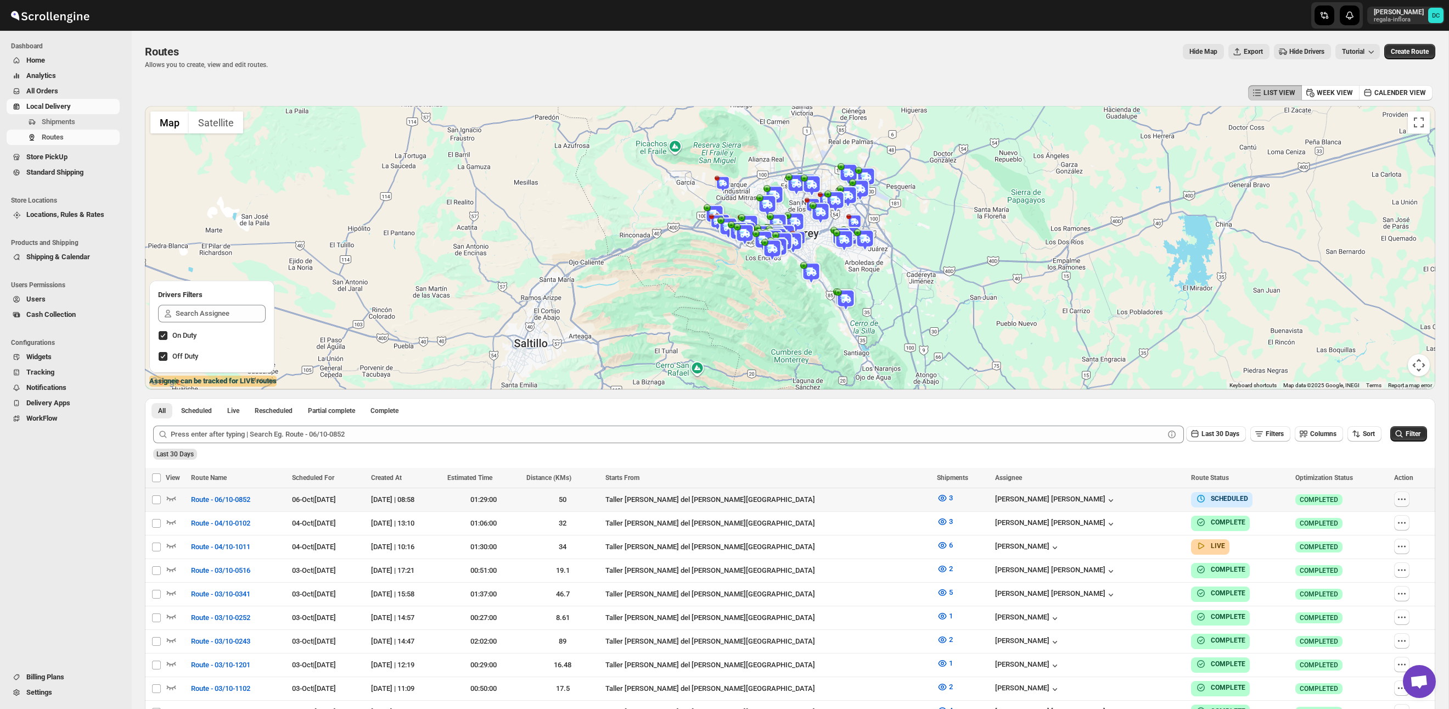
click at [1397, 497] on icon "button" at bounding box center [1401, 498] width 11 height 11
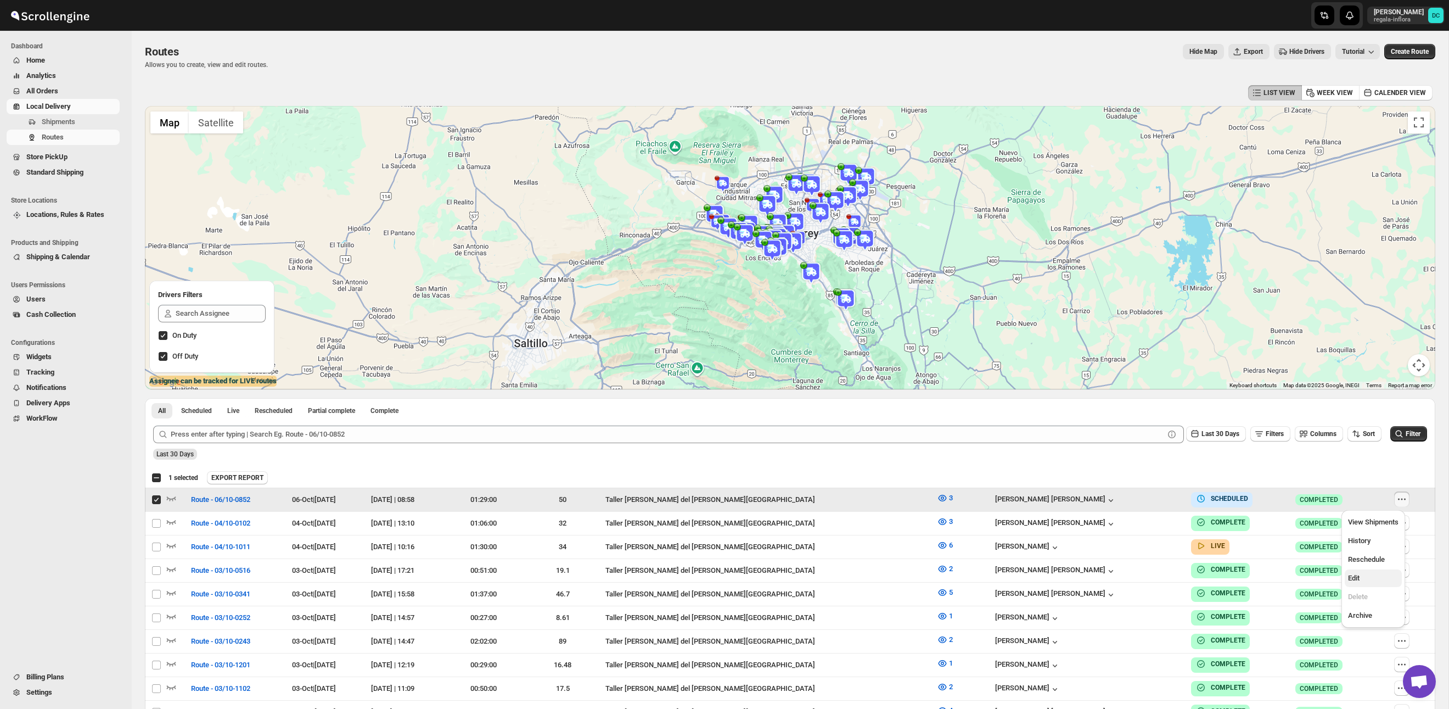
click at [1383, 579] on span "Edit" at bounding box center [1373, 578] width 50 height 11
checkbox input "false"
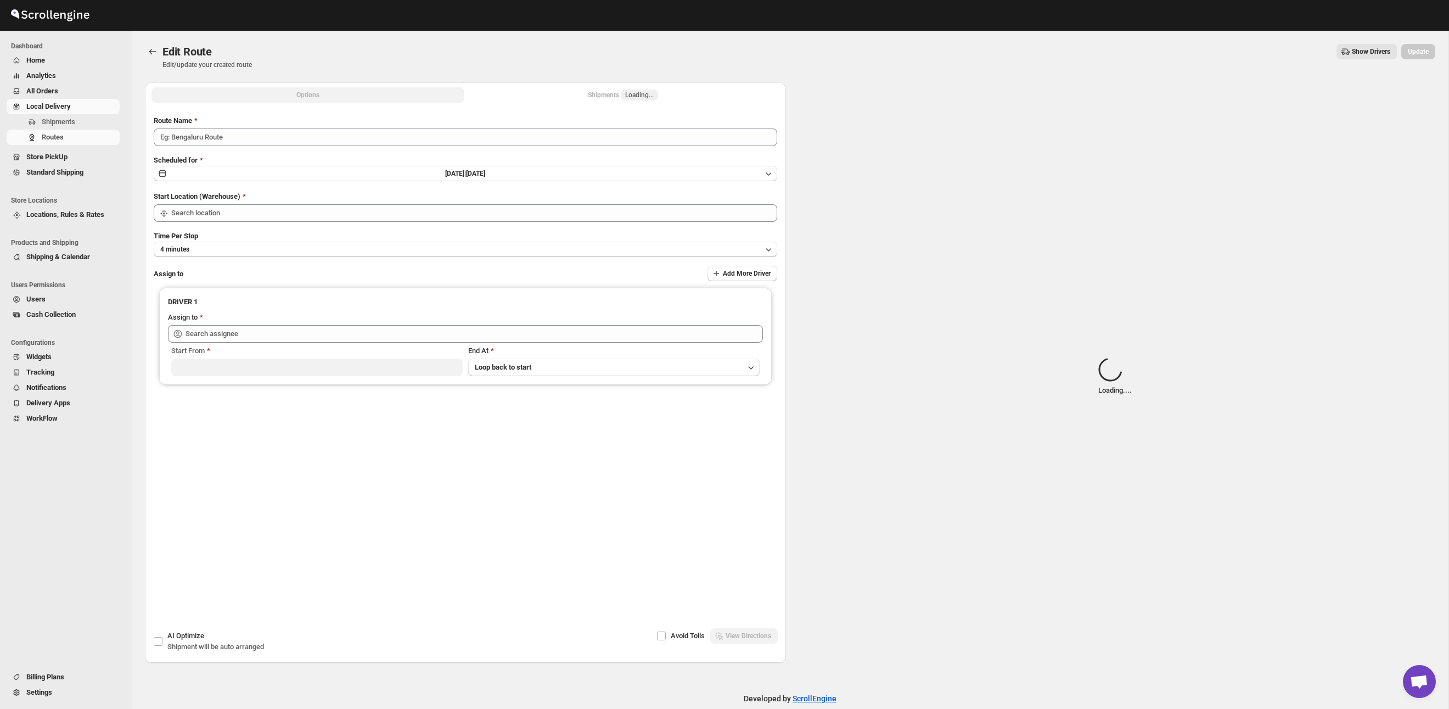
type input "Route - 06/10-0852"
type input "Taller [PERSON_NAME][GEOGRAPHIC_DATA]"
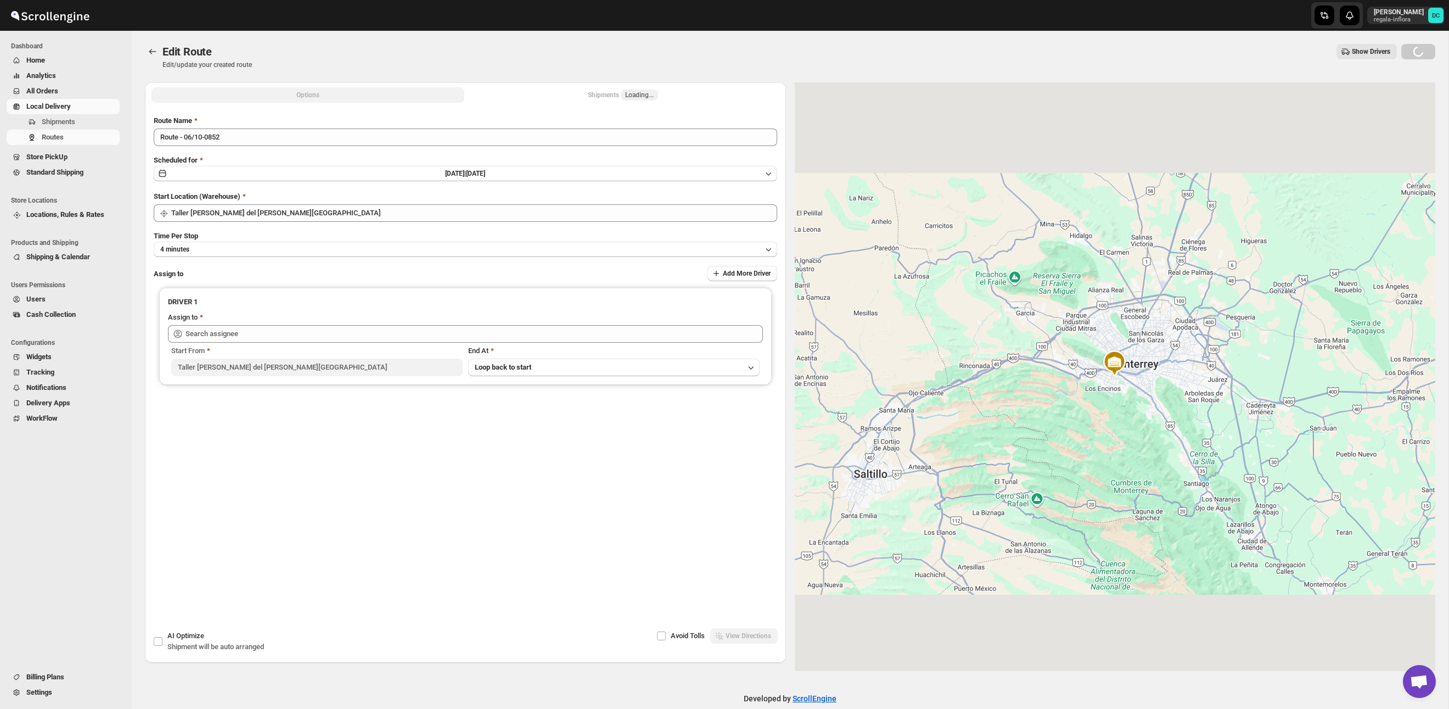
type input "Juan Antonio Castillo Guerra (juanantoniocastilloguerra@gmail.com)"
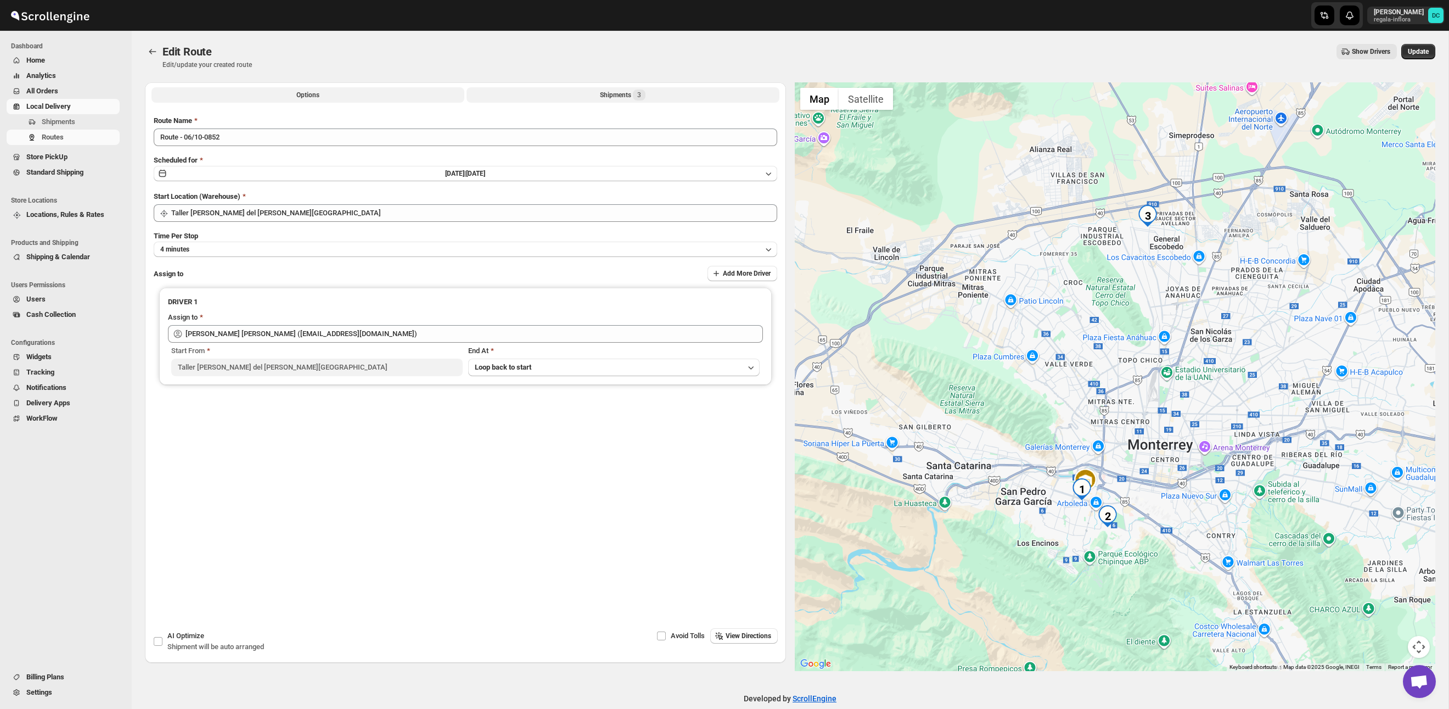
click at [618, 97] on div "Shipments 3" at bounding box center [623, 94] width 46 height 11
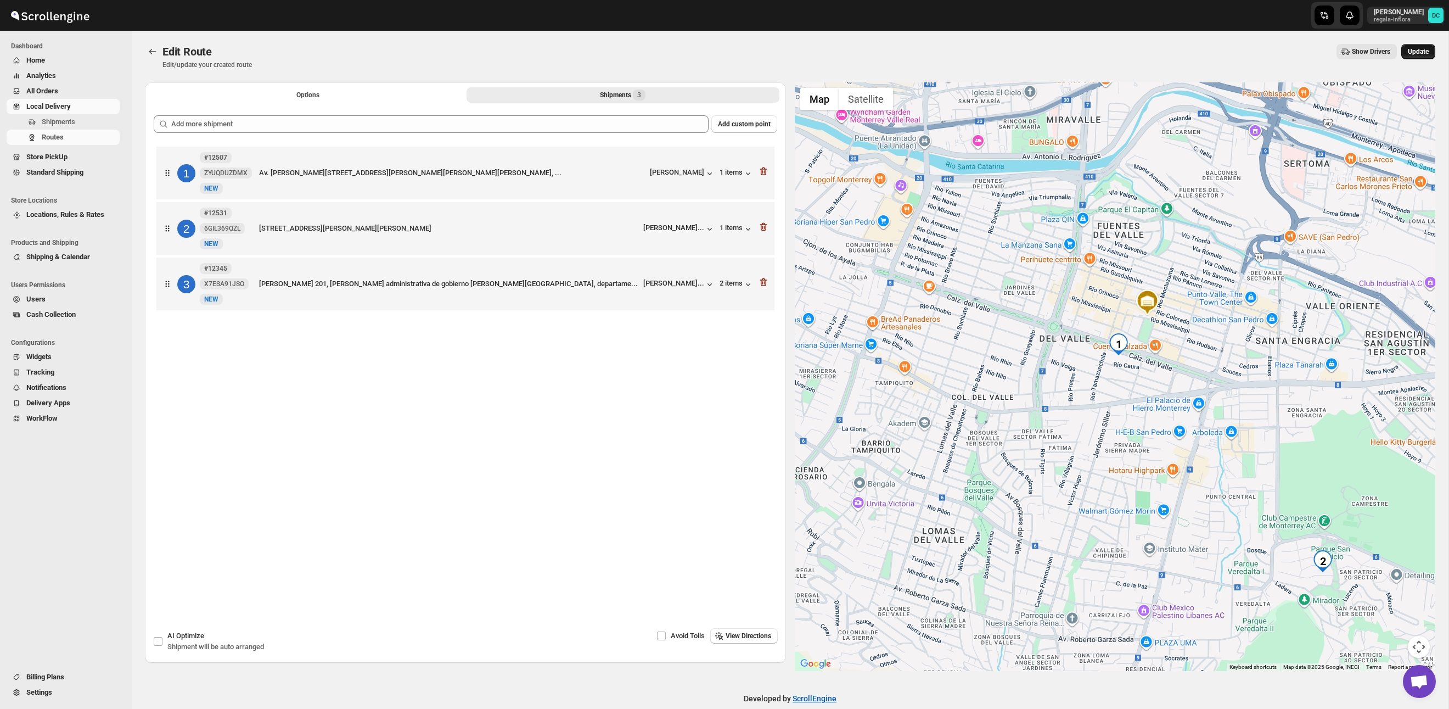
click at [1423, 50] on span "Update" at bounding box center [1418, 51] width 21 height 9
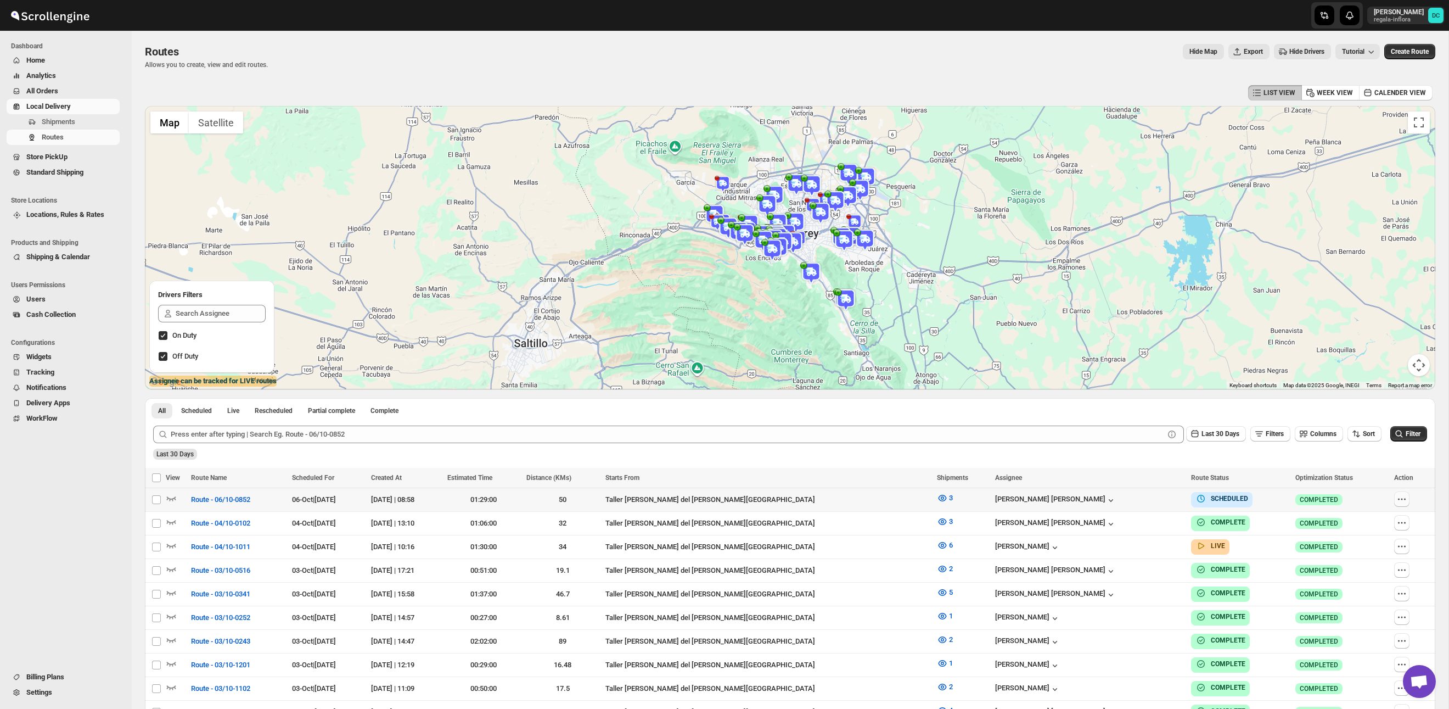
click at [1404, 496] on button "button" at bounding box center [1401, 498] width 15 height 15
checkbox input "true"
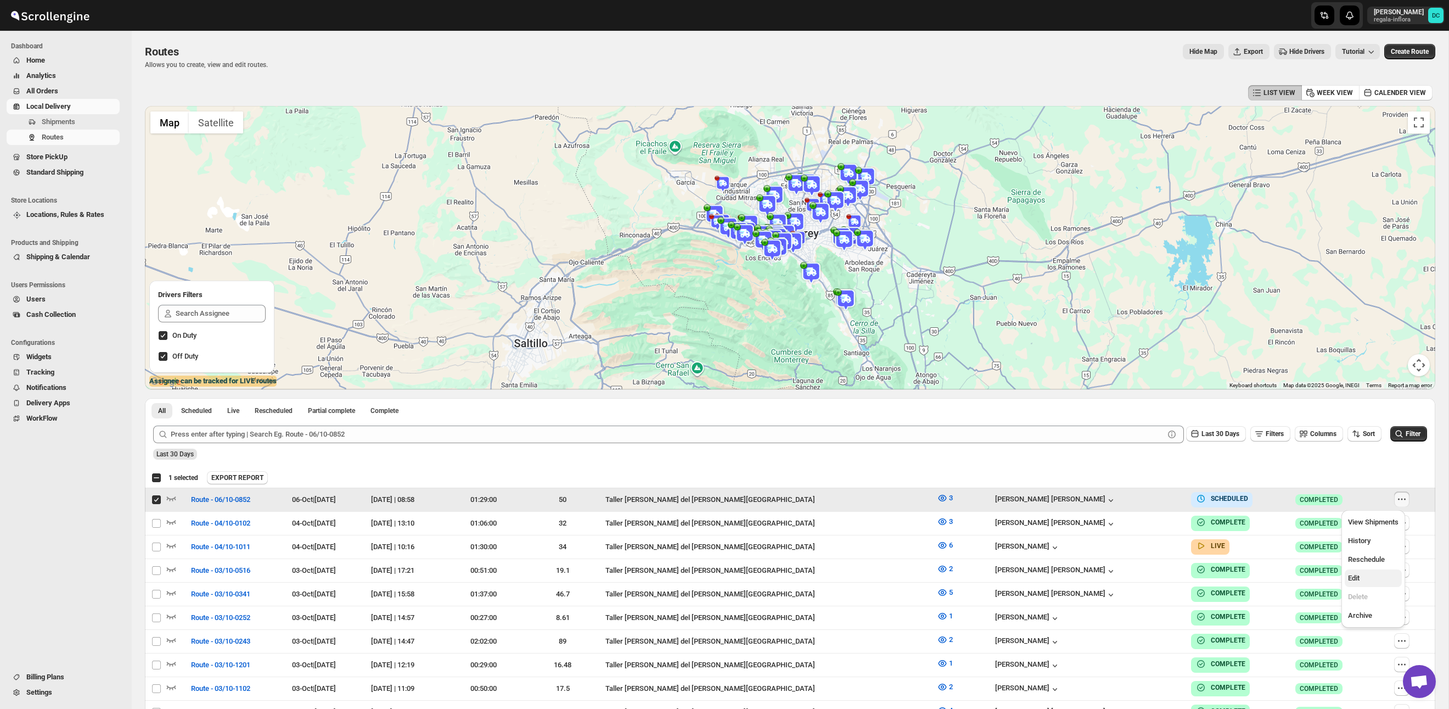
click at [1374, 577] on span "Edit" at bounding box center [1373, 578] width 50 height 11
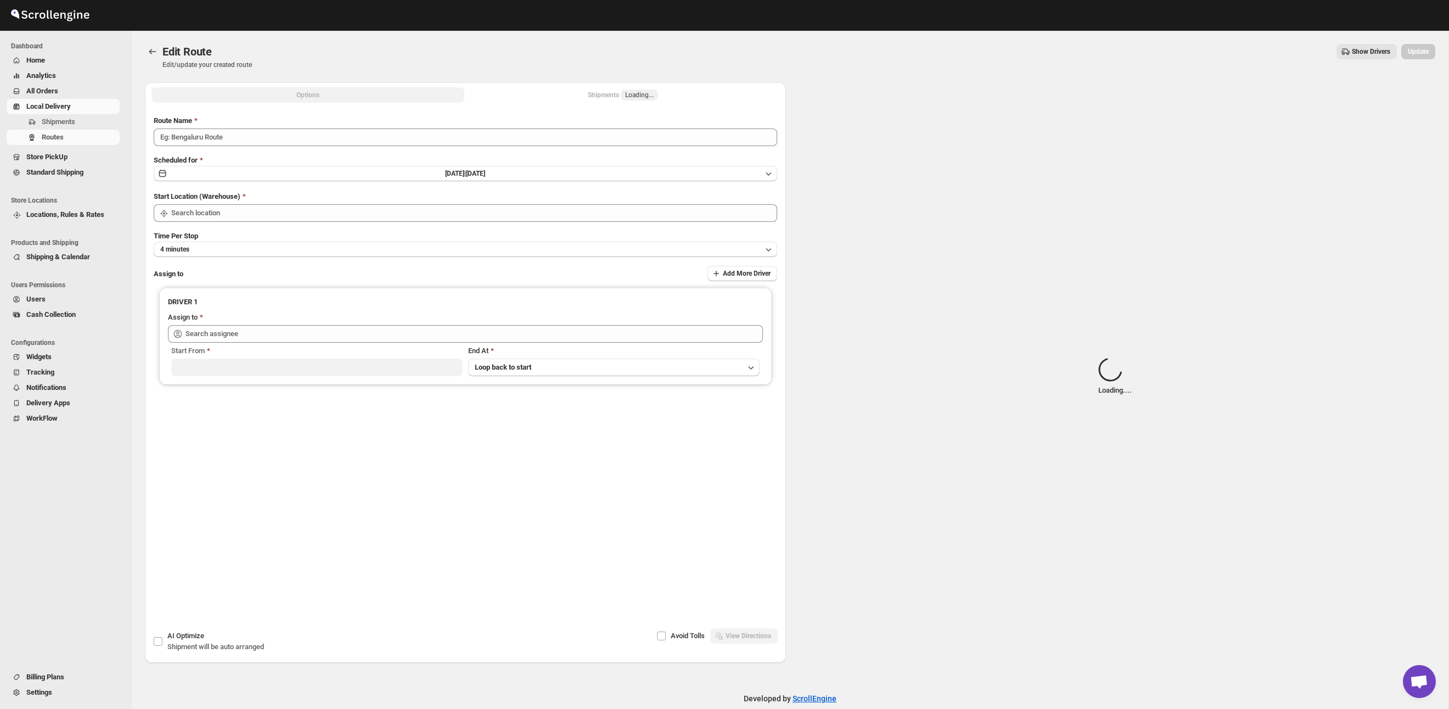
type input "Route - 06/10-0852"
type input "Taller [PERSON_NAME][GEOGRAPHIC_DATA]"
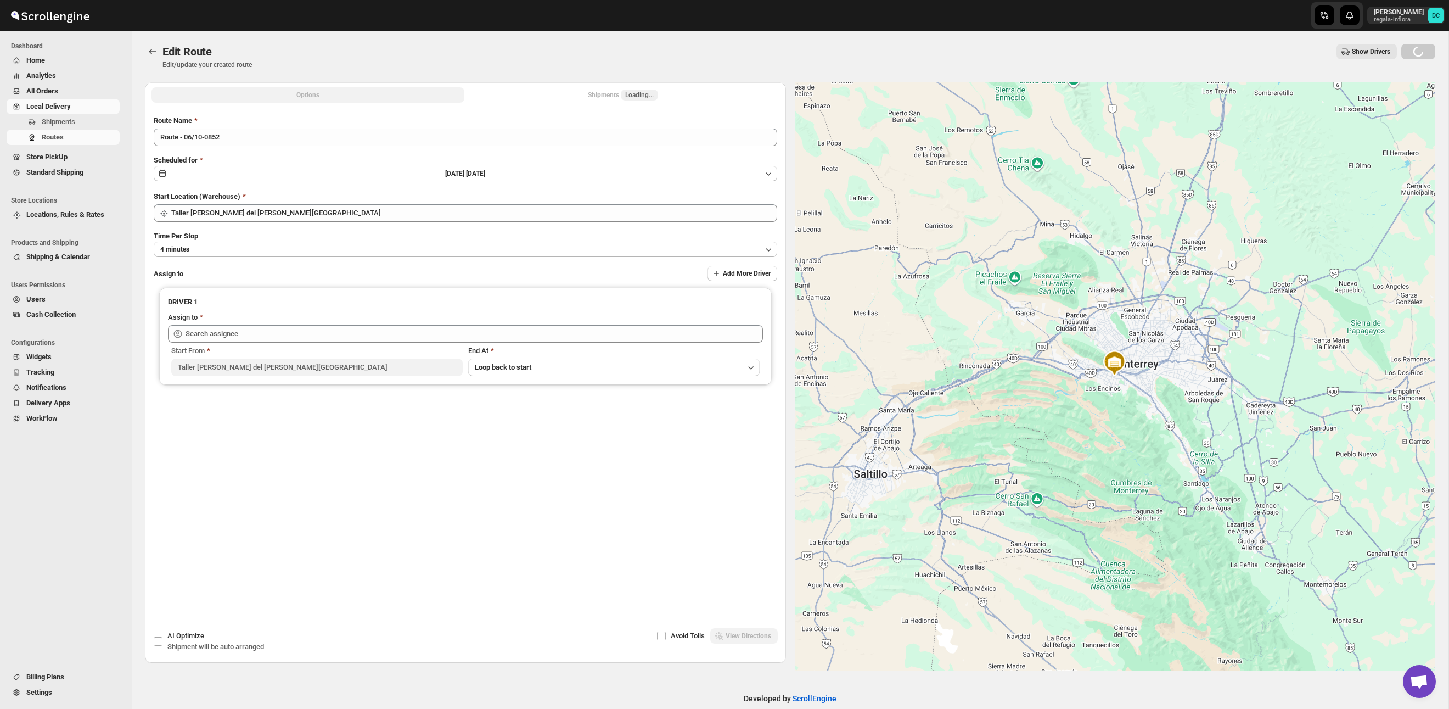
type input "Juan Antonio Castillo Guerra (juanantoniocastilloguerra@gmail.com)"
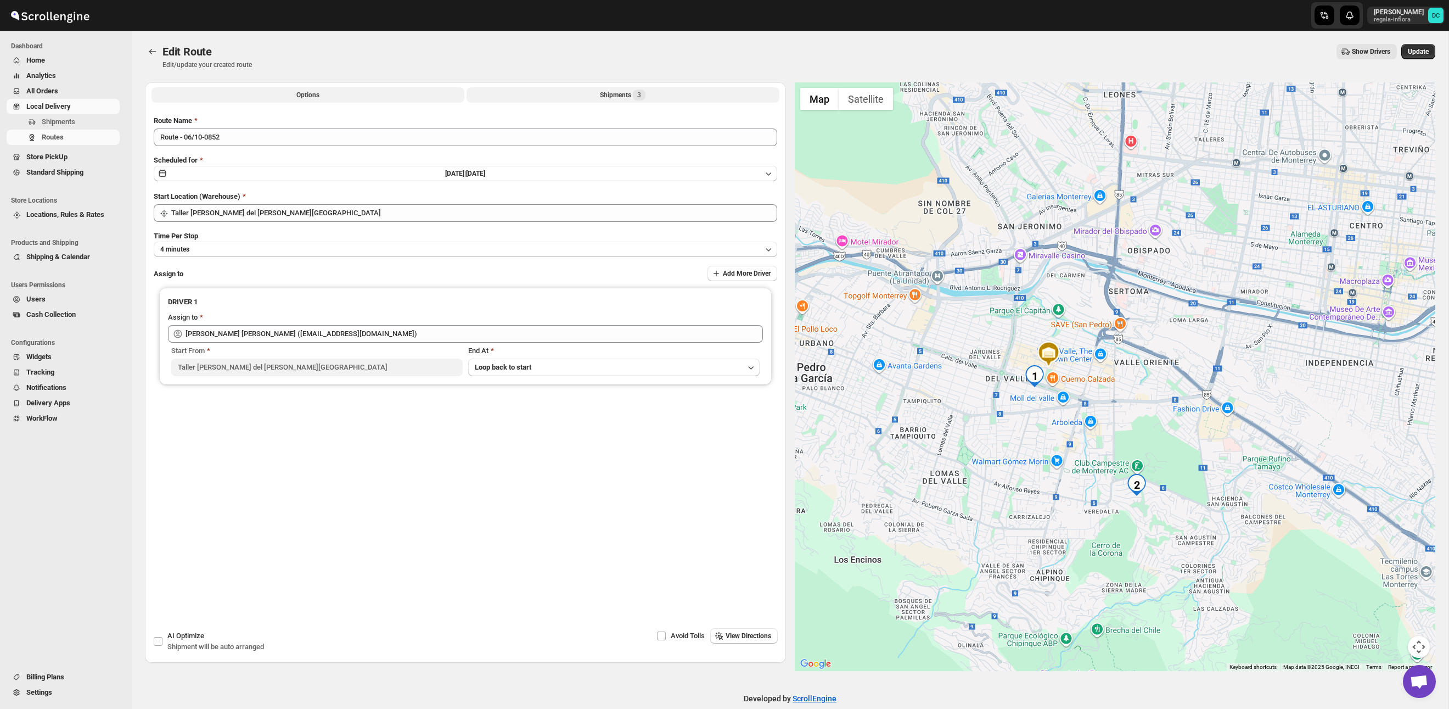
click at [670, 87] on button "Shipments 3" at bounding box center [623, 94] width 313 height 15
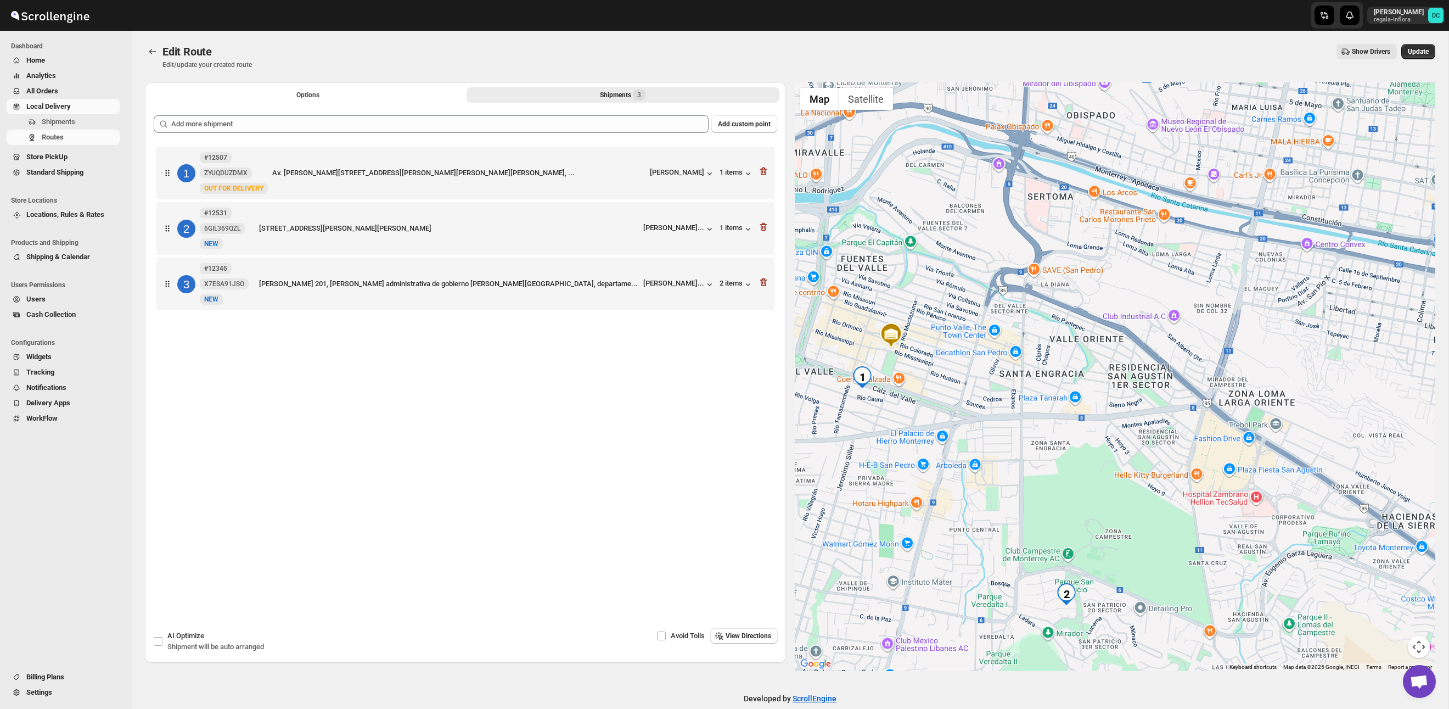
drag, startPoint x: 1214, startPoint y: 334, endPoint x: 1121, endPoint y: 488, distance: 179.5
click at [1122, 489] on div at bounding box center [1115, 376] width 641 height 588
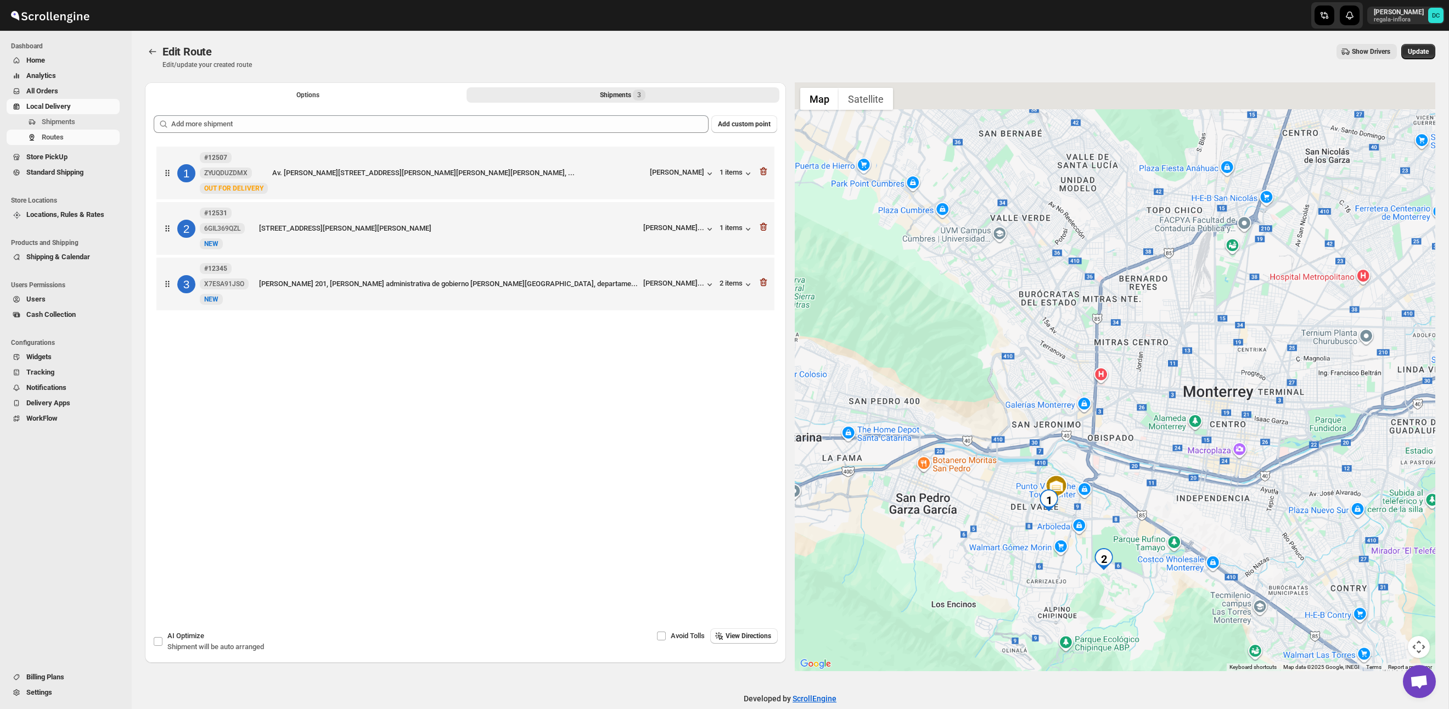
drag, startPoint x: 1158, startPoint y: 370, endPoint x: 1140, endPoint y: 496, distance: 127.0
click at [1140, 496] on div at bounding box center [1115, 376] width 641 height 588
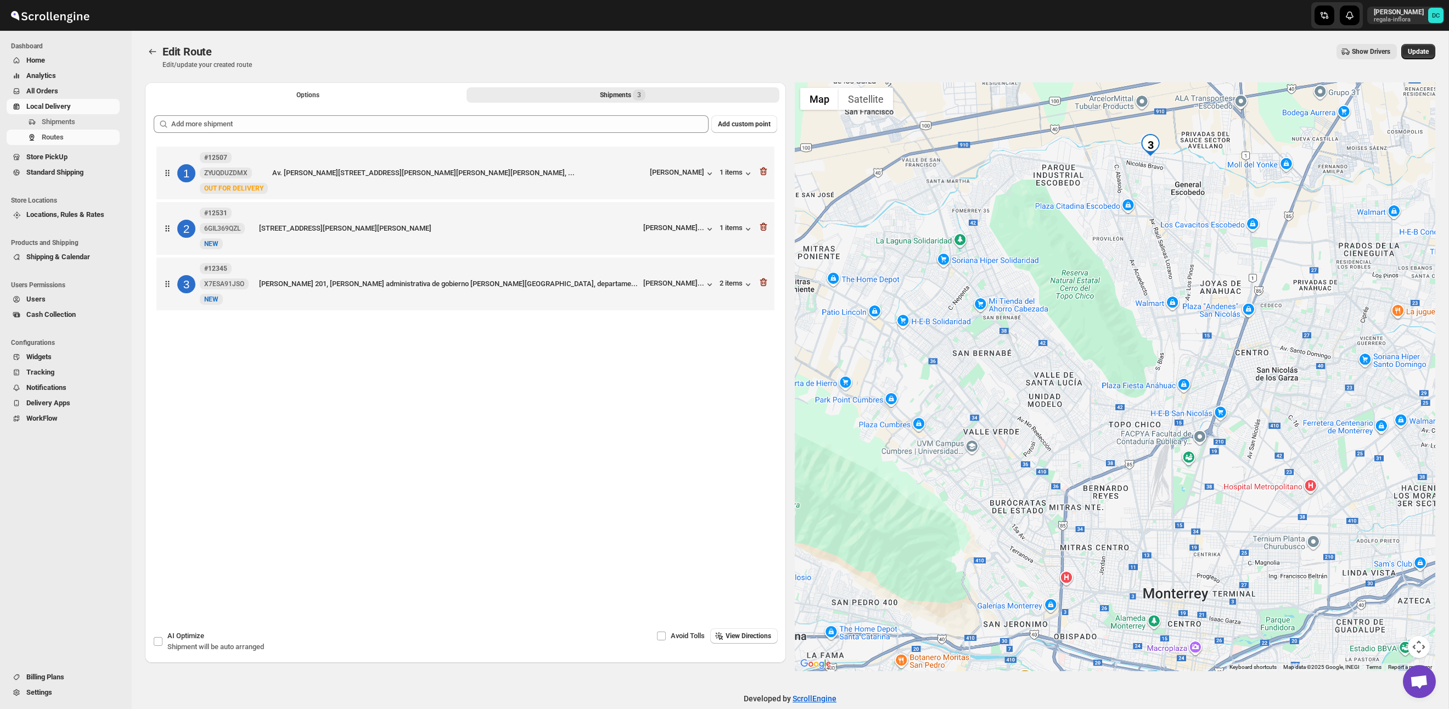
drag, startPoint x: 1180, startPoint y: 260, endPoint x: 1138, endPoint y: 470, distance: 214.2
click at [1138, 472] on div at bounding box center [1115, 376] width 641 height 588
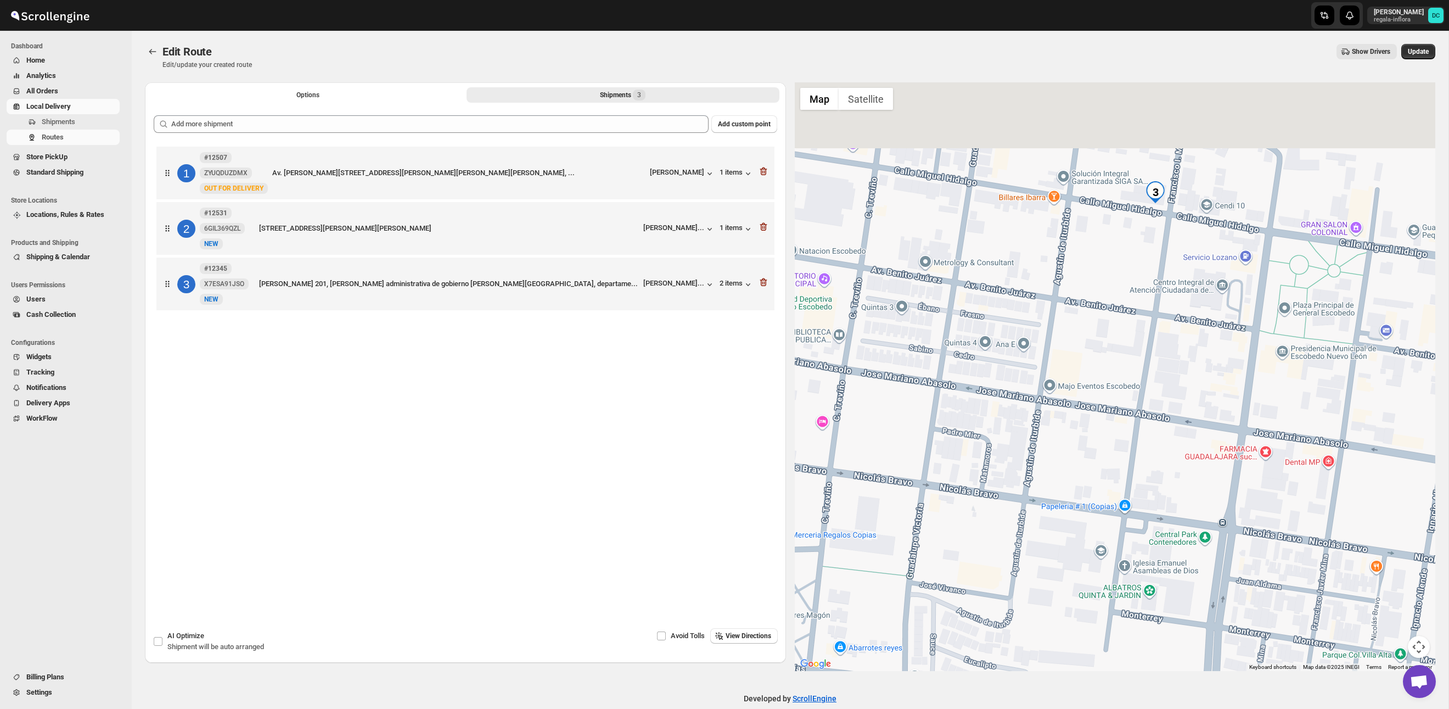
drag, startPoint x: 1191, startPoint y: 227, endPoint x: 1177, endPoint y: 343, distance: 116.6
click at [1177, 364] on div at bounding box center [1115, 376] width 641 height 588
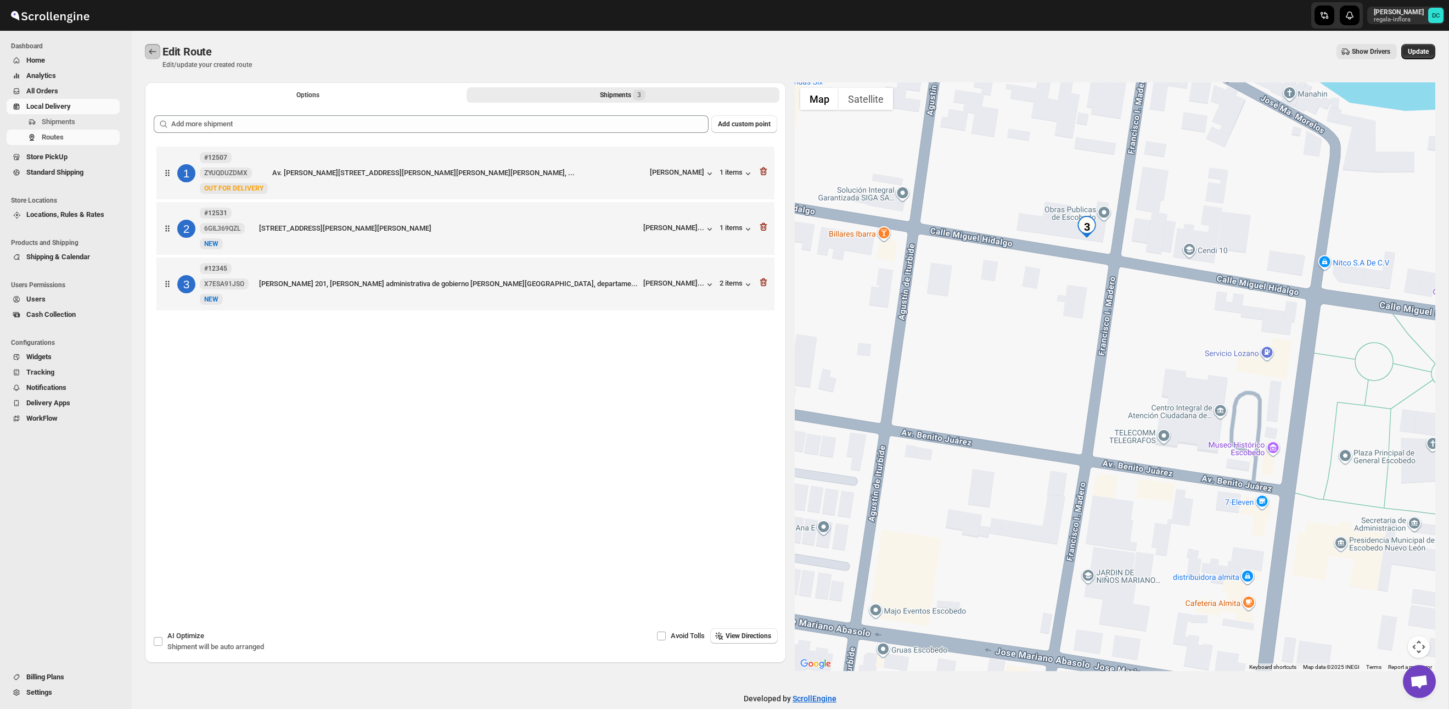
click at [157, 55] on icon "Routes" at bounding box center [152, 51] width 11 height 11
